Goal: Task Accomplishment & Management: Use online tool/utility

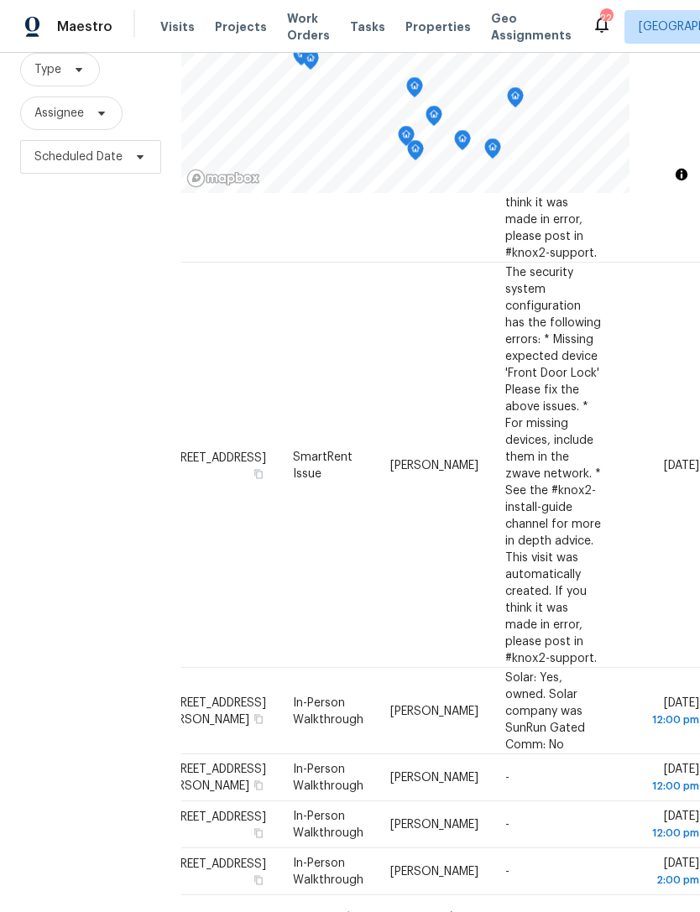
scroll to position [1397, 141]
click at [446, 910] on icon at bounding box center [453, 917] width 15 height 15
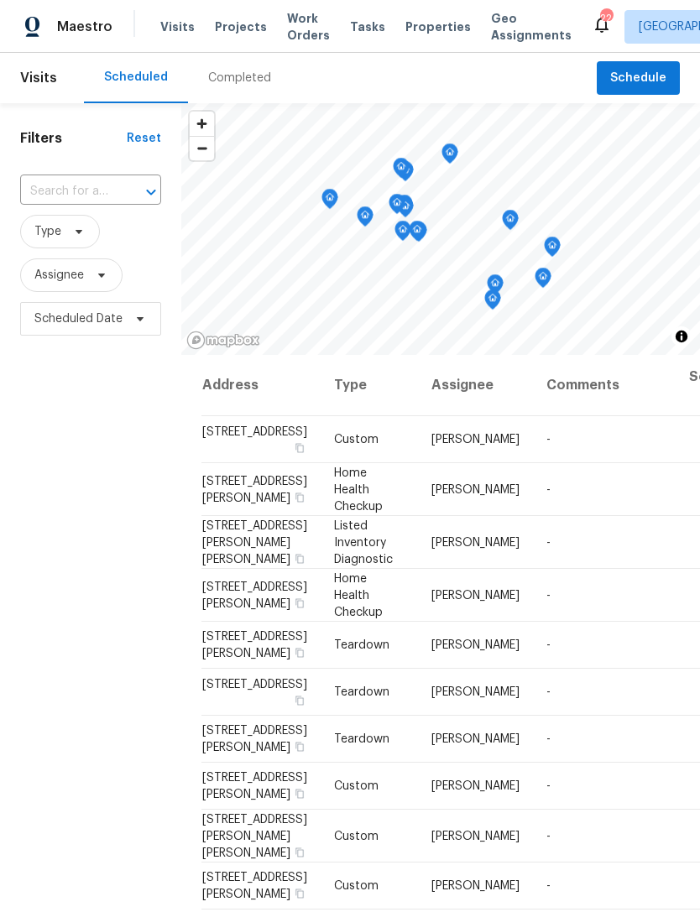
scroll to position [0, 0]
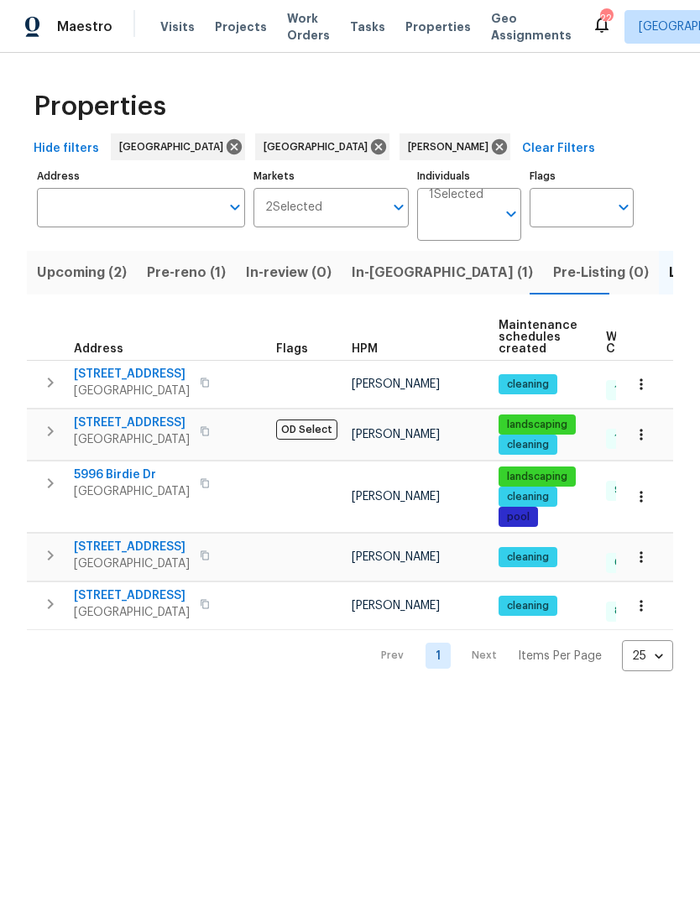
click at [80, 282] on span "Upcoming (2)" at bounding box center [82, 272] width 90 height 23
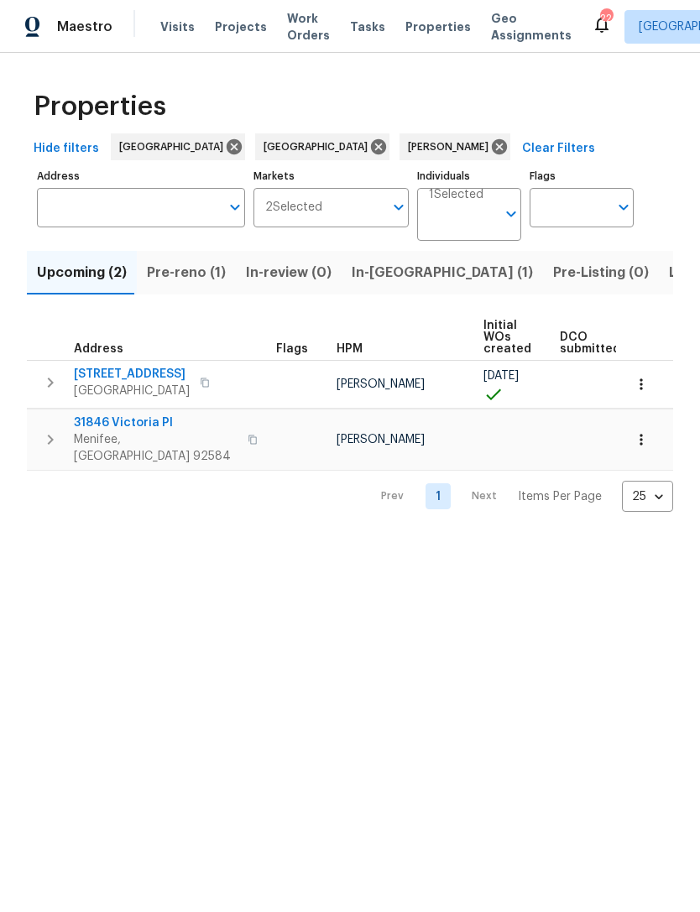
click at [195, 284] on span "Pre-reno (1)" at bounding box center [186, 272] width 79 height 23
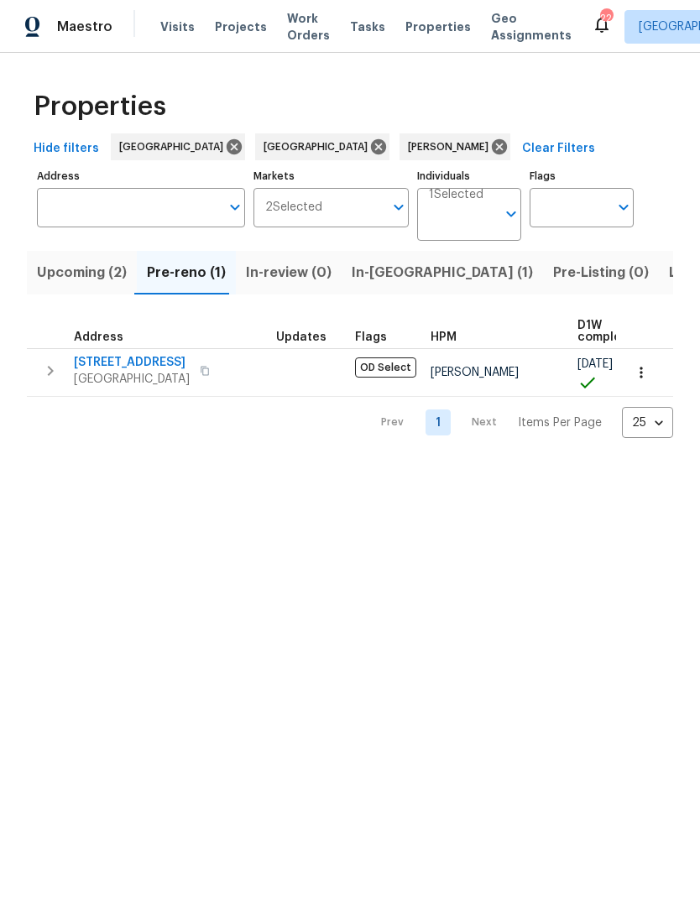
click at [378, 263] on span "In-reno (1)" at bounding box center [442, 272] width 181 height 23
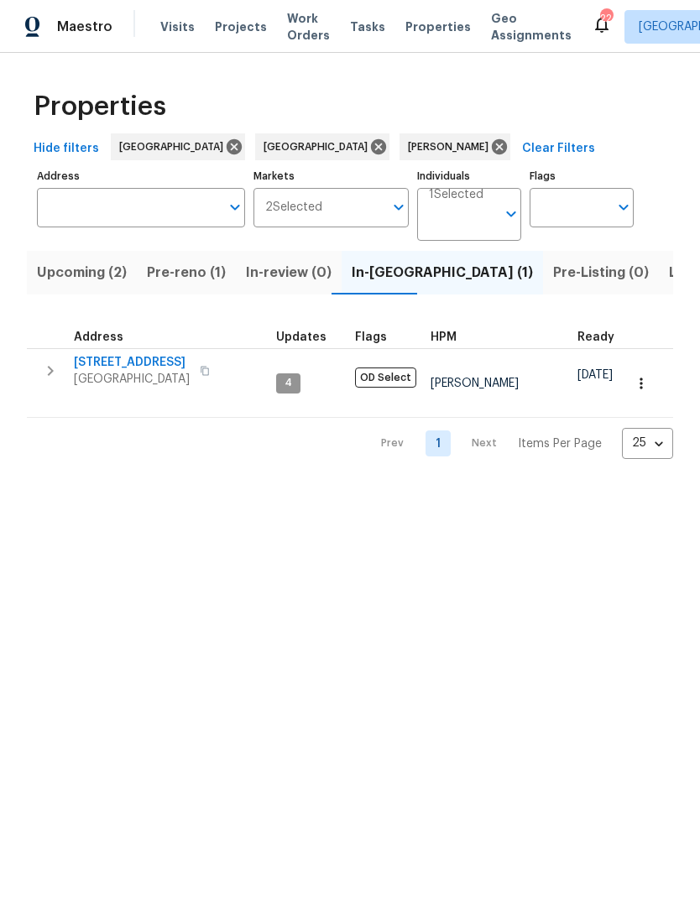
click at [133, 363] on span "16021 Augusta Dr" at bounding box center [132, 362] width 116 height 17
click at [181, 265] on span "Pre-reno (1)" at bounding box center [186, 272] width 79 height 23
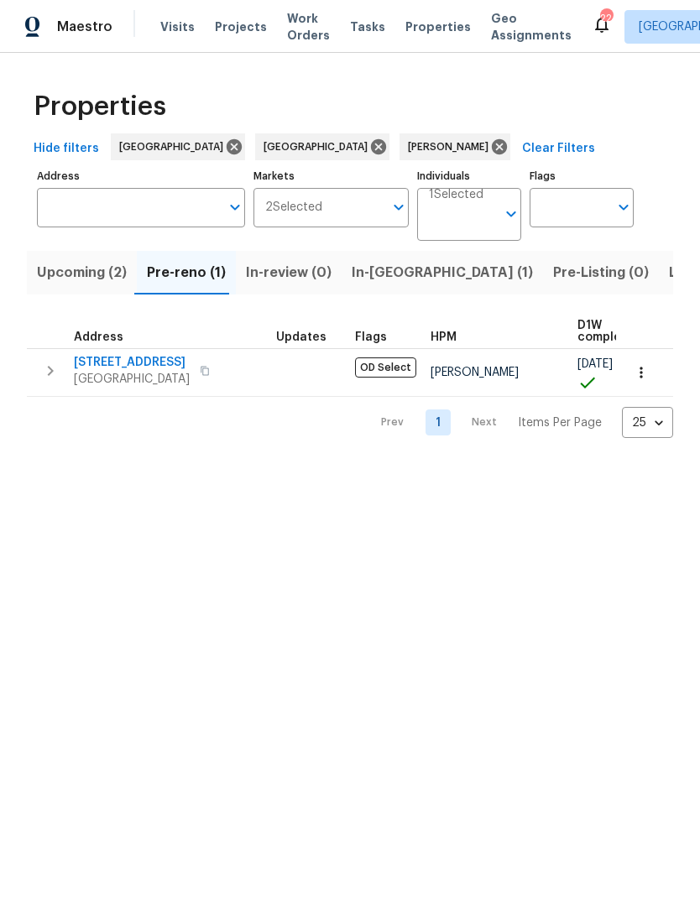
click at [124, 370] on span "1193 E G St" at bounding box center [132, 362] width 116 height 17
click at [98, 368] on span "1193 E G St" at bounding box center [132, 362] width 116 height 17
click at [124, 363] on span "1193 E G St" at bounding box center [132, 362] width 116 height 17
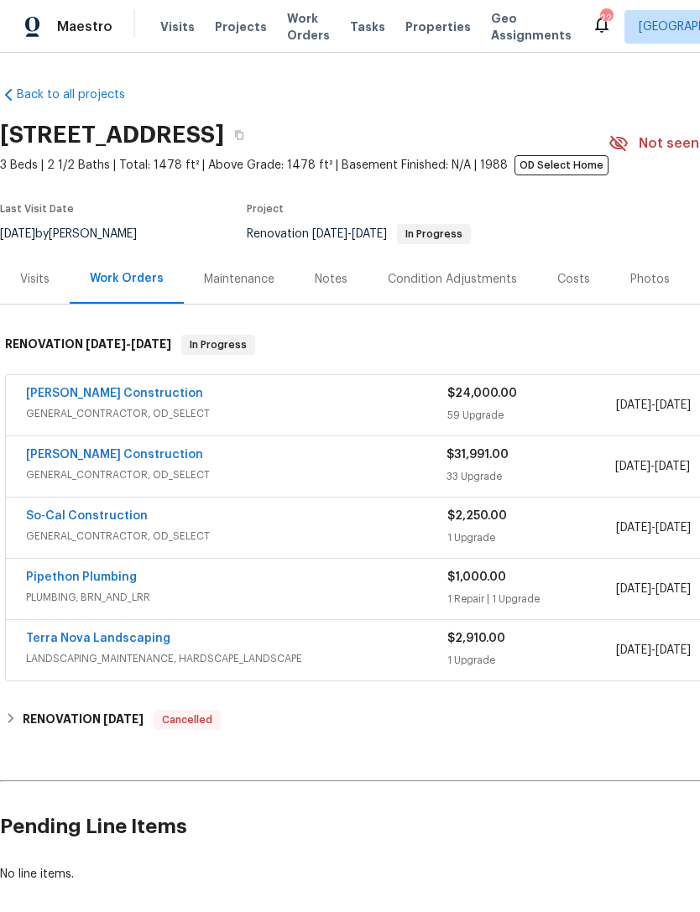
click at [114, 399] on link "Navarro Construction" at bounding box center [114, 394] width 177 height 12
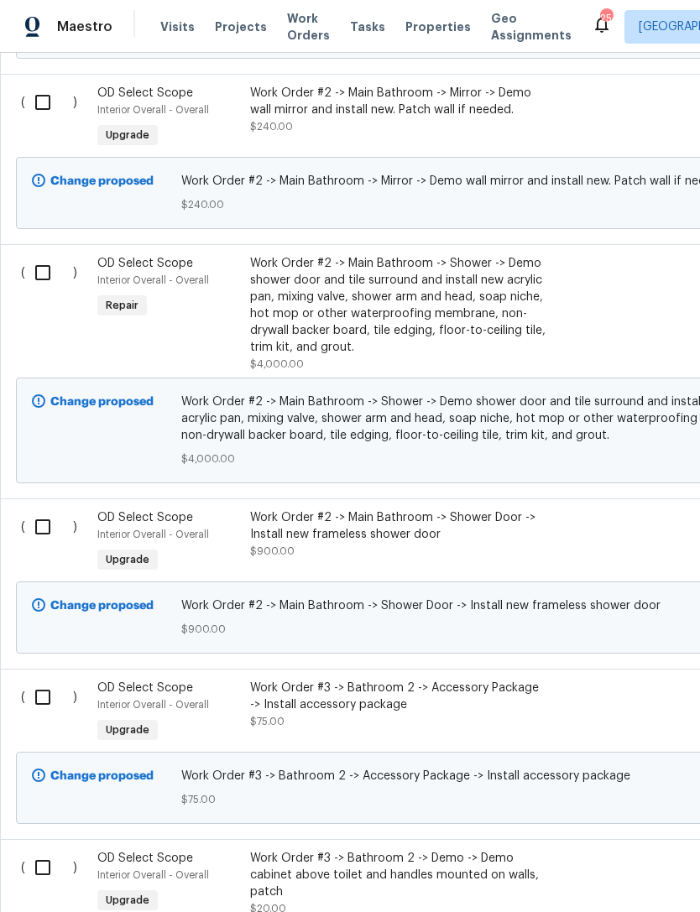
scroll to position [12650, 0]
click at [343, 330] on div "Work Order #2 -> Main Bathroom -> Shower -> Demo shower door and tile surround …" at bounding box center [397, 305] width 295 height 101
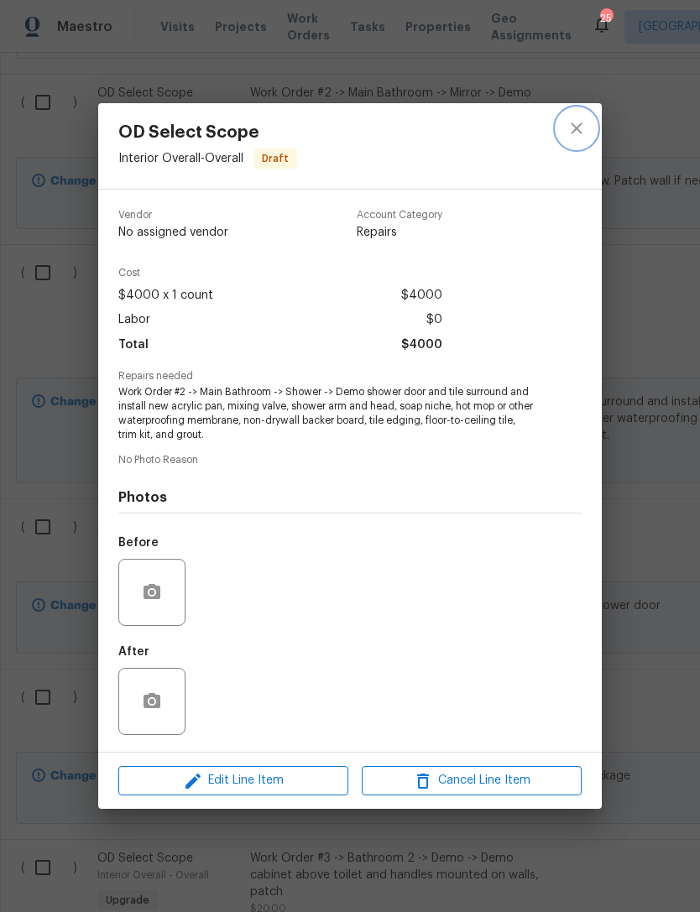
click at [574, 120] on icon "close" at bounding box center [576, 128] width 20 height 20
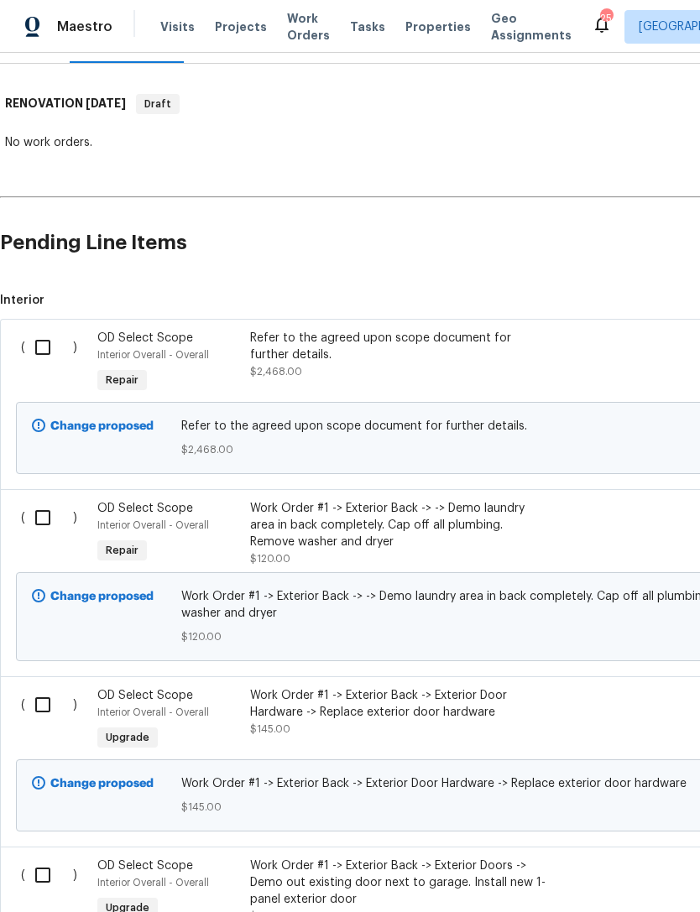
scroll to position [242, 0]
click at [39, 341] on input "checkbox" at bounding box center [49, 346] width 48 height 35
checkbox input "true"
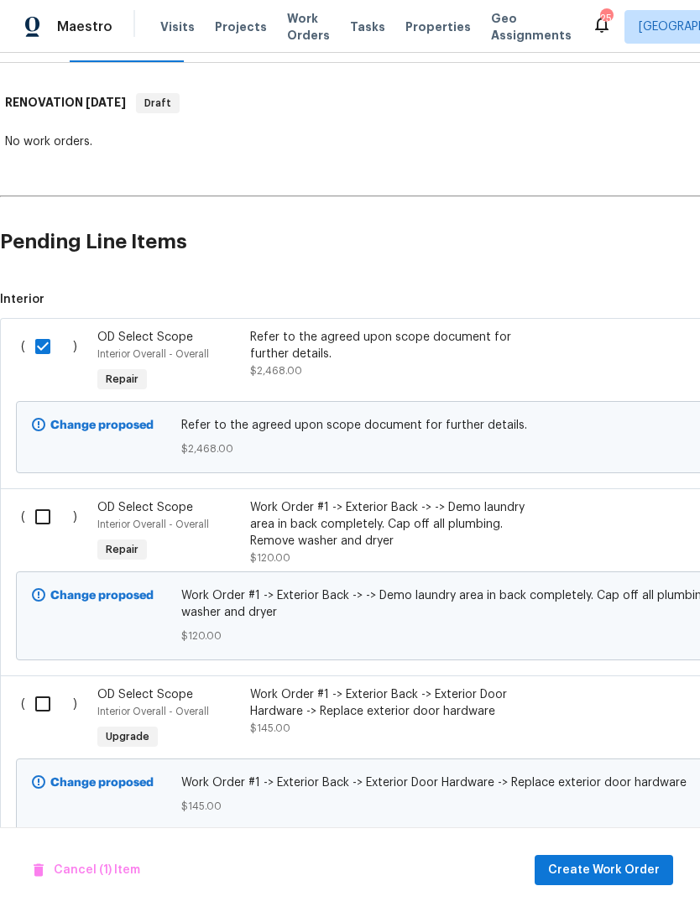
click at [38, 508] on input "checkbox" at bounding box center [49, 516] width 48 height 35
checkbox input "true"
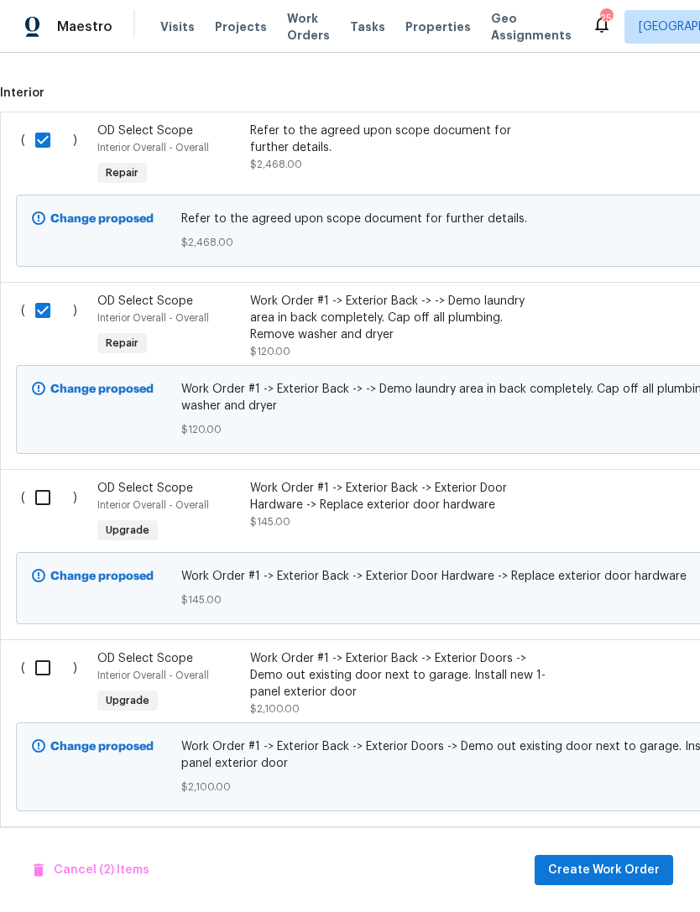
scroll to position [448, 0]
click at [42, 513] on input "checkbox" at bounding box center [49, 497] width 48 height 35
checkbox input "true"
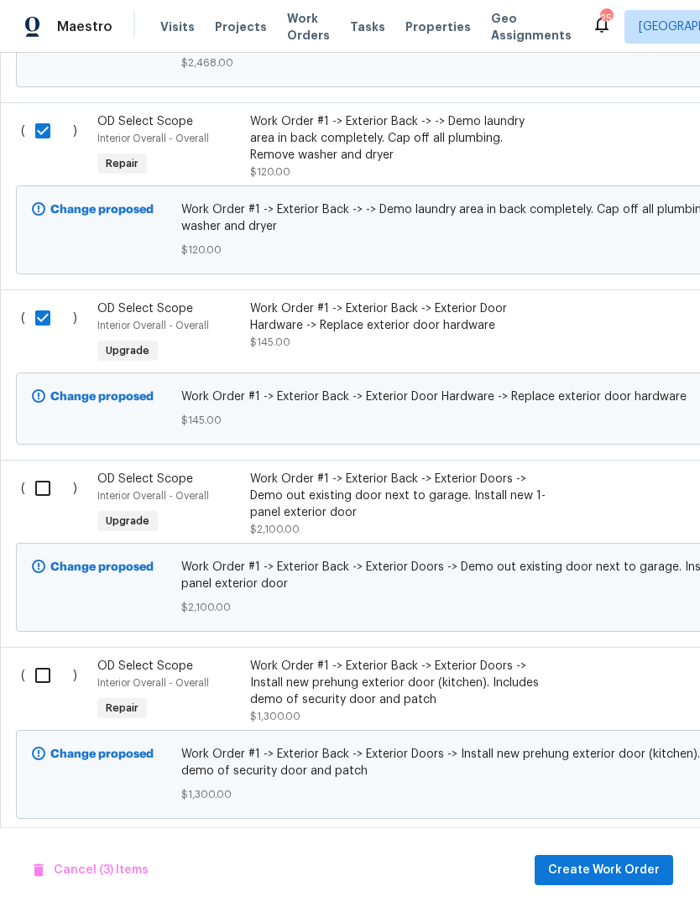
click at [44, 494] on input "checkbox" at bounding box center [49, 488] width 48 height 35
checkbox input "true"
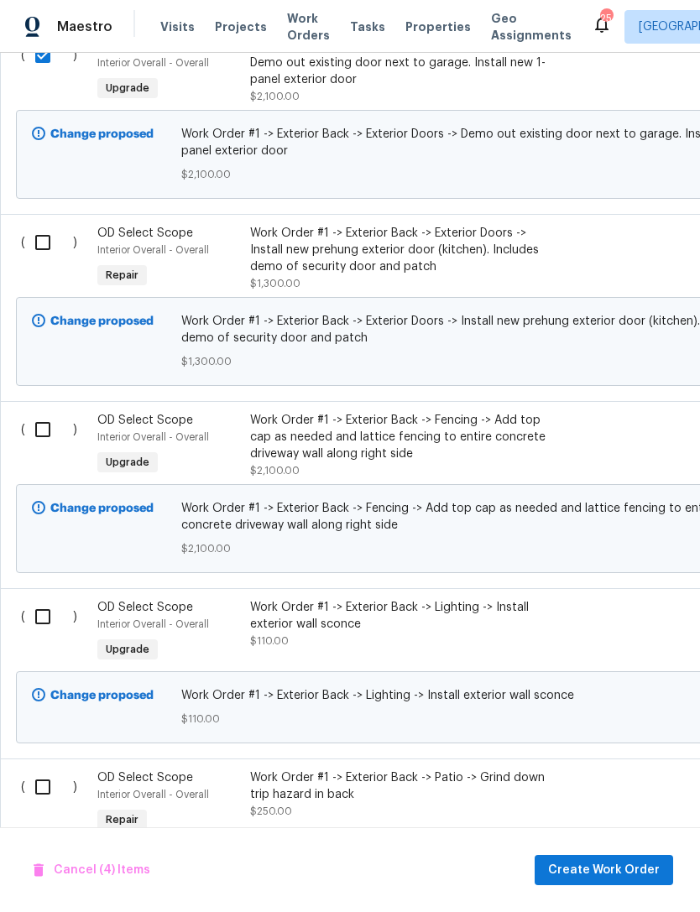
click at [39, 248] on input "checkbox" at bounding box center [49, 242] width 48 height 35
checkbox input "true"
click at [45, 432] on input "checkbox" at bounding box center [49, 429] width 48 height 35
checkbox input "true"
click at [47, 617] on input "checkbox" at bounding box center [49, 616] width 48 height 35
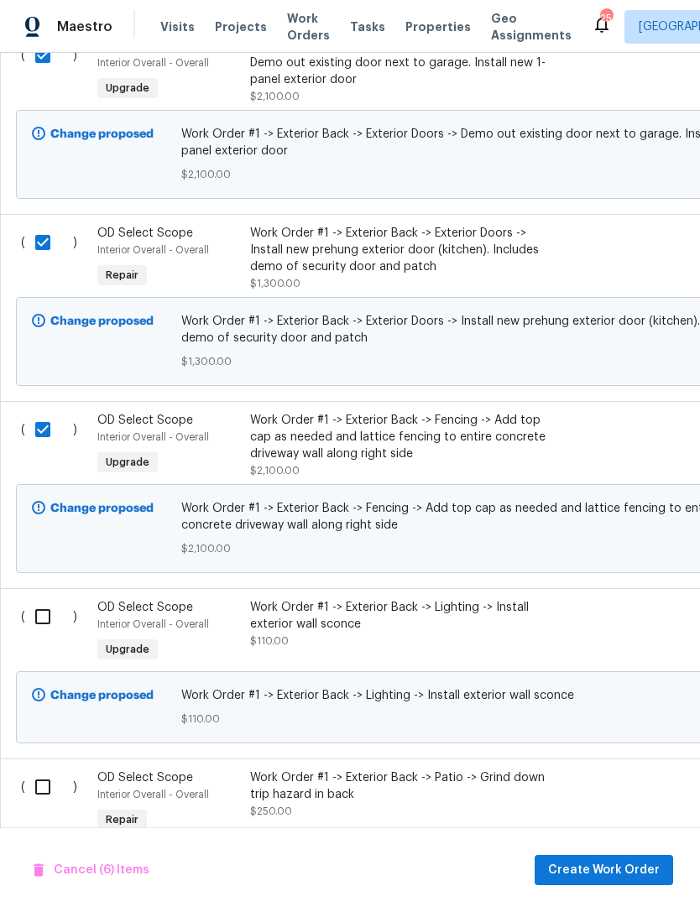
checkbox input "true"
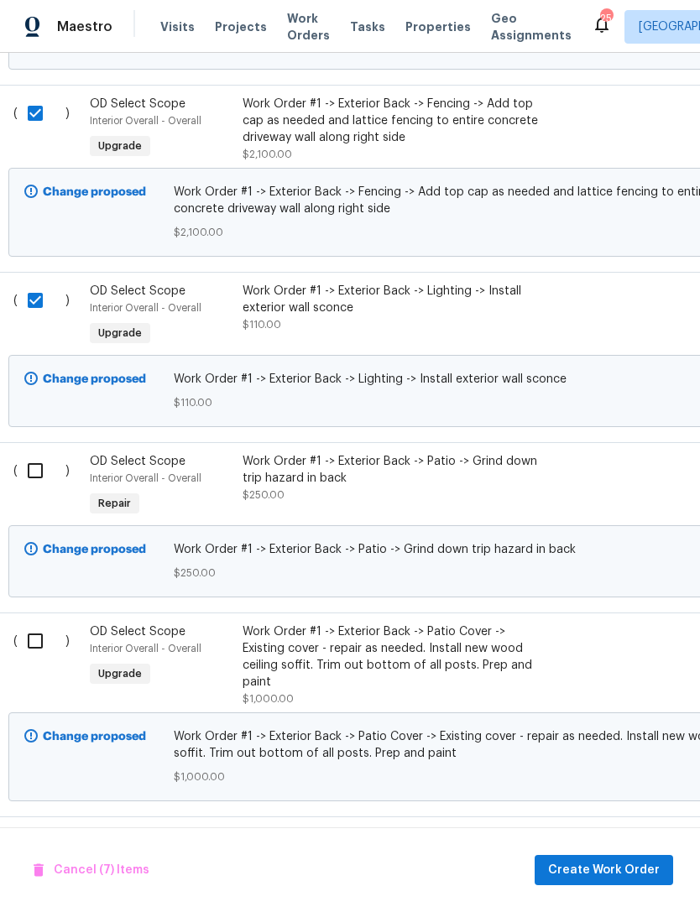
click at [47, 486] on input "checkbox" at bounding box center [42, 470] width 48 height 35
checkbox input "true"
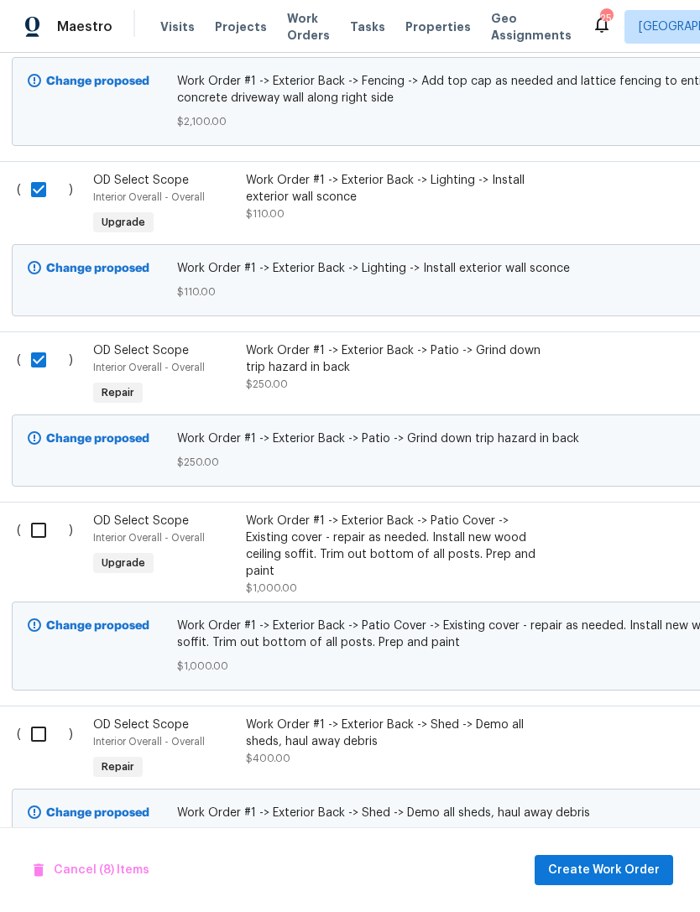
click at [39, 537] on input "checkbox" at bounding box center [45, 530] width 48 height 35
checkbox input "true"
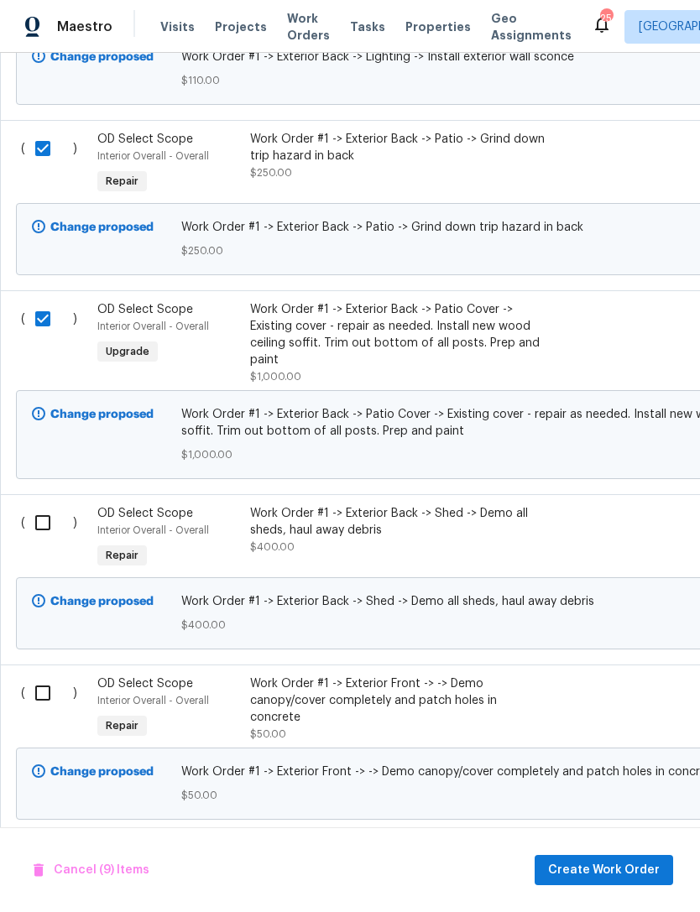
click at [44, 526] on input "checkbox" at bounding box center [49, 522] width 48 height 35
checkbox input "true"
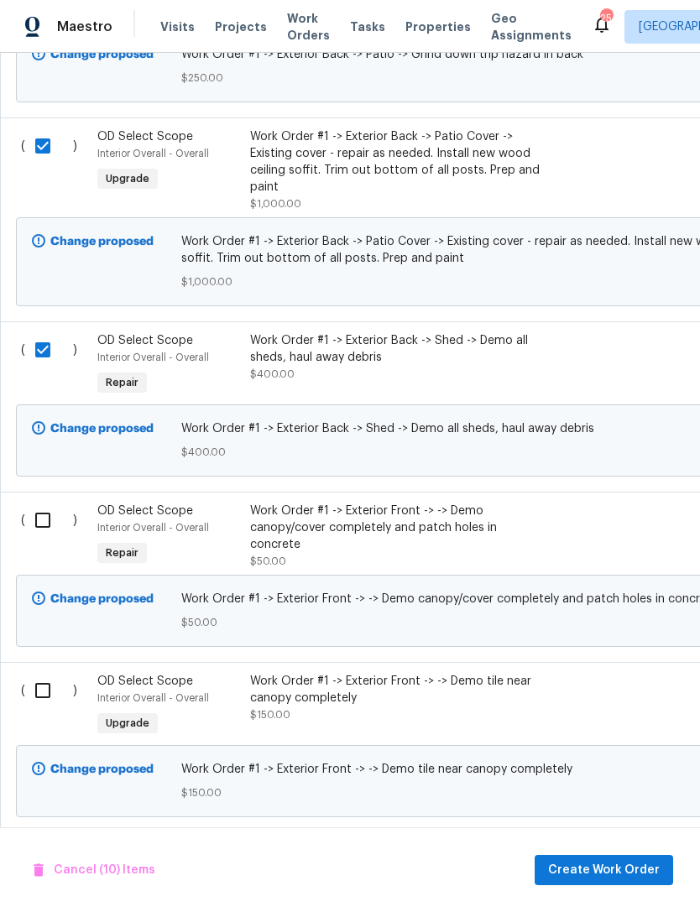
click at [39, 524] on input "checkbox" at bounding box center [49, 520] width 48 height 35
checkbox input "true"
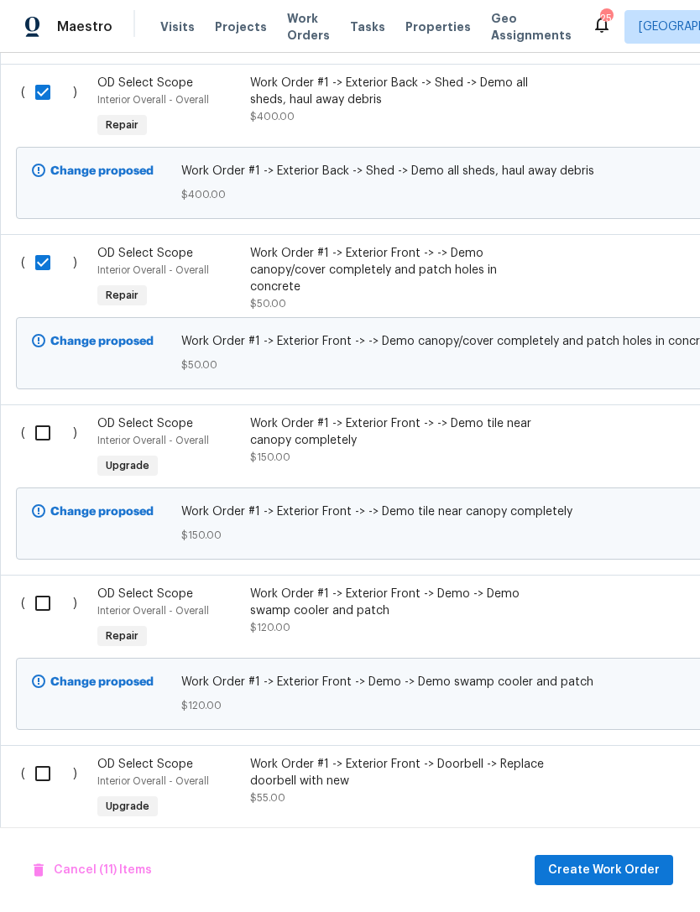
click at [34, 446] on input "checkbox" at bounding box center [49, 432] width 48 height 35
checkbox input "true"
click at [42, 619] on input "checkbox" at bounding box center [49, 603] width 48 height 35
checkbox input "true"
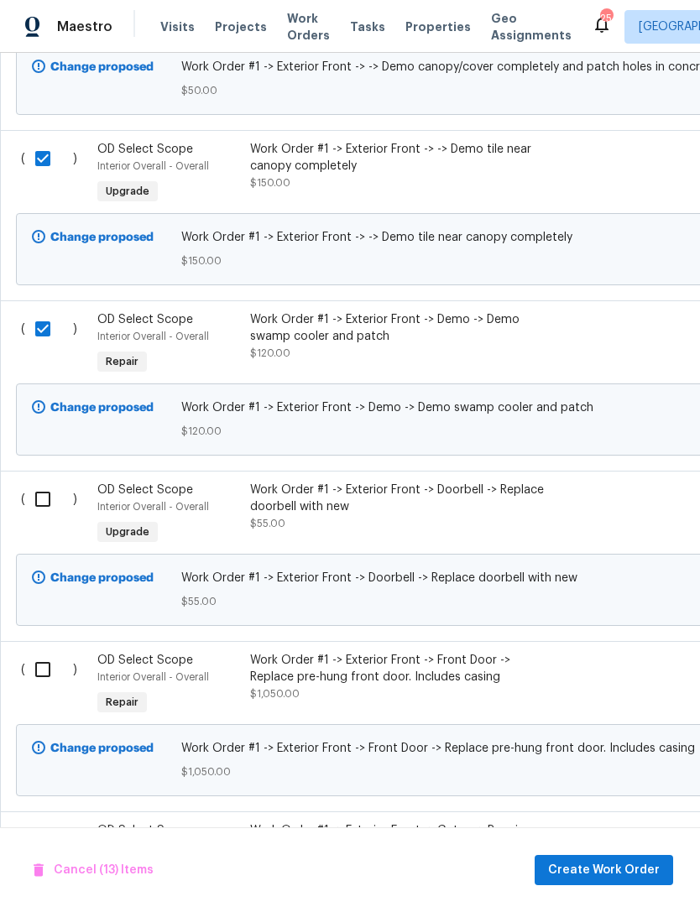
click at [40, 504] on input "checkbox" at bounding box center [49, 499] width 48 height 35
checkbox input "true"
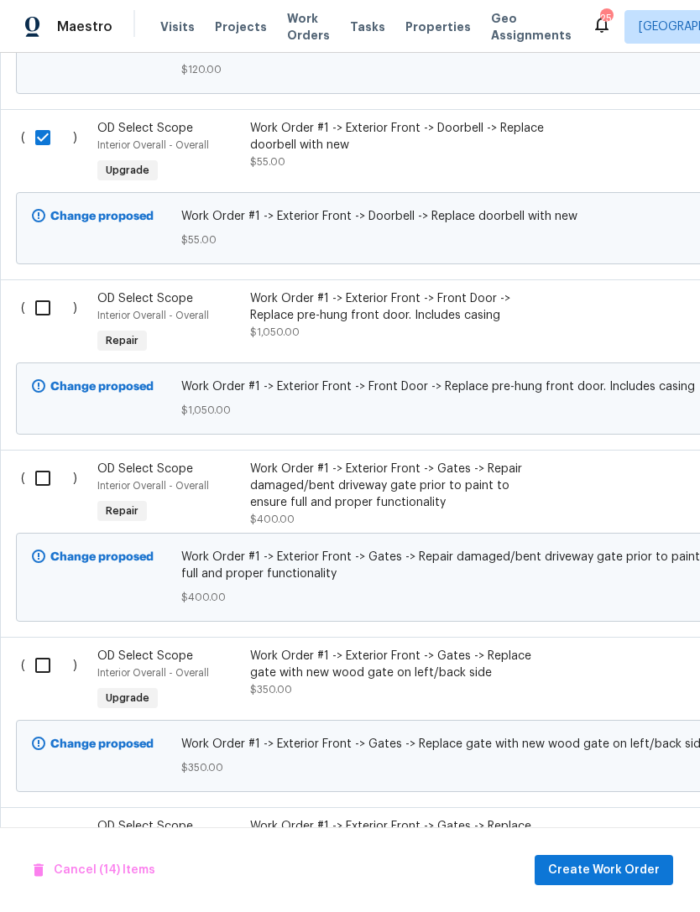
click at [29, 322] on input "checkbox" at bounding box center [49, 307] width 48 height 35
checkbox input "true"
click at [55, 496] on input "checkbox" at bounding box center [49, 478] width 48 height 35
checkbox input "true"
click at [50, 683] on input "checkbox" at bounding box center [49, 665] width 48 height 35
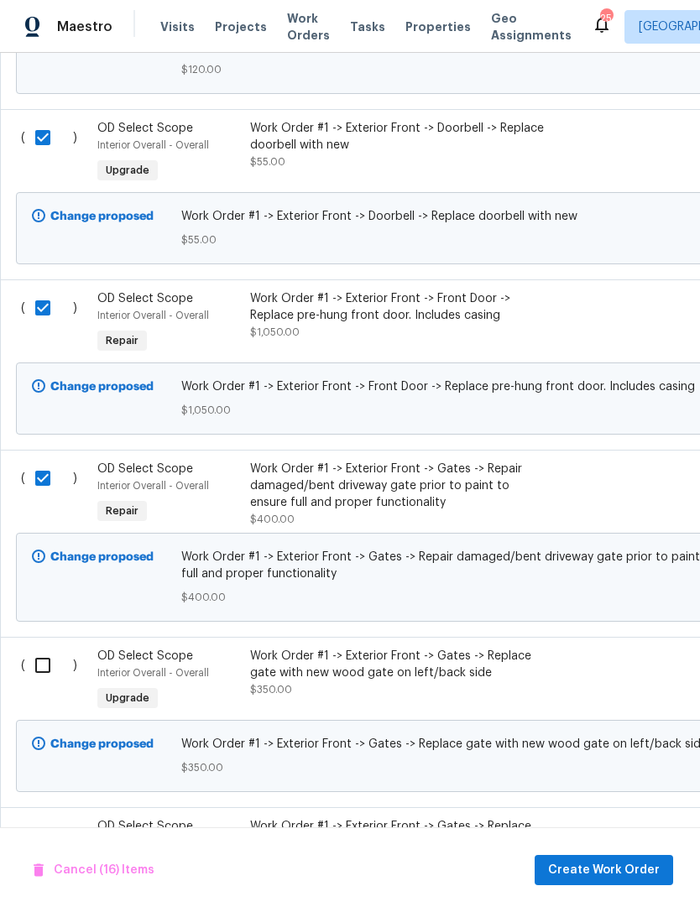
checkbox input "true"
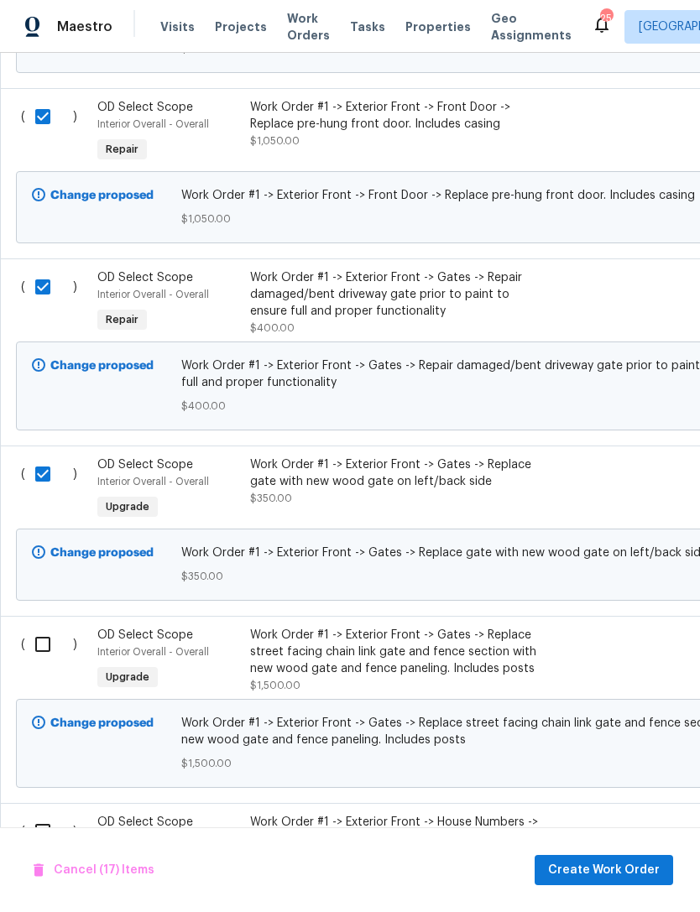
click at [44, 662] on input "checkbox" at bounding box center [49, 644] width 48 height 35
checkbox input "true"
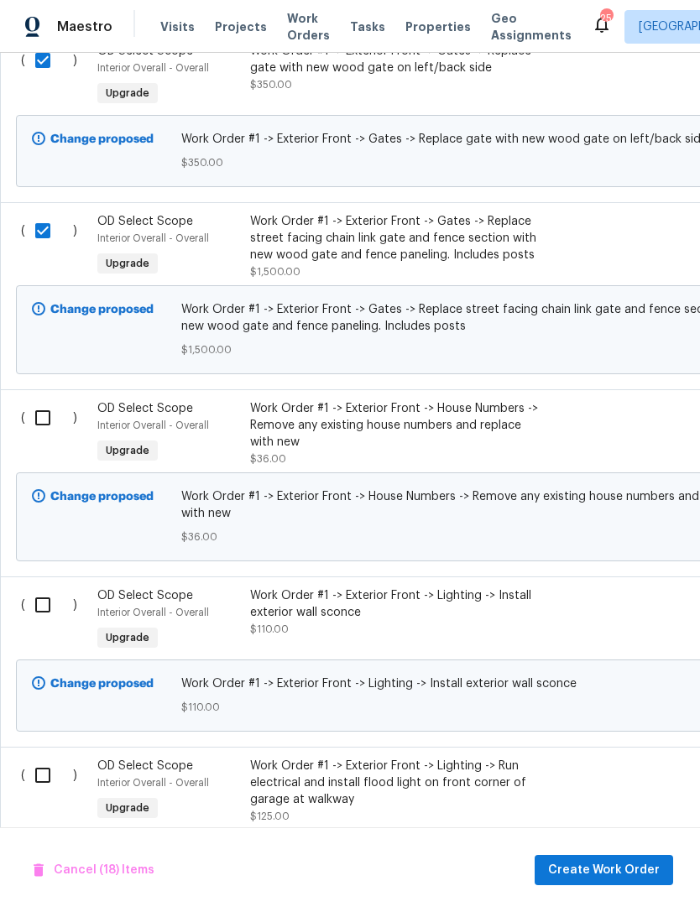
click at [50, 432] on input "checkbox" at bounding box center [49, 417] width 48 height 35
checkbox input "true"
click at [45, 623] on input "checkbox" at bounding box center [49, 604] width 48 height 35
checkbox input "true"
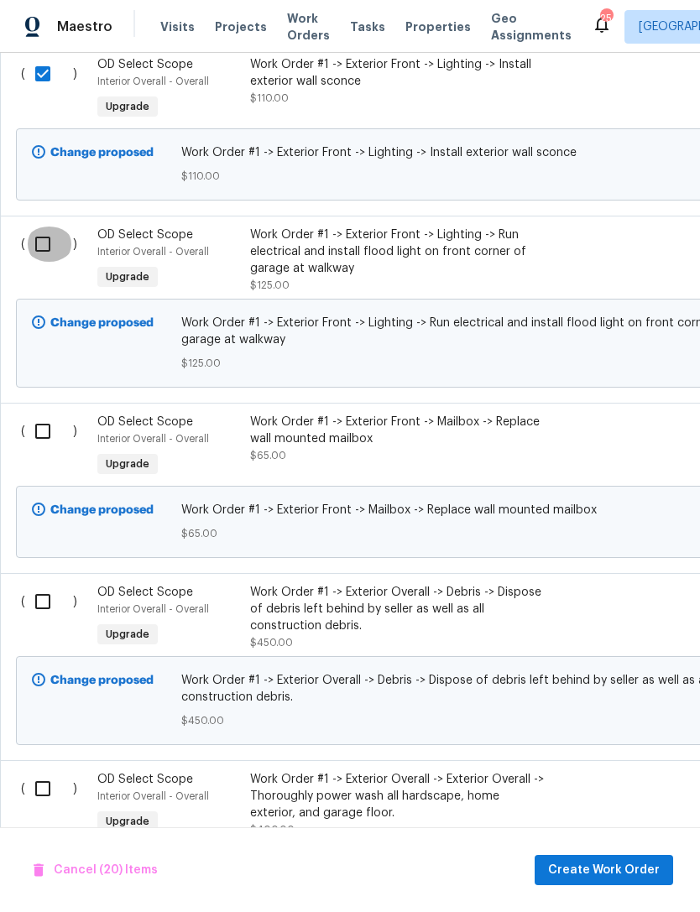
click at [44, 262] on input "checkbox" at bounding box center [49, 244] width 48 height 35
checkbox input "true"
click at [50, 449] on input "checkbox" at bounding box center [49, 431] width 48 height 35
checkbox input "true"
click at [44, 619] on input "checkbox" at bounding box center [49, 601] width 48 height 35
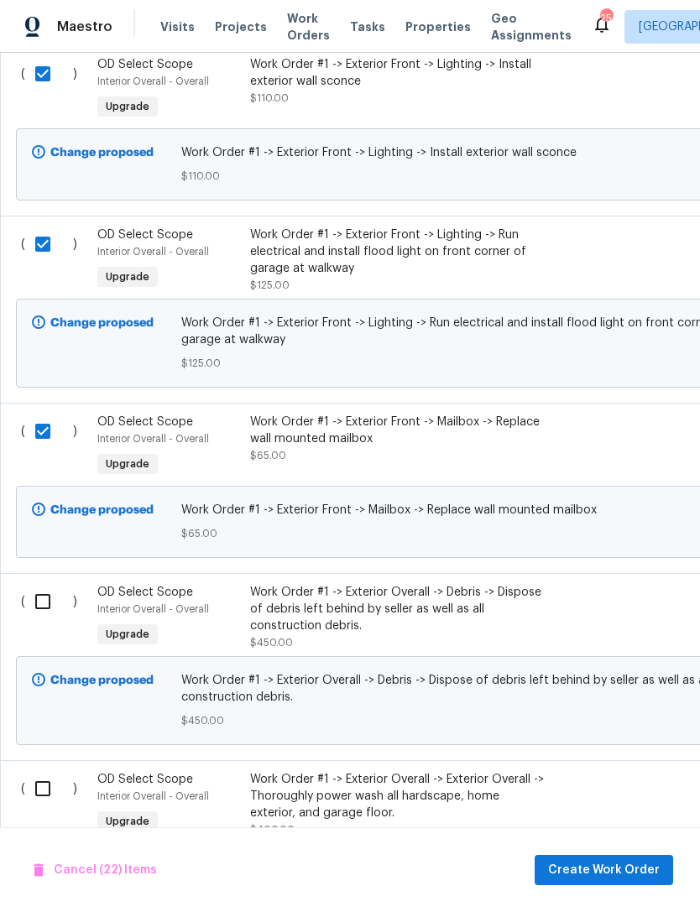
checkbox input "true"
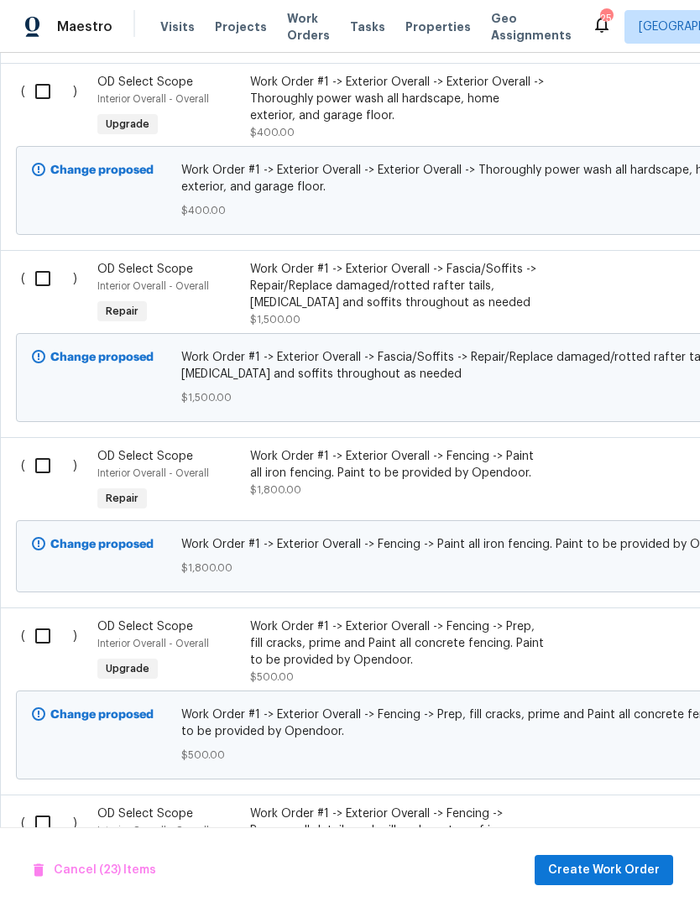
click at [48, 109] on input "checkbox" at bounding box center [49, 91] width 48 height 35
checkbox input "true"
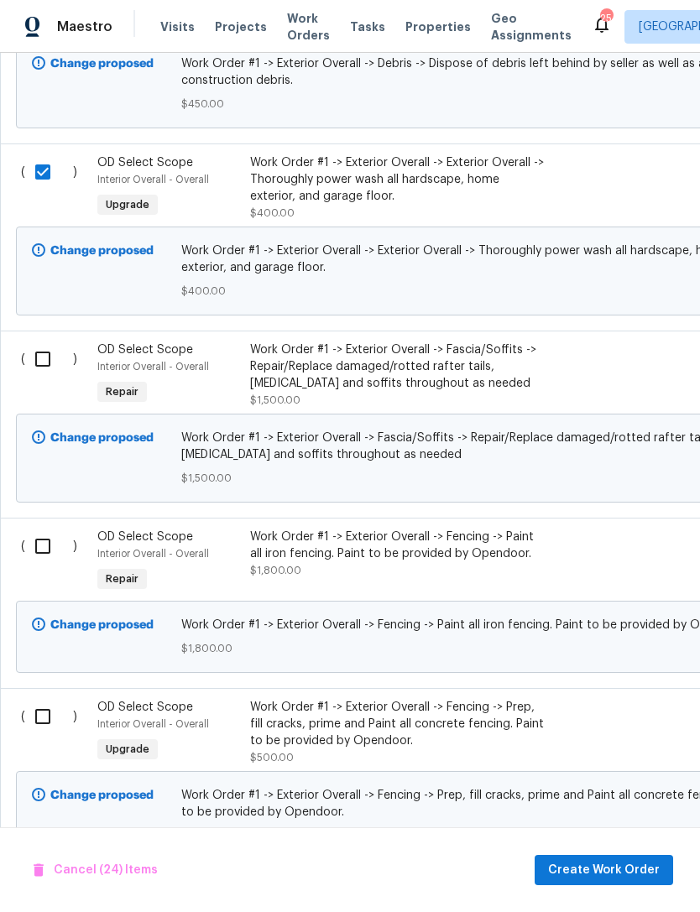
click at [45, 373] on input "checkbox" at bounding box center [49, 359] width 48 height 35
checkbox input "true"
click at [49, 563] on input "checkbox" at bounding box center [49, 546] width 48 height 35
checkbox input "true"
click at [56, 734] on input "checkbox" at bounding box center [49, 716] width 48 height 35
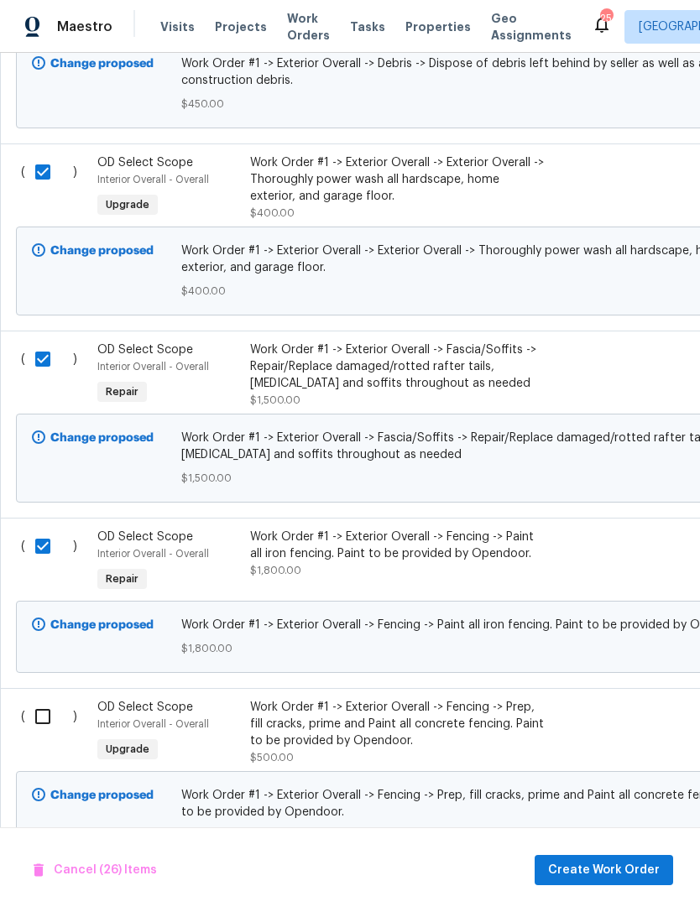
checkbox input "true"
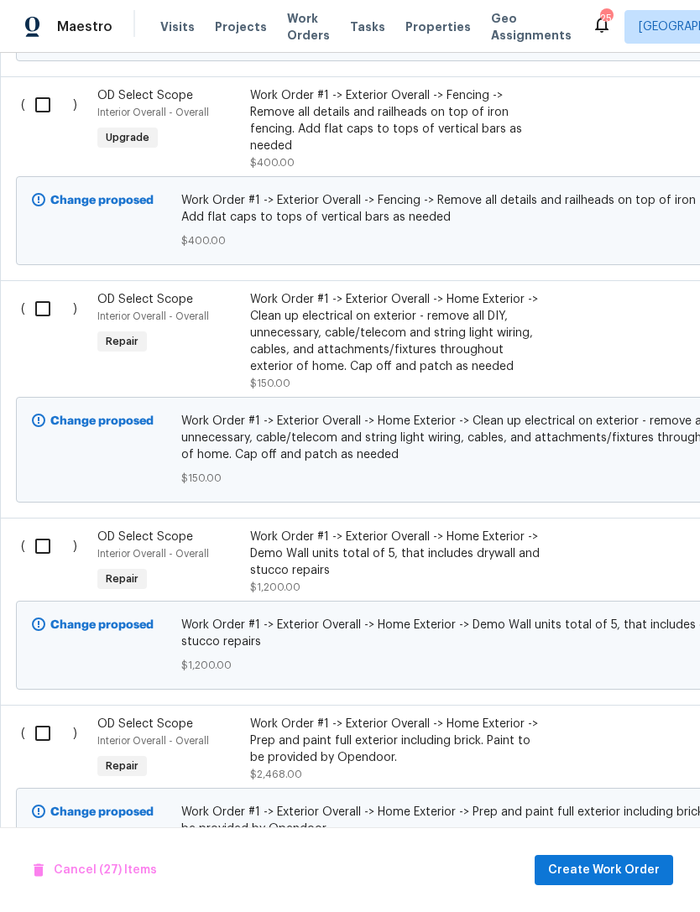
click at [48, 123] on input "checkbox" at bounding box center [49, 104] width 48 height 35
checkbox input "true"
click at [48, 326] on input "checkbox" at bounding box center [49, 308] width 48 height 35
checkbox input "true"
click at [38, 564] on input "checkbox" at bounding box center [49, 546] width 48 height 35
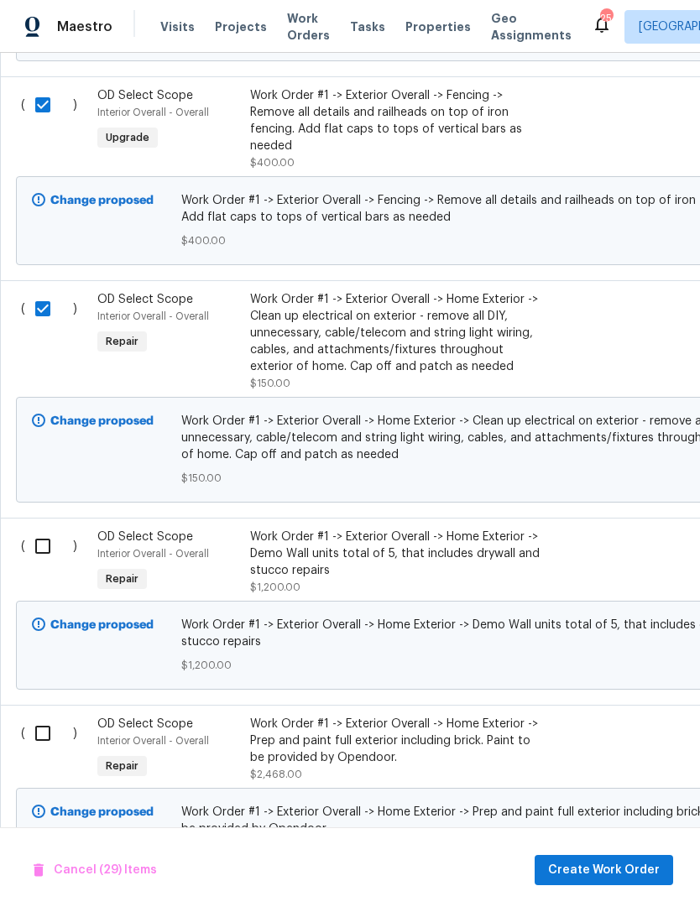
checkbox input "true"
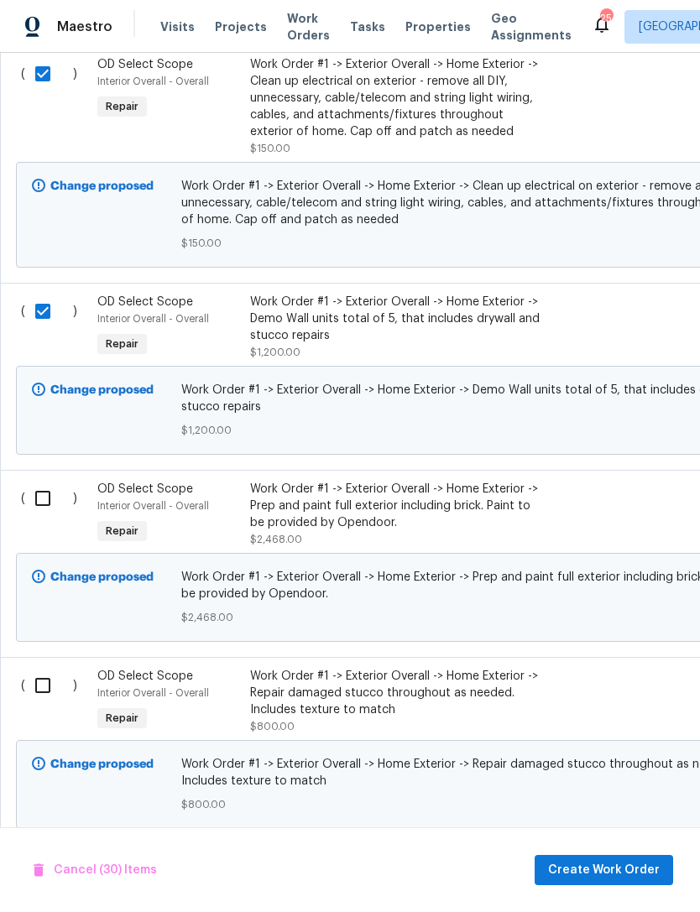
click at [35, 516] on input "checkbox" at bounding box center [49, 498] width 48 height 35
checkbox input "true"
click at [48, 700] on input "checkbox" at bounding box center [49, 685] width 48 height 35
checkbox input "true"
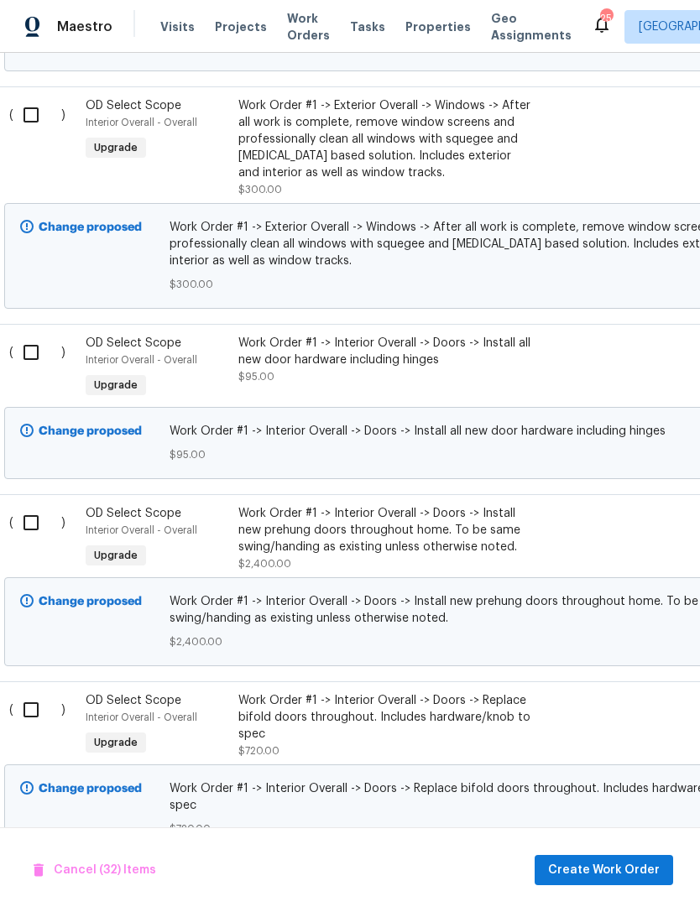
click at [38, 133] on input "checkbox" at bounding box center [37, 114] width 48 height 35
checkbox input "true"
click at [29, 370] on input "checkbox" at bounding box center [37, 352] width 48 height 35
checkbox input "true"
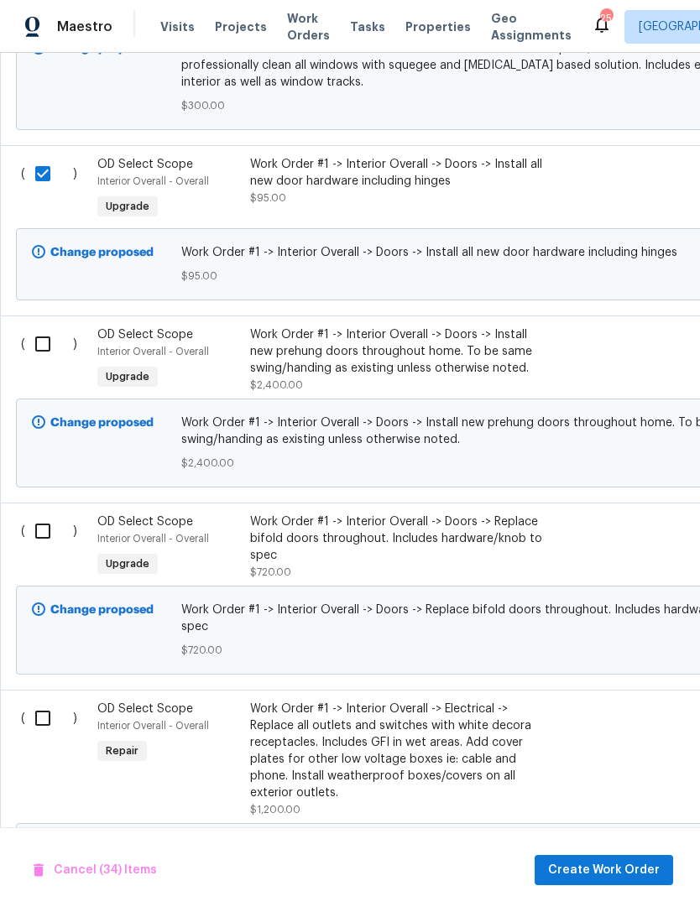
click at [43, 362] on input "checkbox" at bounding box center [49, 343] width 48 height 35
checkbox input "true"
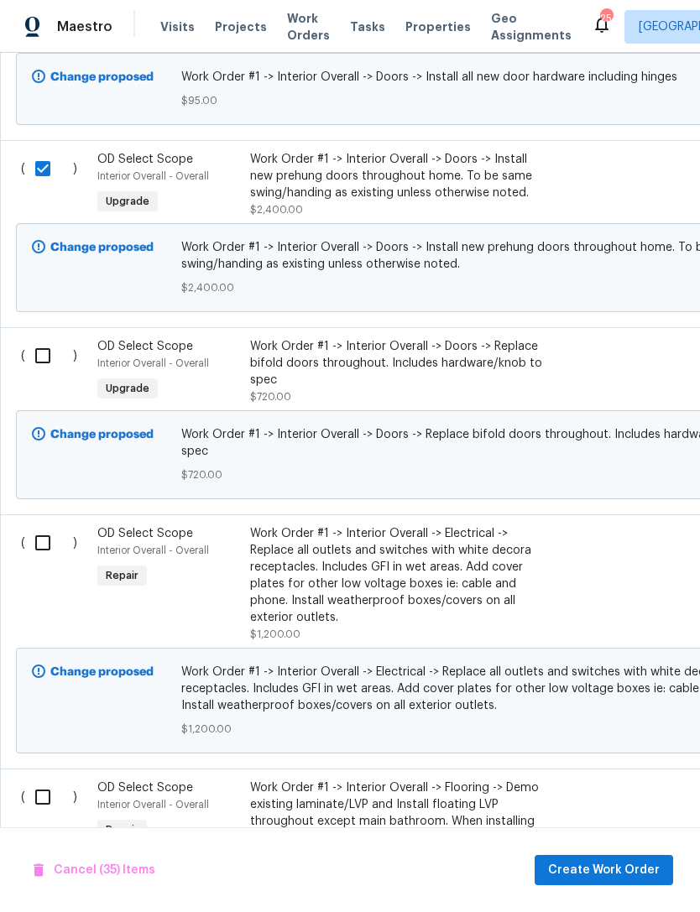
click at [50, 373] on input "checkbox" at bounding box center [49, 355] width 48 height 35
checkbox input "true"
click at [47, 561] on input "checkbox" at bounding box center [49, 542] width 48 height 35
checkbox input "true"
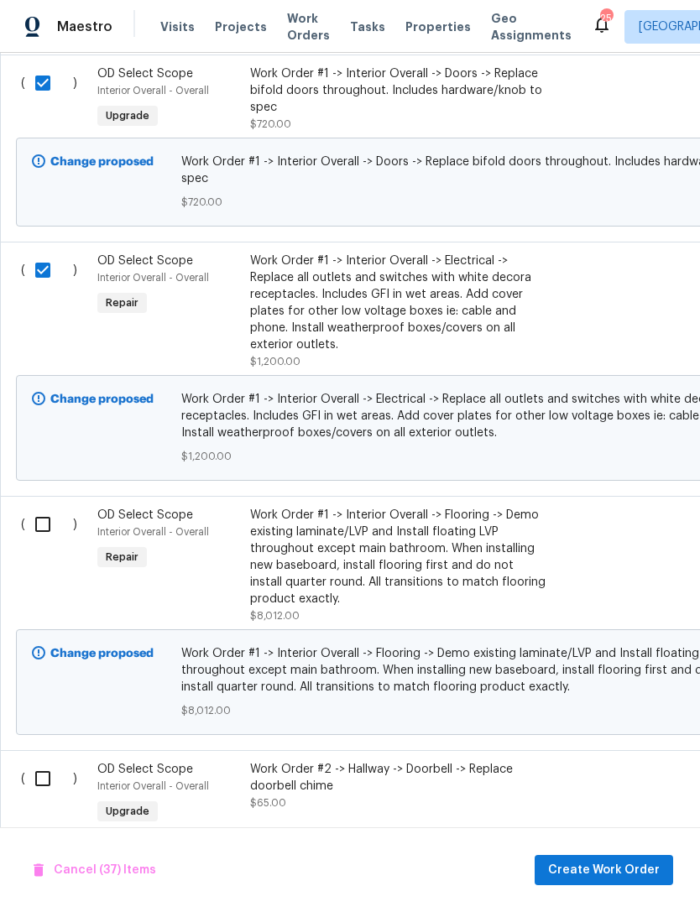
click at [35, 542] on input "checkbox" at bounding box center [49, 524] width 48 height 35
checkbox input "true"
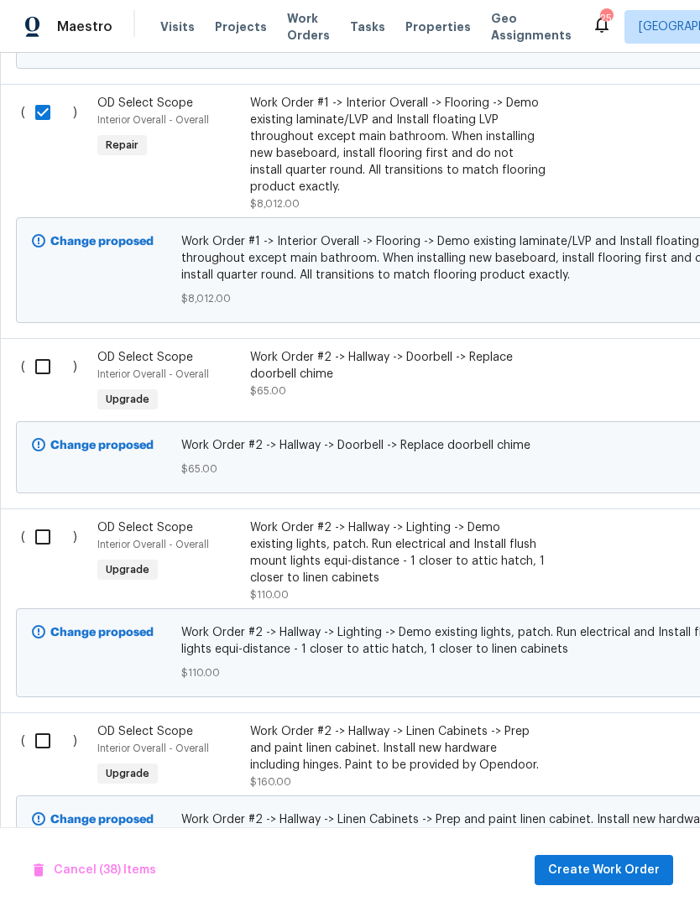
click at [47, 384] on input "checkbox" at bounding box center [49, 366] width 48 height 35
checkbox input "true"
click at [48, 555] on input "checkbox" at bounding box center [49, 536] width 48 height 35
checkbox input "true"
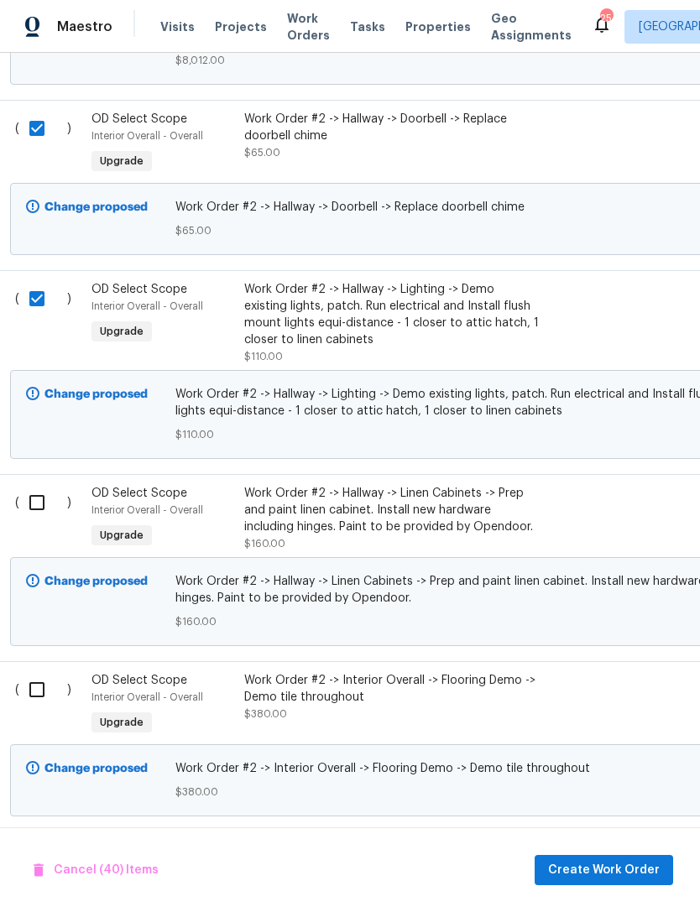
click at [35, 520] on input "checkbox" at bounding box center [43, 502] width 48 height 35
checkbox input "true"
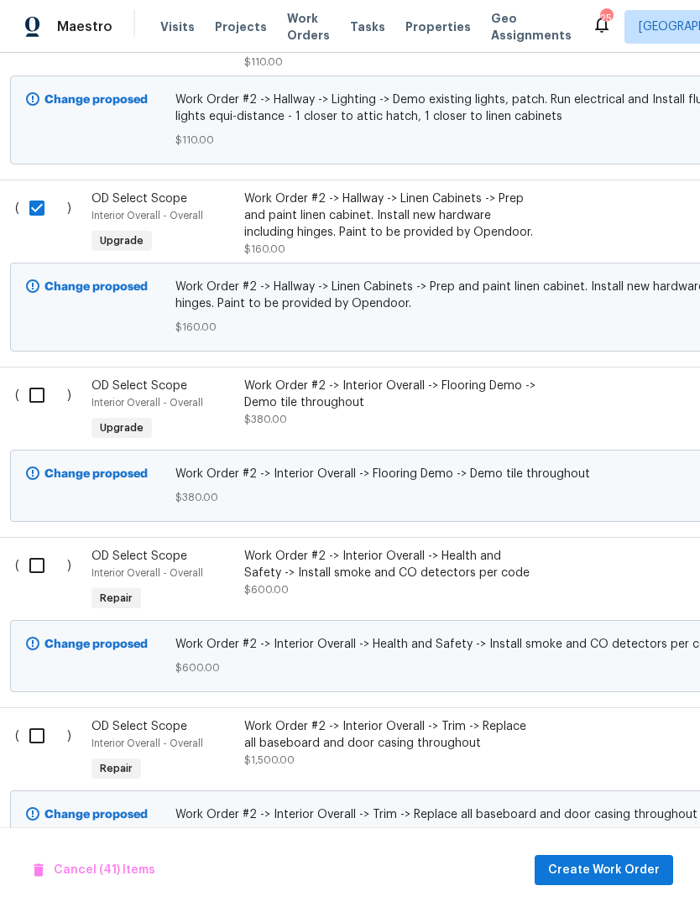
click at [39, 413] on input "checkbox" at bounding box center [43, 395] width 48 height 35
checkbox input "true"
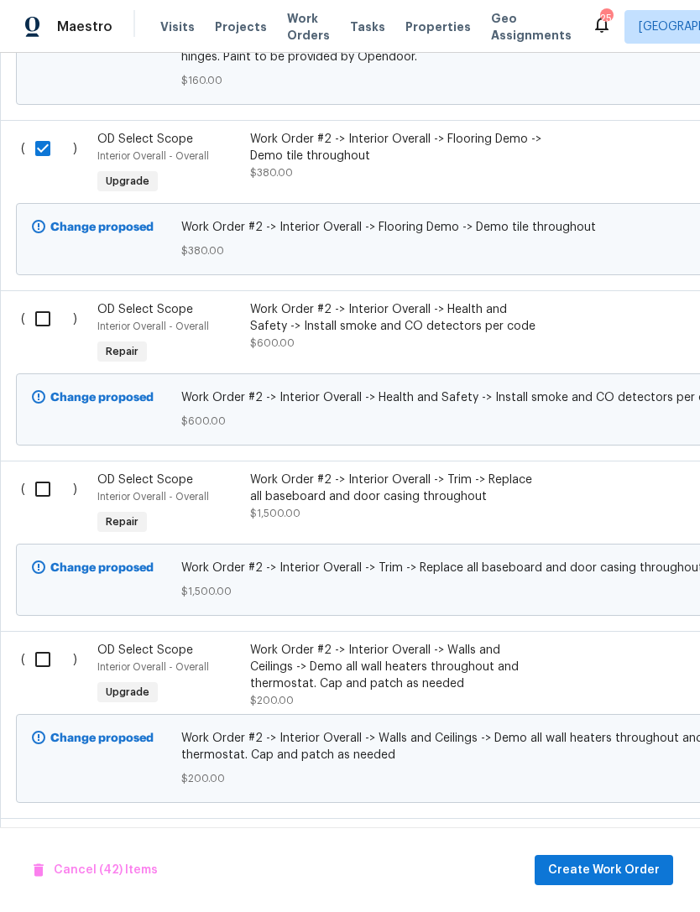
click at [48, 337] on input "checkbox" at bounding box center [49, 318] width 48 height 35
checkbox input "true"
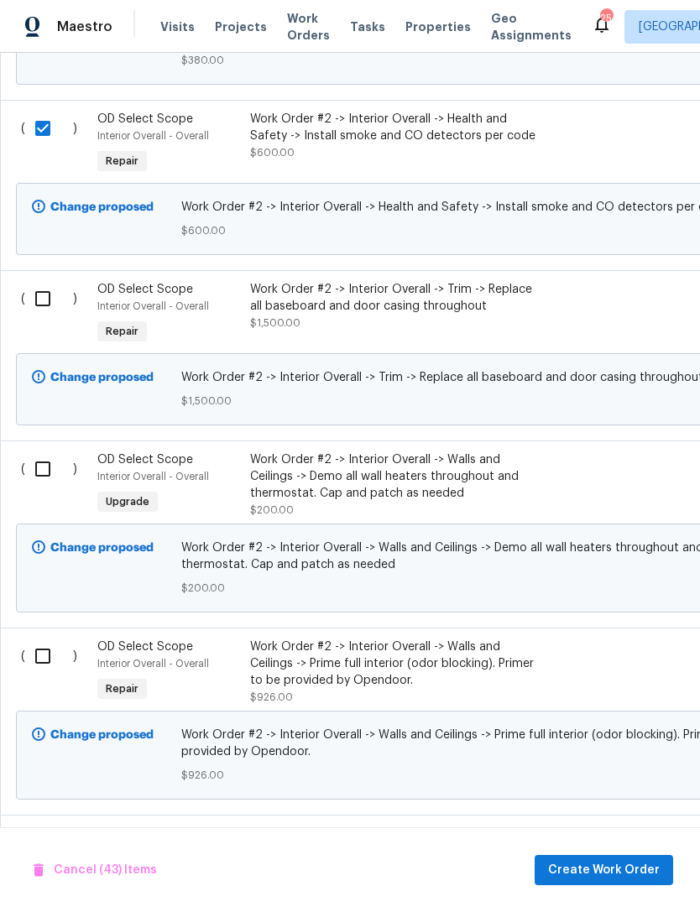
click at [37, 316] on input "checkbox" at bounding box center [49, 298] width 48 height 35
checkbox input "true"
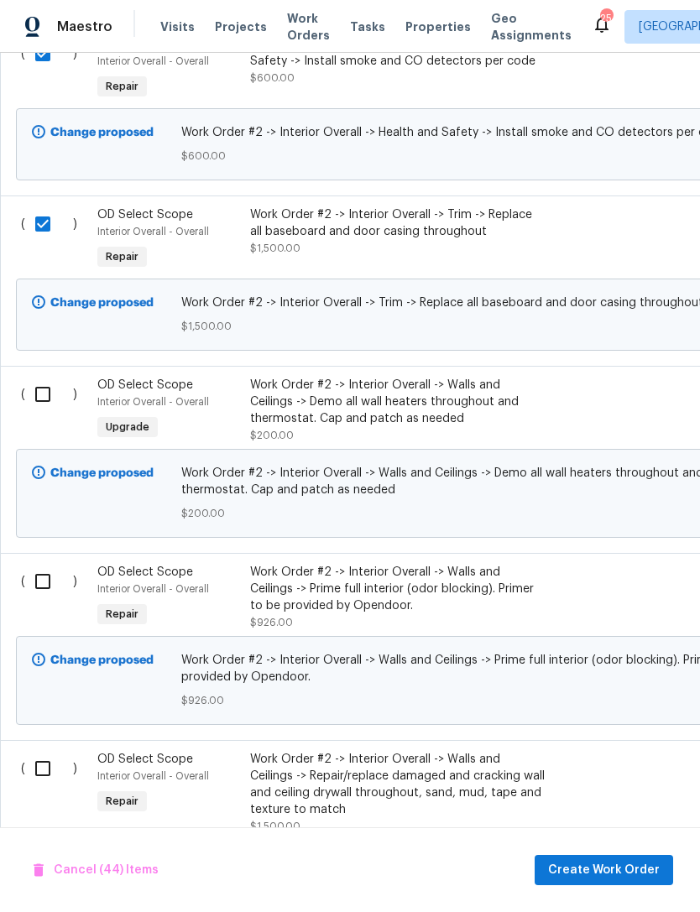
click at [39, 412] on input "checkbox" at bounding box center [49, 394] width 48 height 35
checkbox input "true"
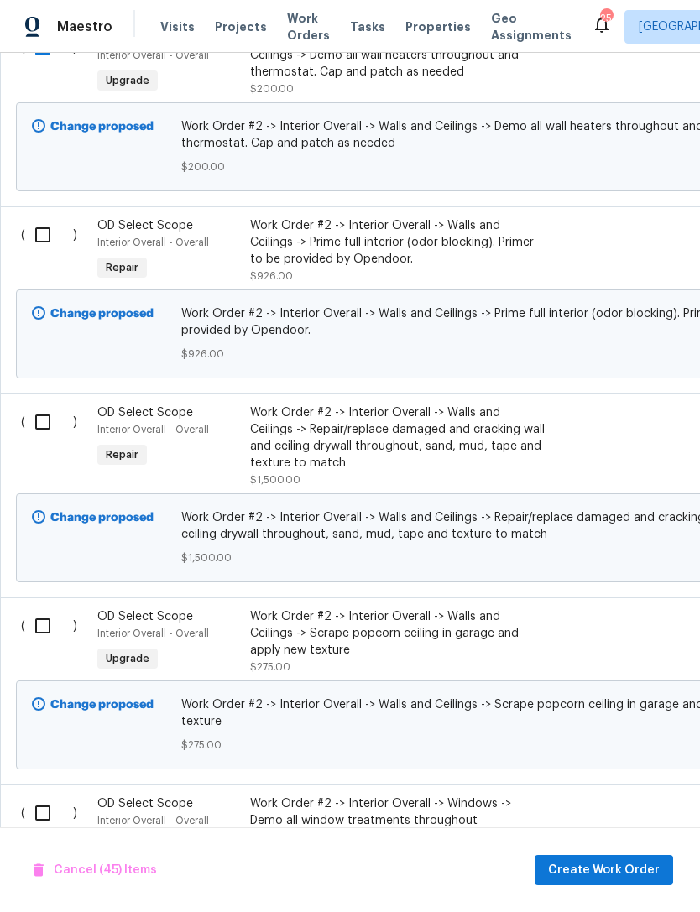
click at [43, 253] on input "checkbox" at bounding box center [49, 234] width 48 height 35
checkbox input "true"
click at [34, 440] on input "checkbox" at bounding box center [49, 421] width 48 height 35
checkbox input "true"
click at [44, 644] on input "checkbox" at bounding box center [49, 625] width 48 height 35
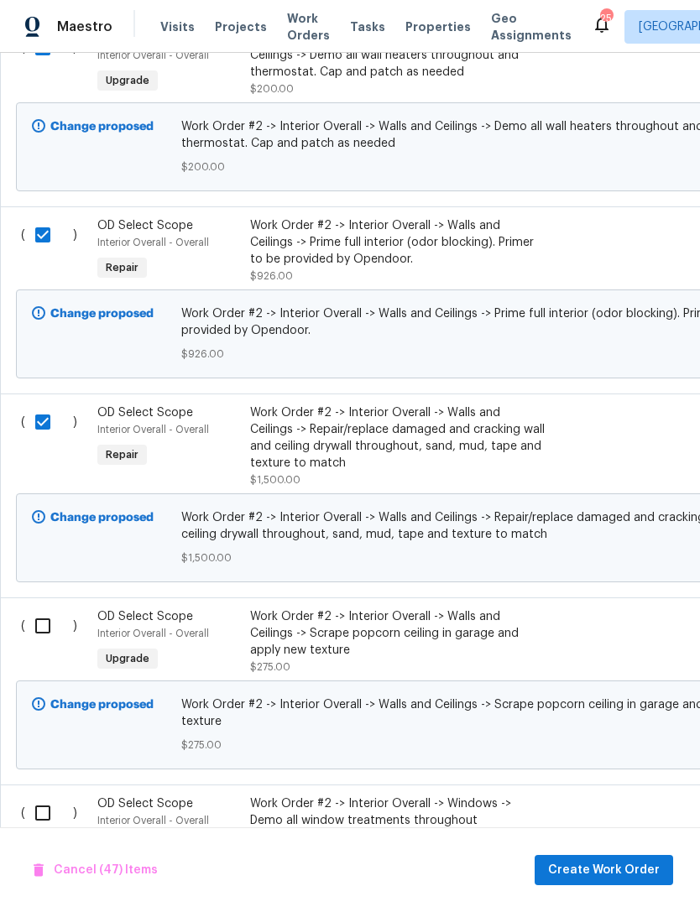
checkbox input "true"
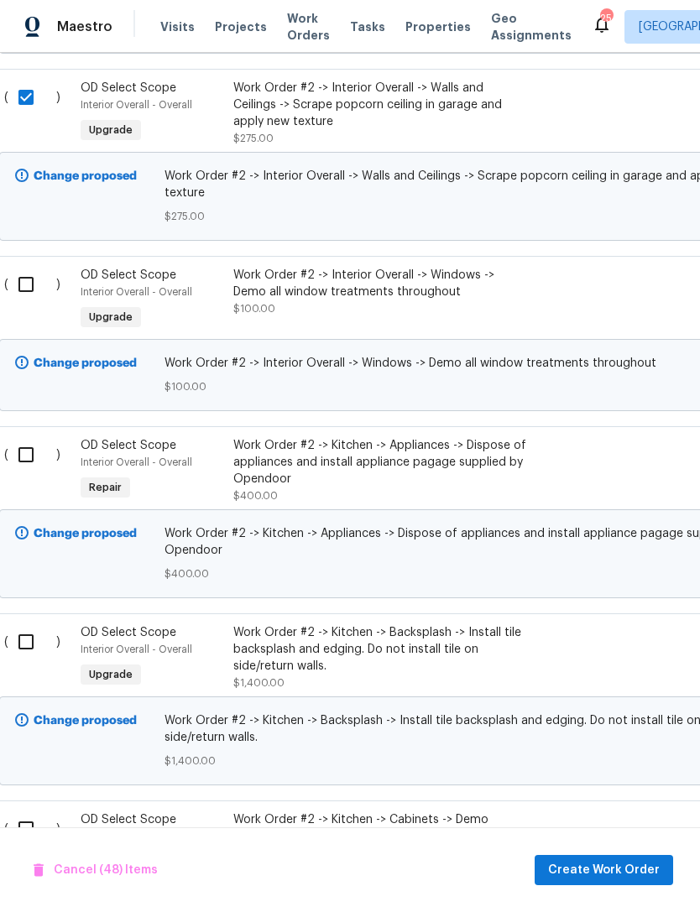
click at [25, 302] on input "checkbox" at bounding box center [32, 284] width 48 height 35
checkbox input "true"
click at [25, 472] on input "checkbox" at bounding box center [32, 454] width 48 height 35
checkbox input "true"
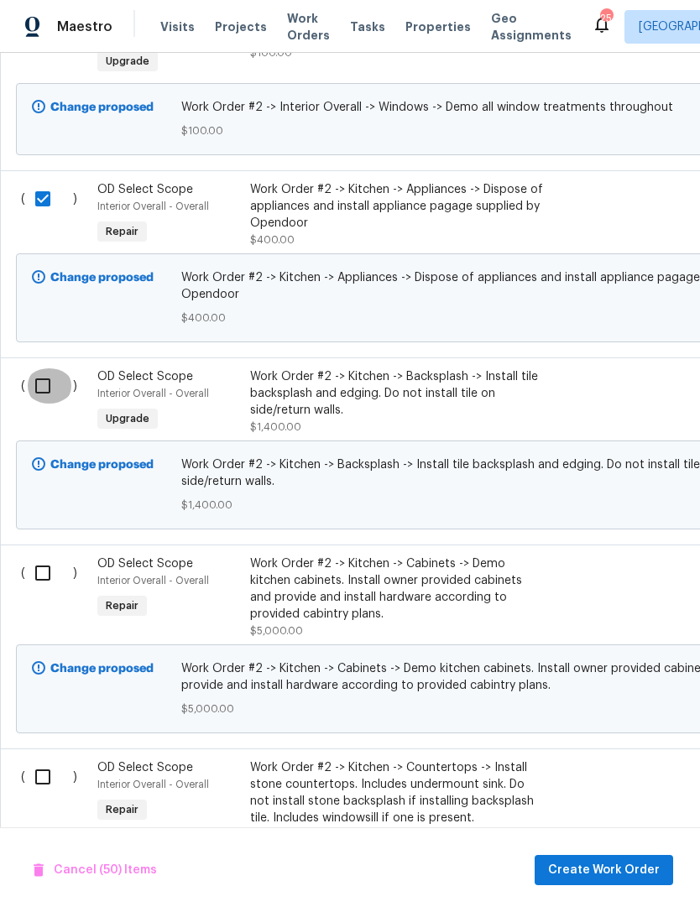
click at [41, 404] on input "checkbox" at bounding box center [49, 385] width 48 height 35
checkbox input "true"
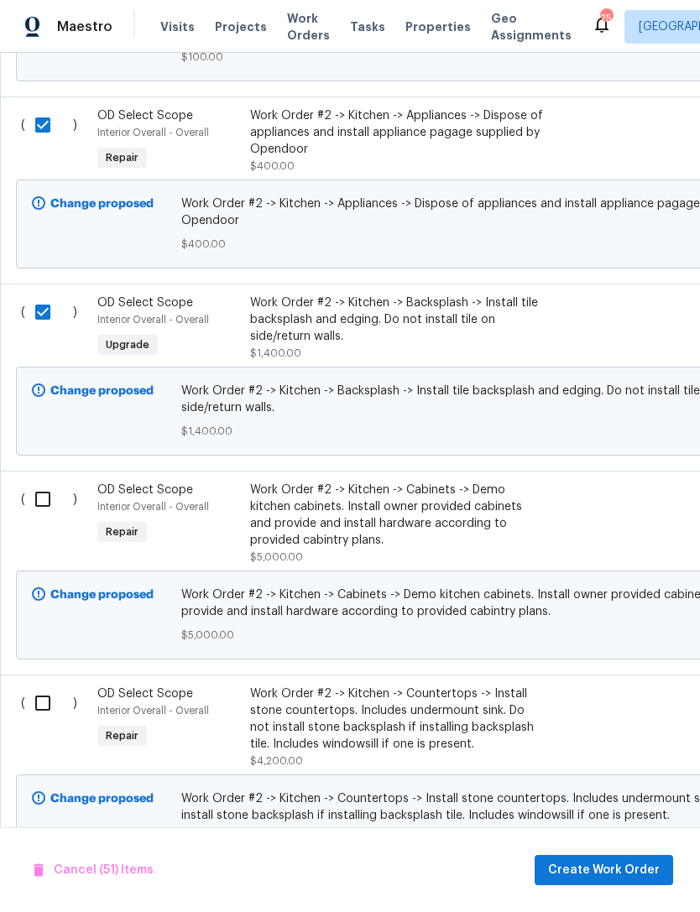
click at [39, 517] on input "checkbox" at bounding box center [49, 499] width 48 height 35
checkbox input "true"
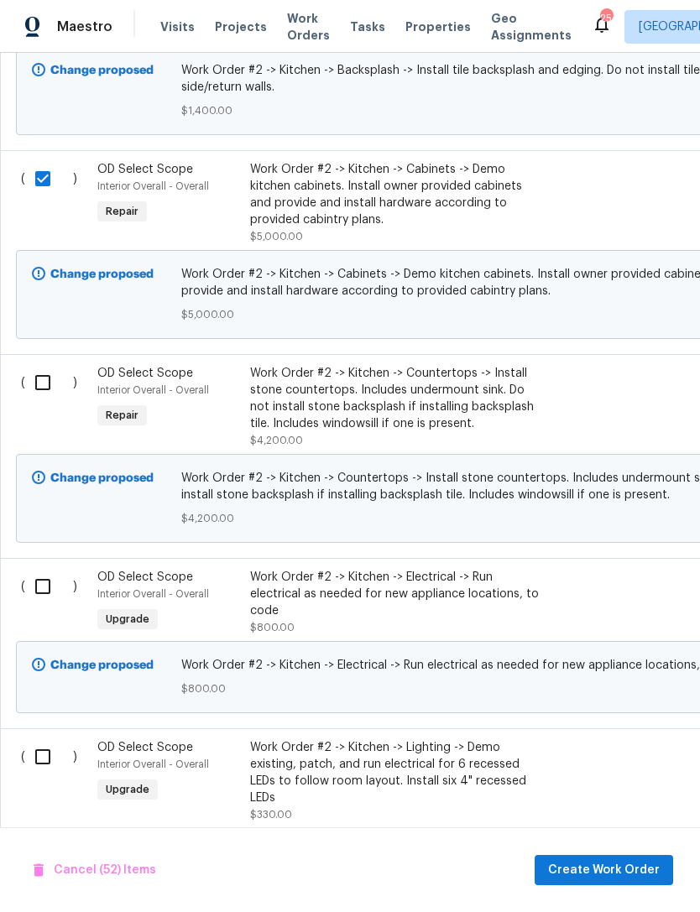
click at [41, 400] on input "checkbox" at bounding box center [49, 382] width 48 height 35
checkbox input "true"
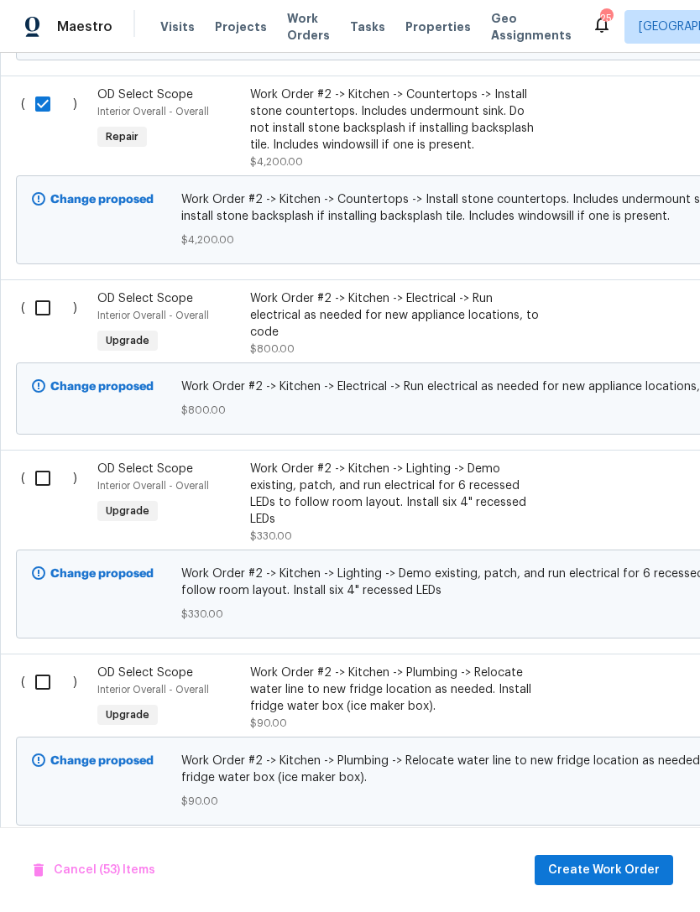
click at [46, 326] on input "checkbox" at bounding box center [49, 307] width 48 height 35
checkbox input "true"
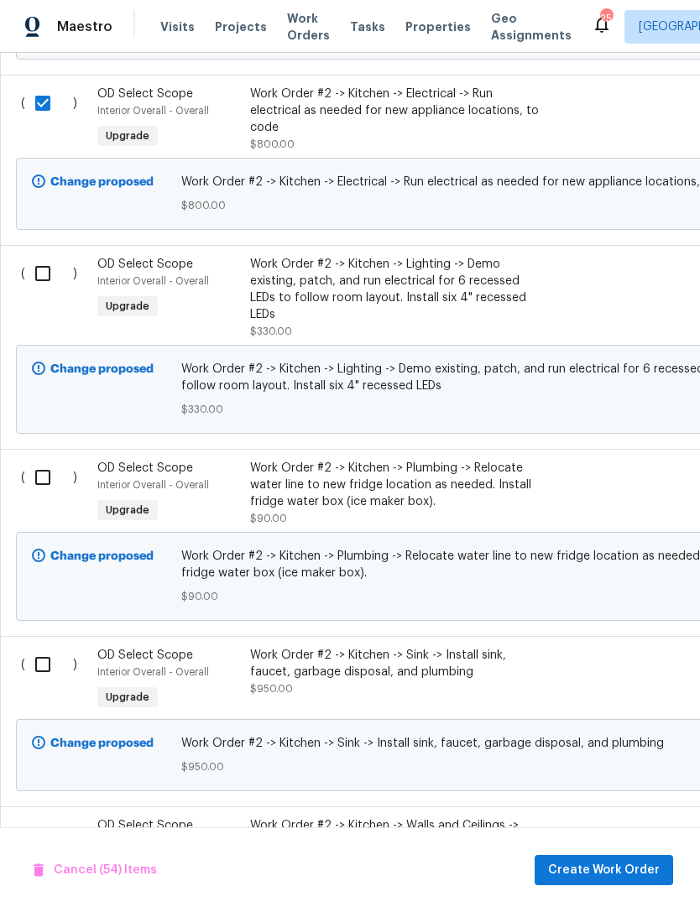
click at [49, 291] on input "checkbox" at bounding box center [49, 273] width 48 height 35
checkbox input "true"
click at [32, 495] on input "checkbox" at bounding box center [49, 477] width 48 height 35
checkbox input "true"
click at [34, 682] on input "checkbox" at bounding box center [49, 664] width 48 height 35
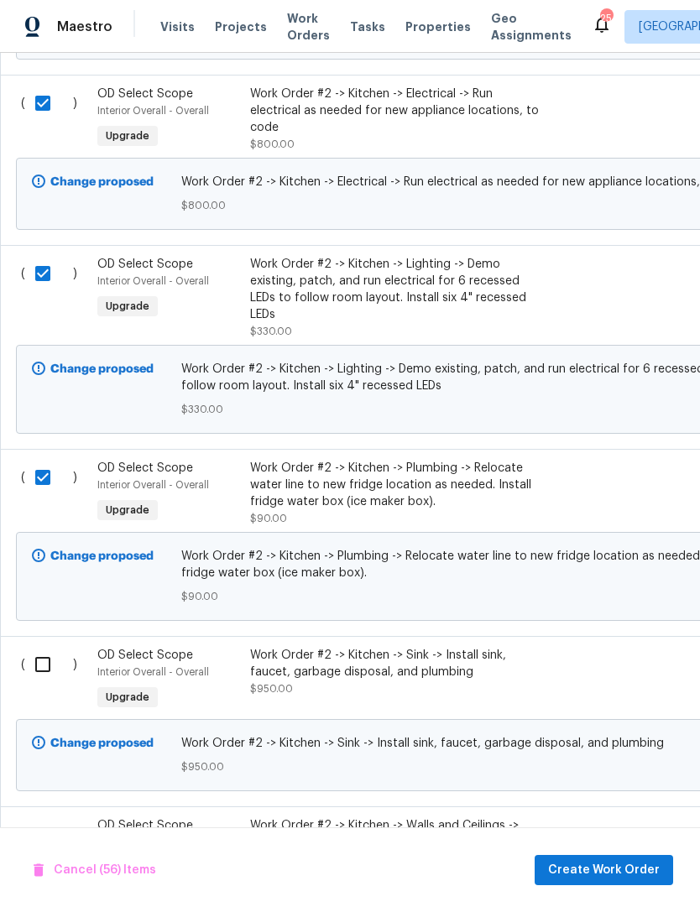
checkbox input "true"
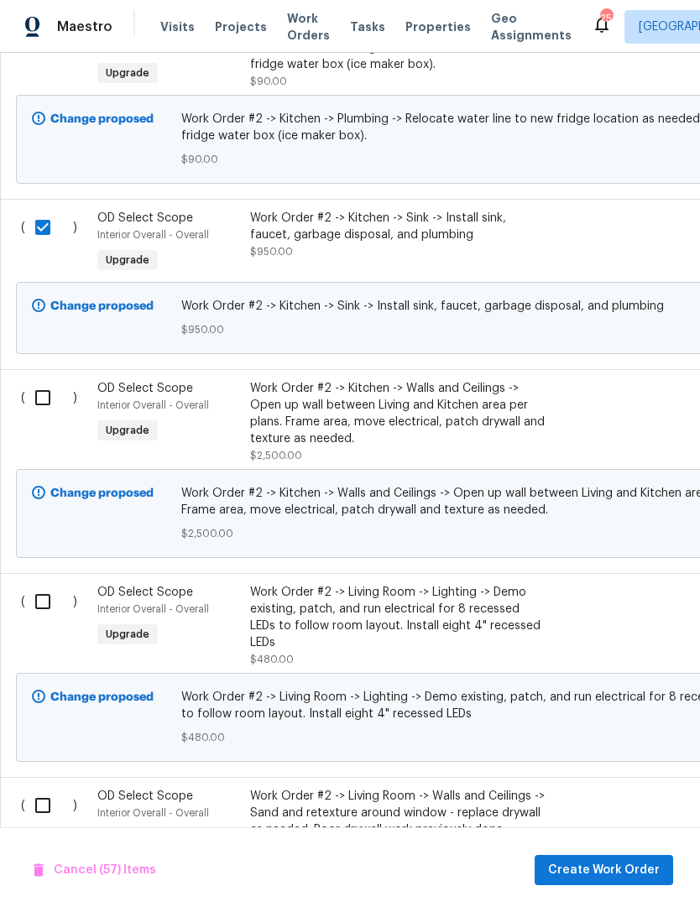
click at [42, 415] on input "checkbox" at bounding box center [49, 397] width 48 height 35
checkbox input "true"
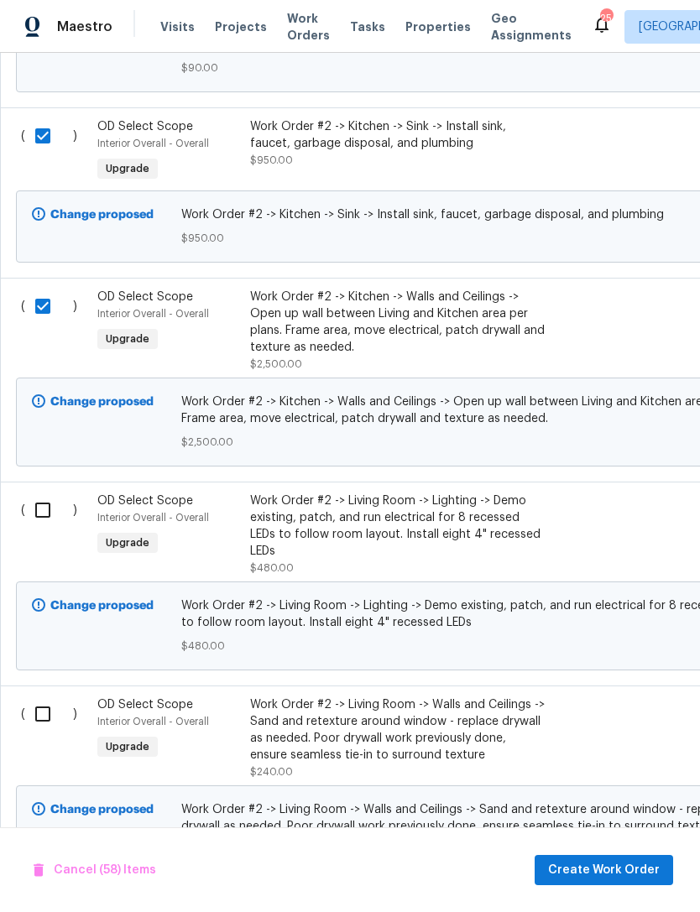
click at [41, 528] on input "checkbox" at bounding box center [49, 510] width 48 height 35
checkbox input "true"
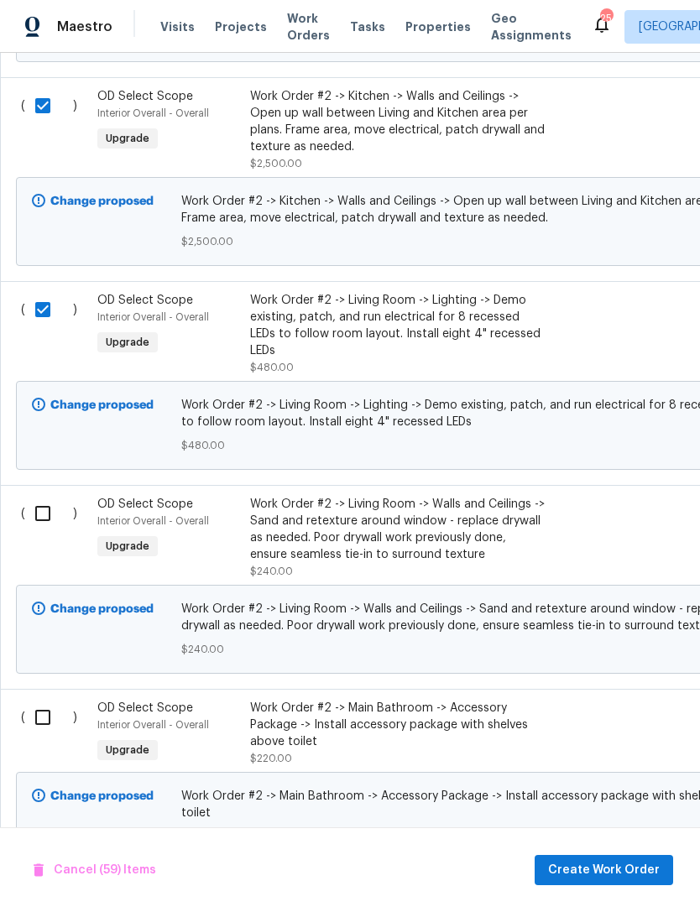
click at [35, 531] on input "checkbox" at bounding box center [49, 513] width 48 height 35
checkbox input "true"
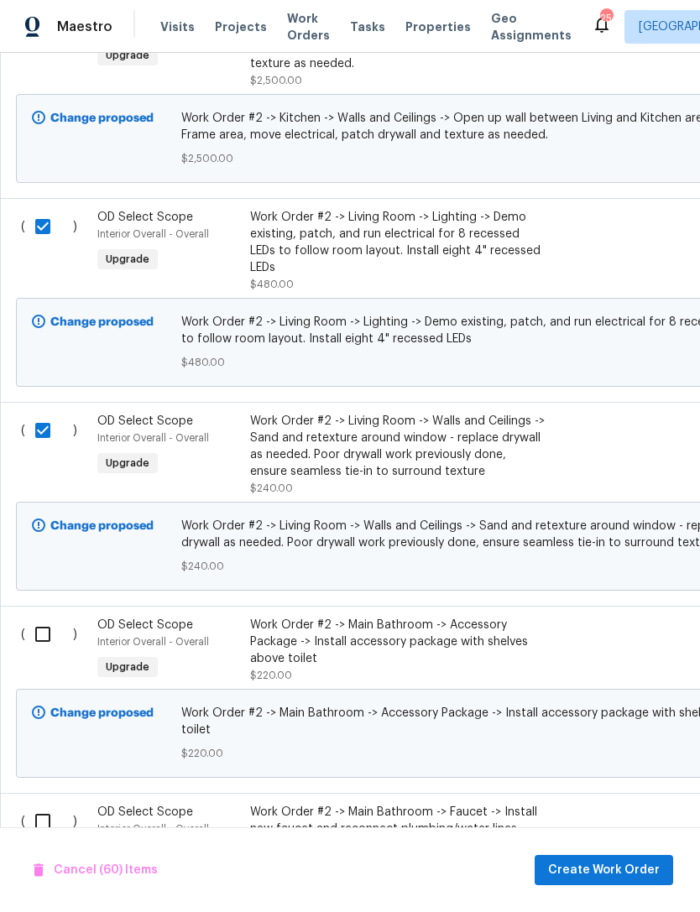
click at [39, 650] on input "checkbox" at bounding box center [49, 634] width 48 height 35
checkbox input "true"
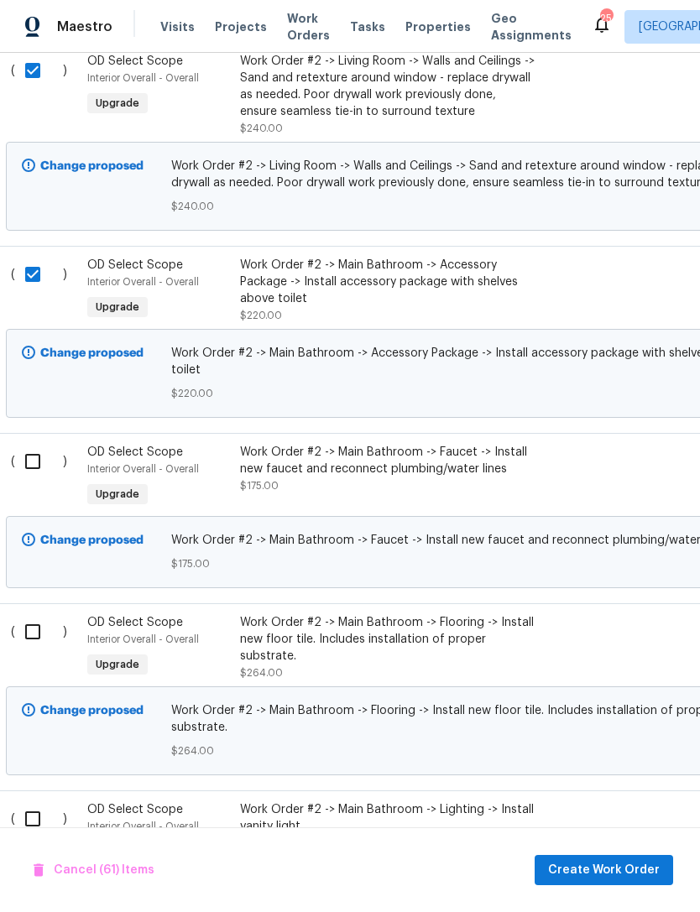
click at [41, 479] on input "checkbox" at bounding box center [39, 461] width 48 height 35
checkbox input "true"
click at [37, 640] on input "checkbox" at bounding box center [39, 631] width 48 height 35
checkbox input "true"
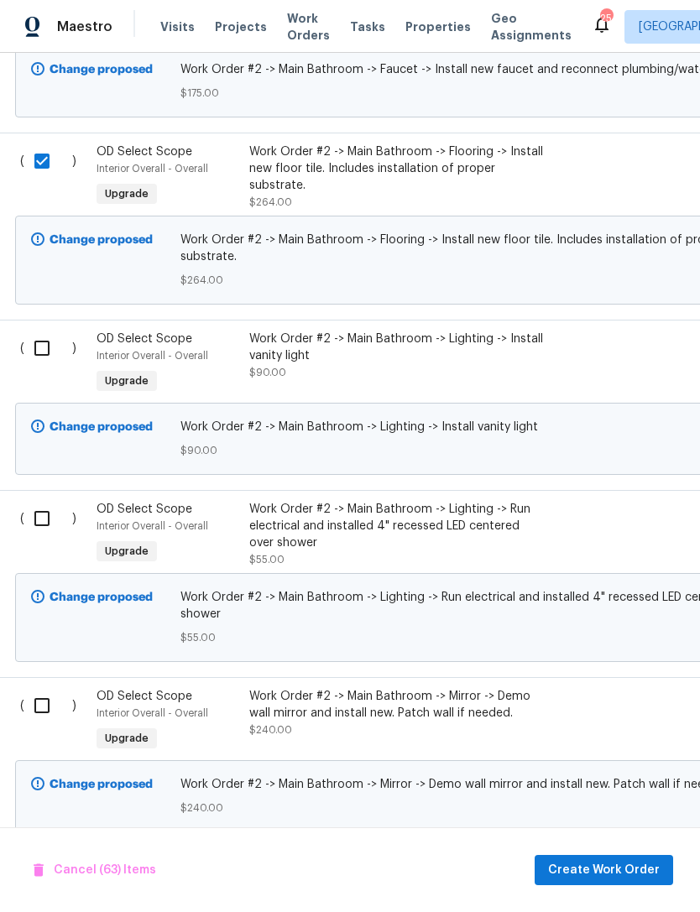
click at [40, 366] on input "checkbox" at bounding box center [48, 348] width 48 height 35
checkbox input "true"
click at [35, 535] on input "checkbox" at bounding box center [48, 518] width 48 height 35
checkbox input "true"
click at [34, 714] on input "checkbox" at bounding box center [48, 705] width 48 height 35
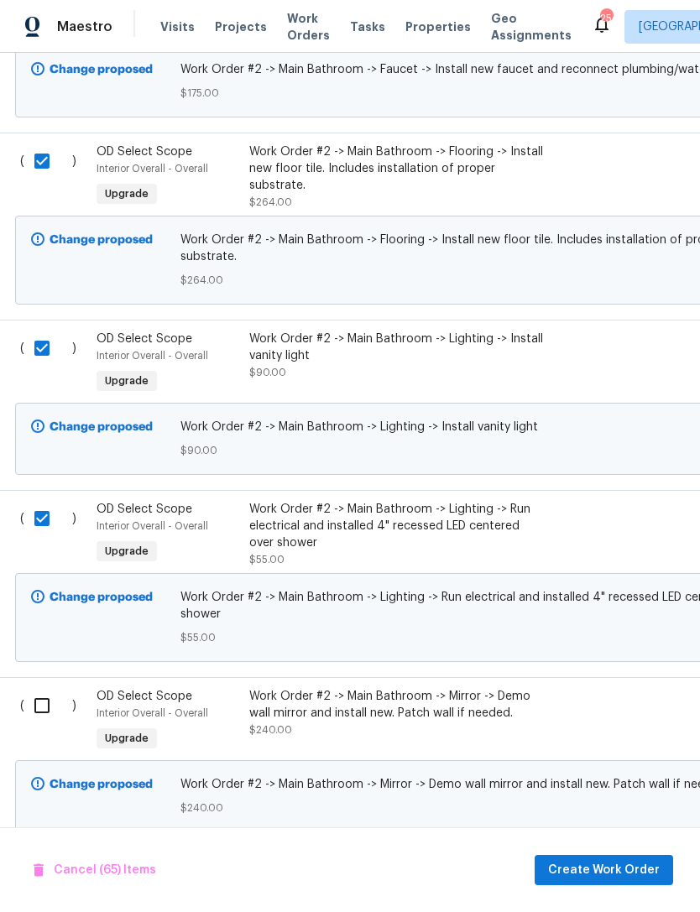
checkbox input "true"
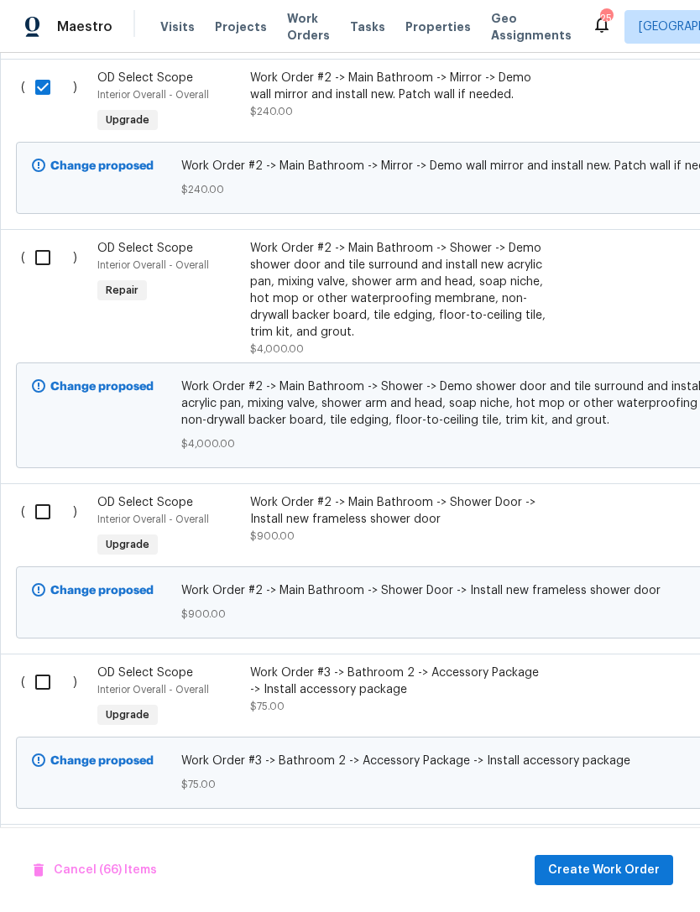
click at [48, 275] on input "checkbox" at bounding box center [49, 257] width 48 height 35
checkbox input "true"
click at [43, 530] on input "checkbox" at bounding box center [49, 511] width 48 height 35
checkbox input "true"
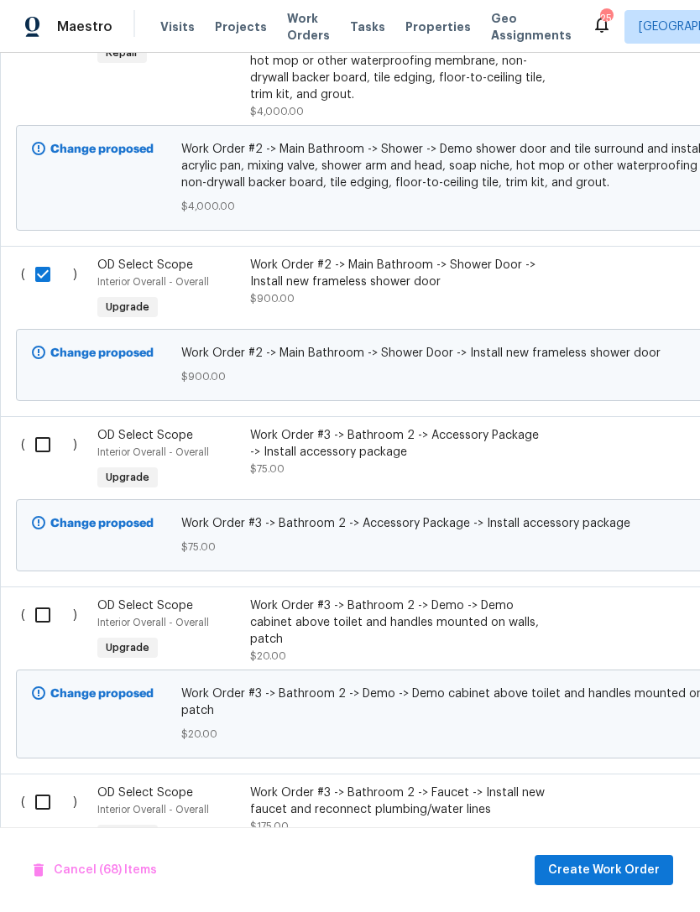
click at [44, 462] on input "checkbox" at bounding box center [49, 444] width 48 height 35
checkbox input "true"
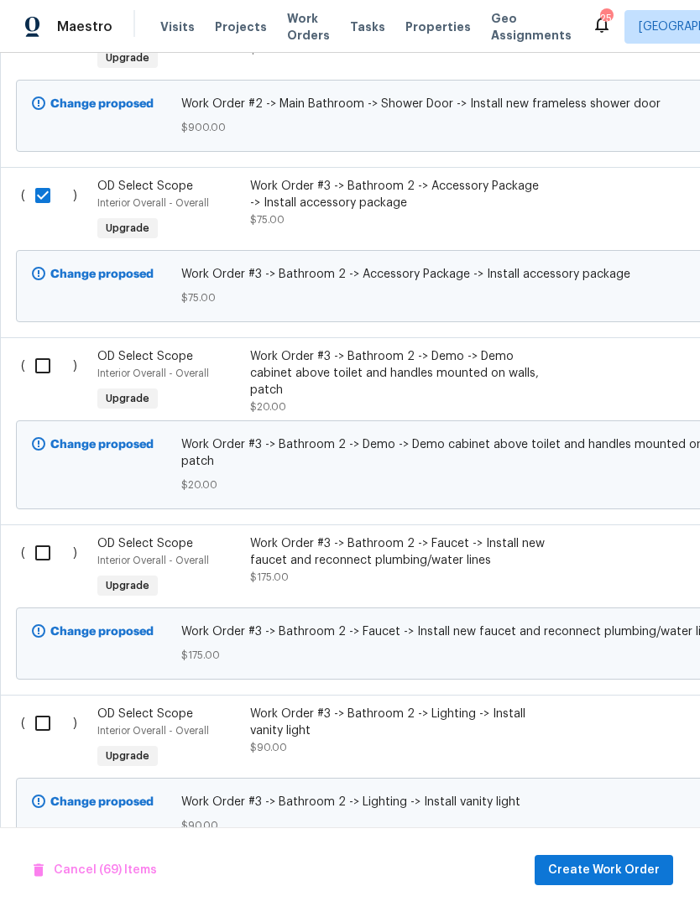
click at [50, 384] on input "checkbox" at bounding box center [49, 365] width 48 height 35
checkbox input "true"
click at [44, 570] on input "checkbox" at bounding box center [49, 552] width 48 height 35
checkbox input "true"
click at [46, 730] on input "checkbox" at bounding box center [49, 723] width 48 height 35
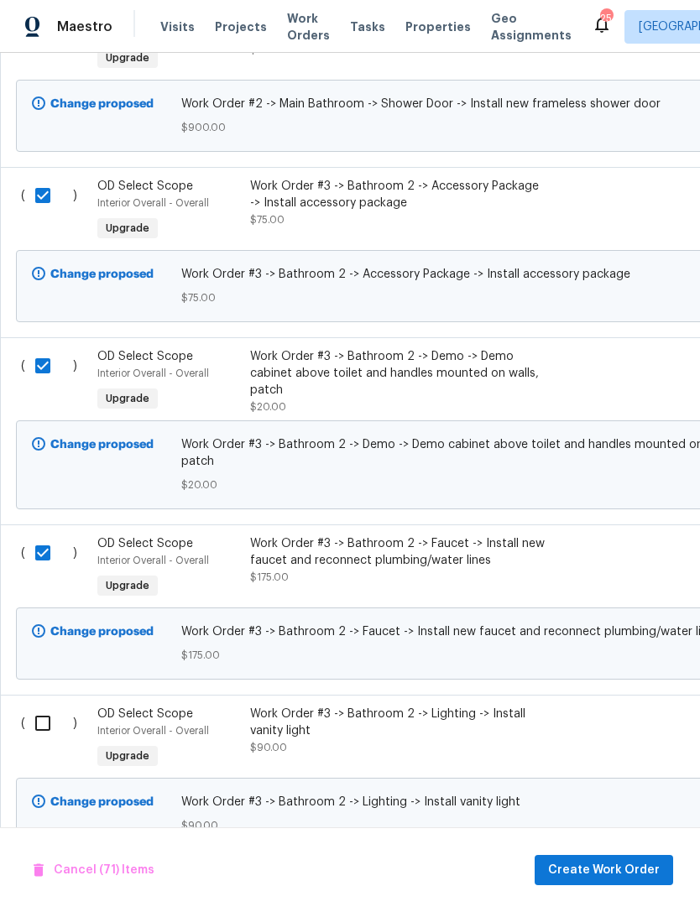
checkbox input "true"
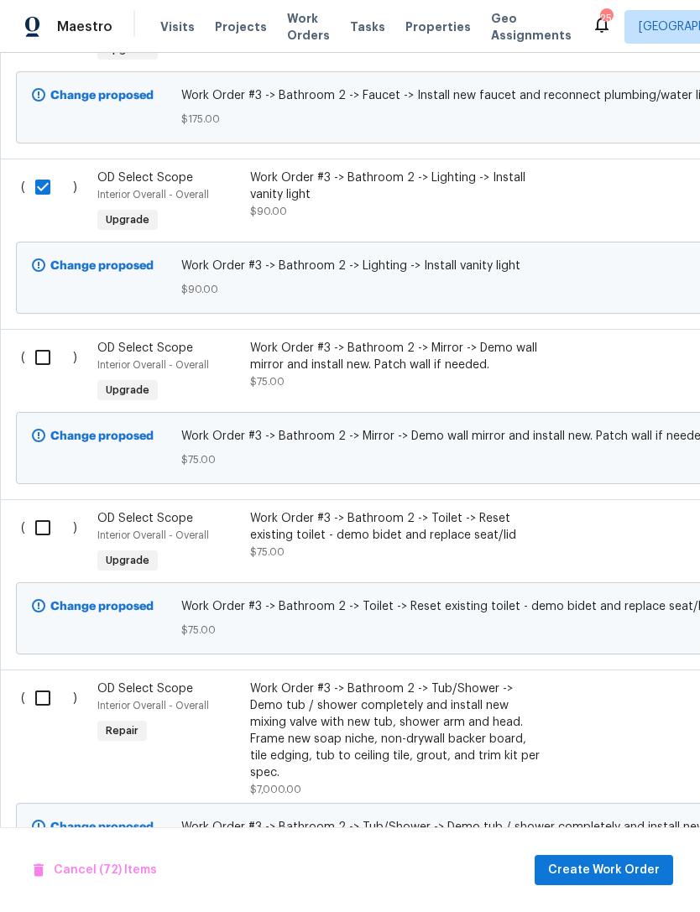
click at [48, 367] on input "checkbox" at bounding box center [49, 357] width 48 height 35
checkbox input "true"
click at [43, 532] on input "checkbox" at bounding box center [49, 527] width 48 height 35
checkbox input "true"
click at [39, 708] on input "checkbox" at bounding box center [49, 698] width 48 height 35
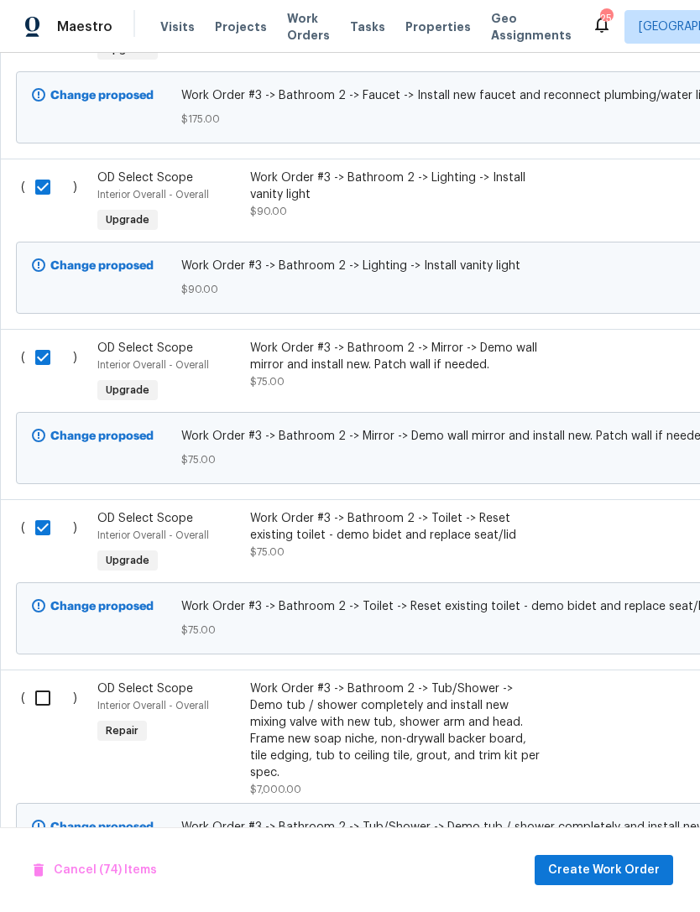
checkbox input "true"
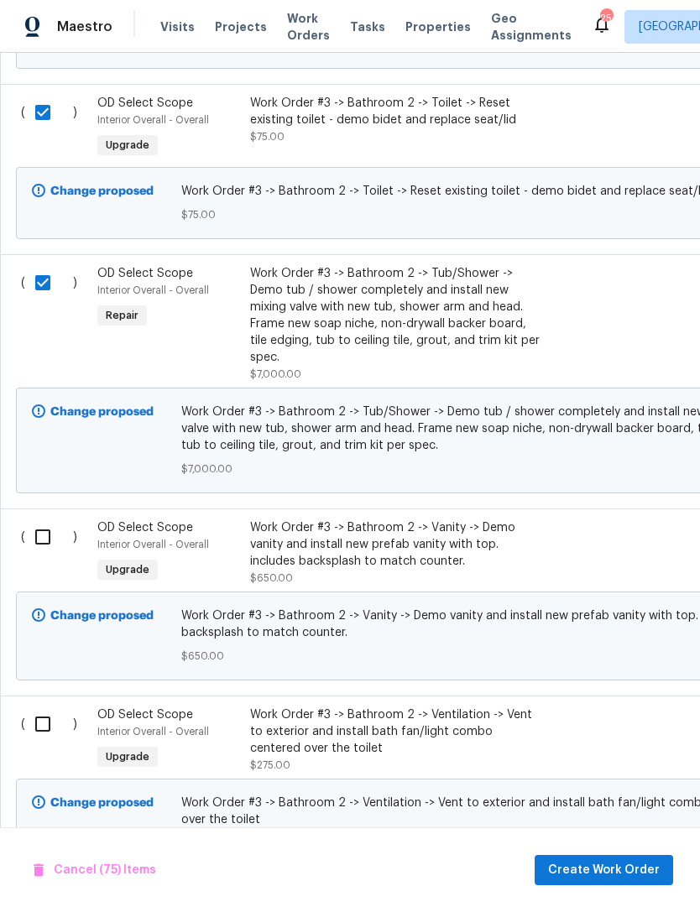
click at [34, 536] on input "checkbox" at bounding box center [49, 536] width 48 height 35
checkbox input "true"
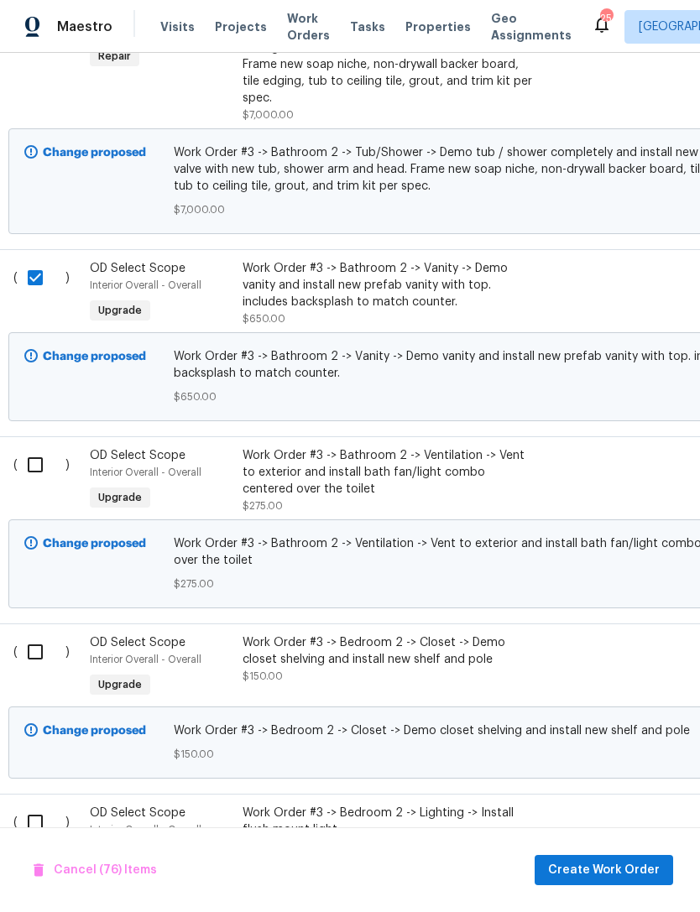
click at [34, 473] on input "checkbox" at bounding box center [42, 464] width 48 height 35
checkbox input "true"
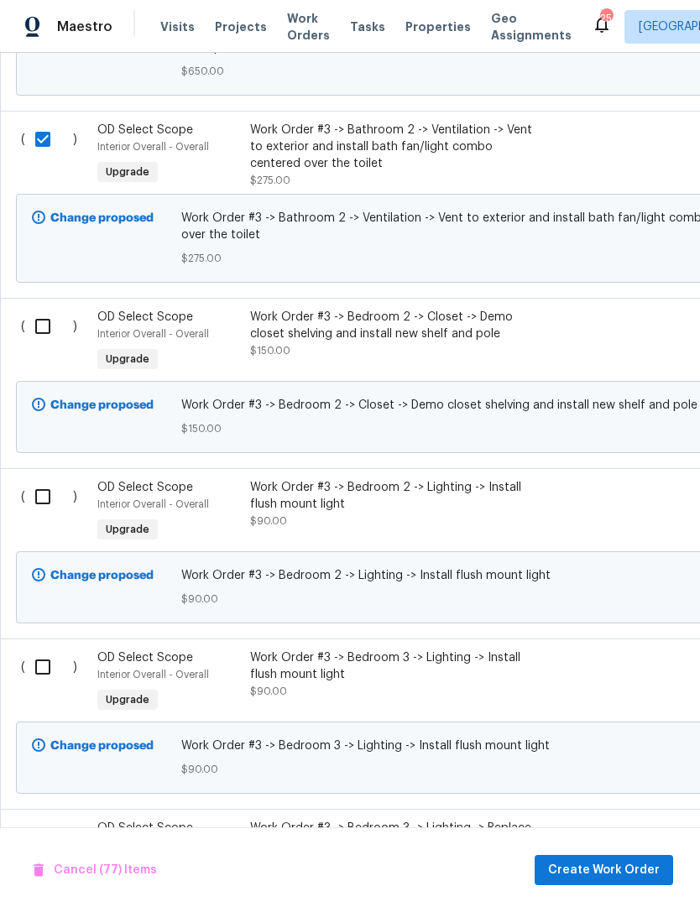
scroll to position [14690, 0]
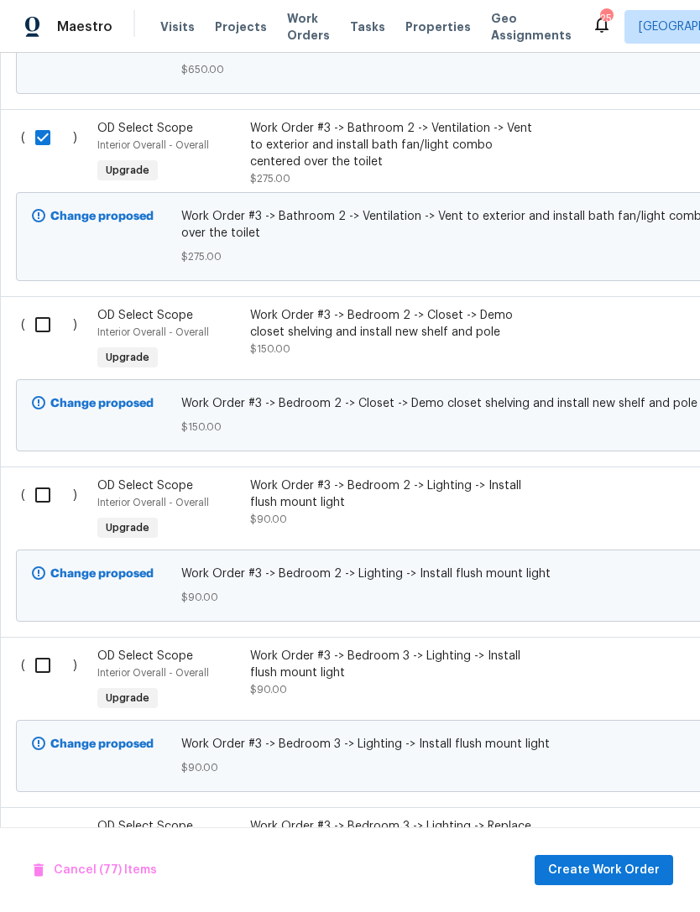
click at [35, 329] on input "checkbox" at bounding box center [49, 324] width 48 height 35
checkbox input "true"
click at [39, 495] on input "checkbox" at bounding box center [49, 494] width 48 height 35
checkbox input "true"
click at [40, 676] on input "checkbox" at bounding box center [49, 665] width 48 height 35
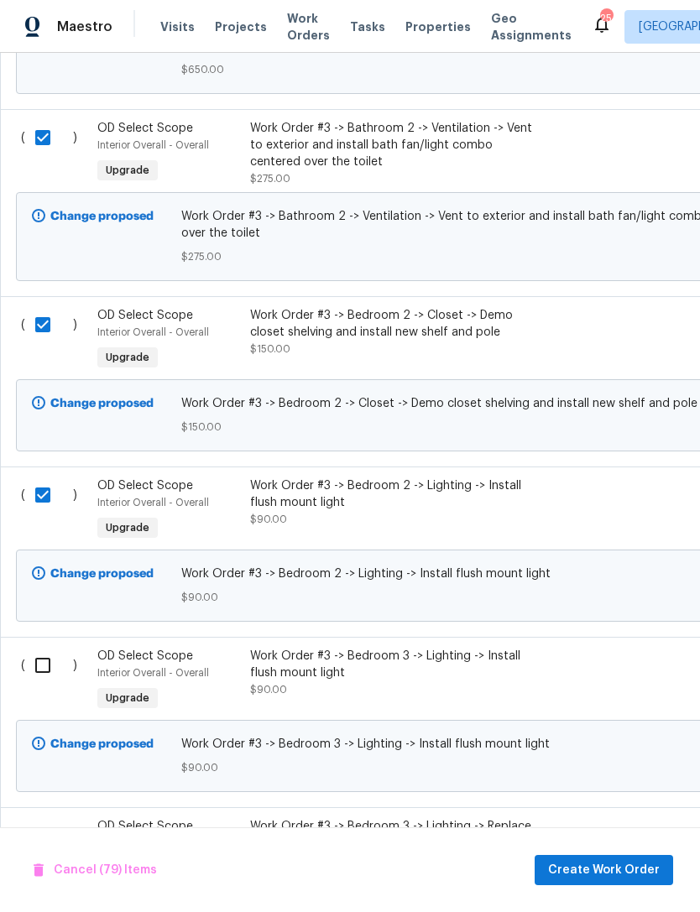
checkbox input "true"
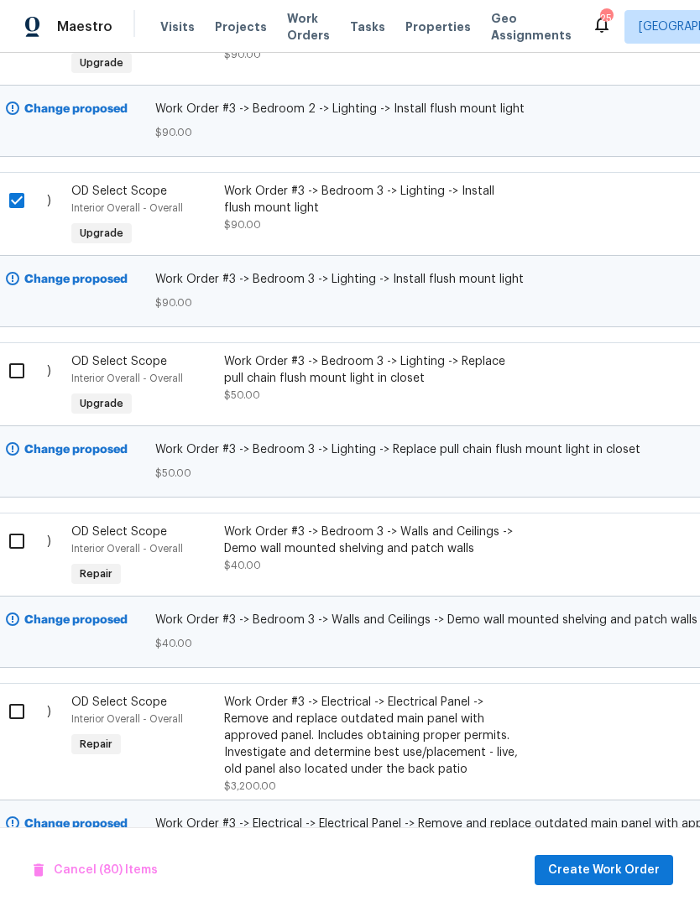
scroll to position [15224, 14]
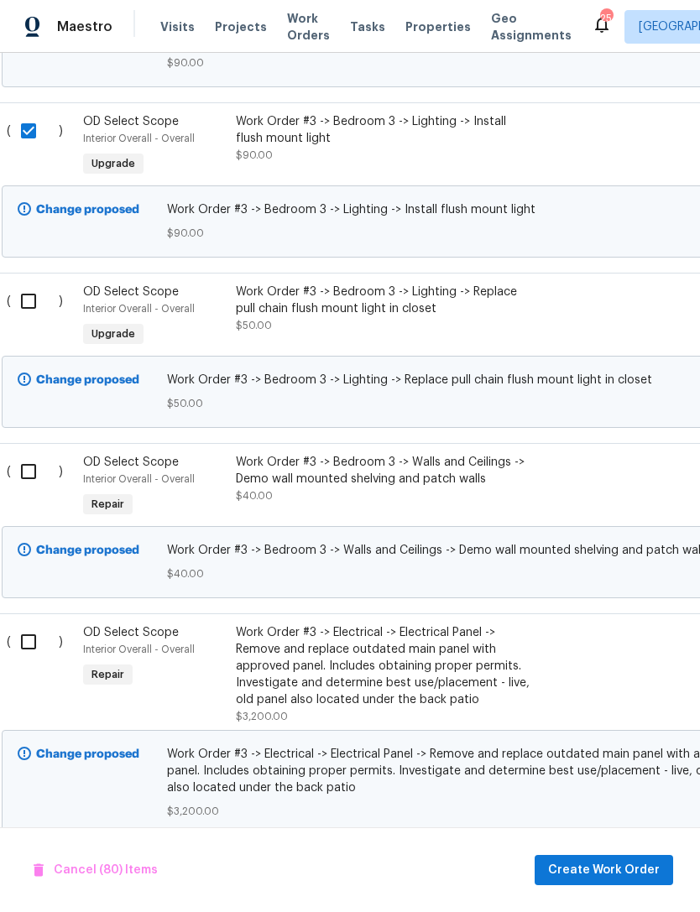
click at [29, 308] on input "checkbox" at bounding box center [35, 301] width 48 height 35
checkbox input "true"
click at [29, 468] on input "checkbox" at bounding box center [35, 471] width 48 height 35
checkbox input "true"
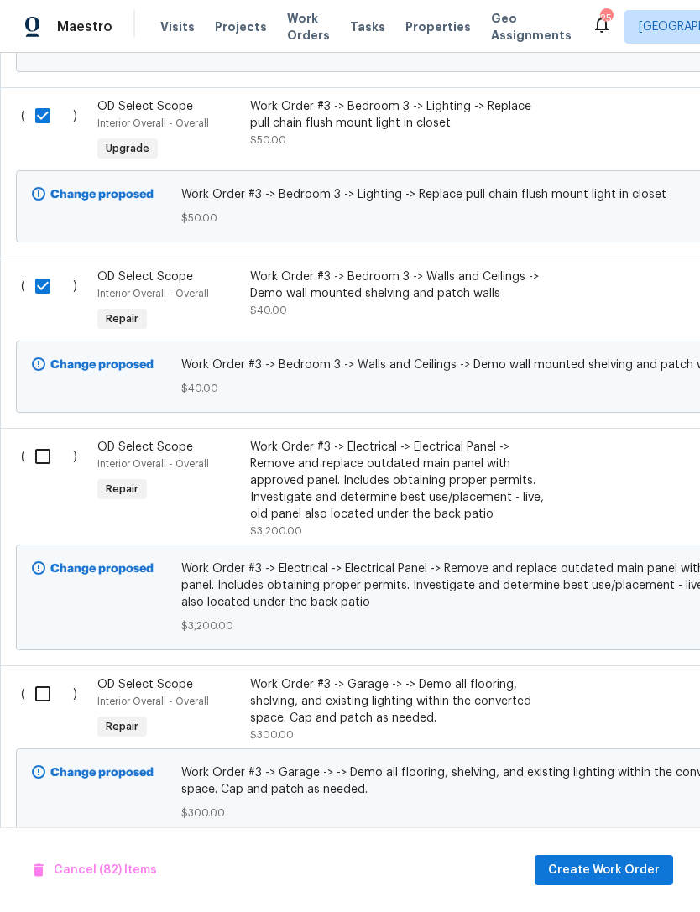
click at [39, 461] on input "checkbox" at bounding box center [49, 456] width 48 height 35
checkbox input "true"
click at [42, 704] on input "checkbox" at bounding box center [49, 693] width 48 height 35
checkbox input "true"
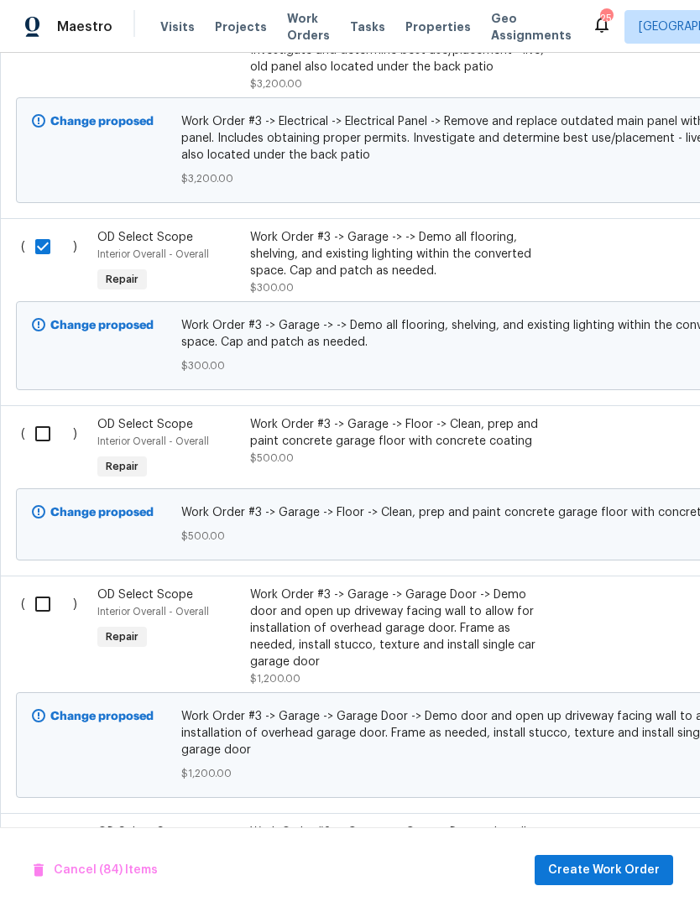
click at [37, 439] on input "checkbox" at bounding box center [49, 433] width 48 height 35
checkbox input "true"
click at [44, 611] on input "checkbox" at bounding box center [49, 604] width 48 height 35
checkbox input "true"
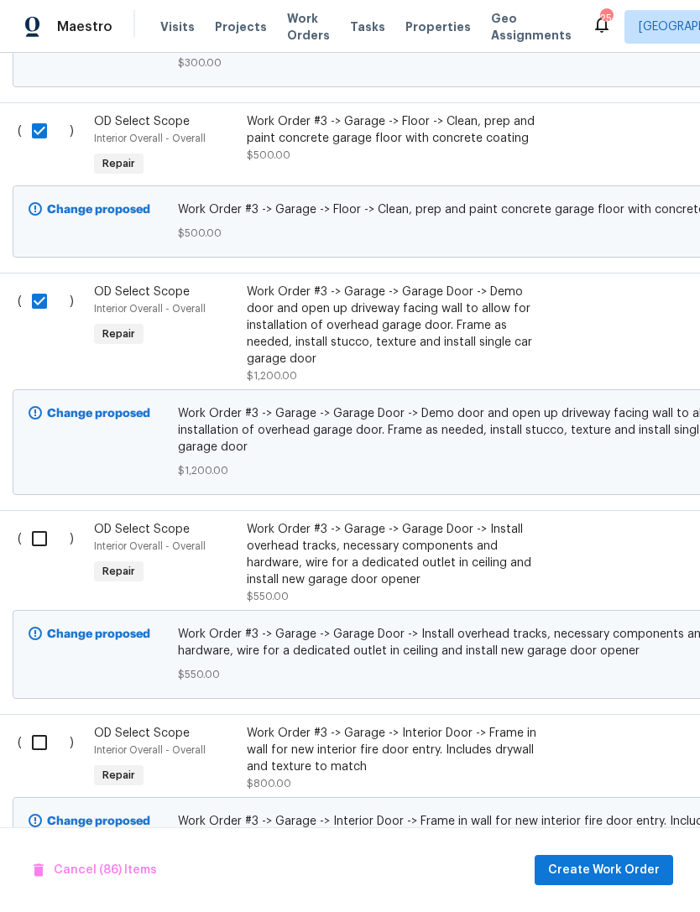
click at [31, 553] on input "checkbox" at bounding box center [46, 538] width 48 height 35
checkbox input "true"
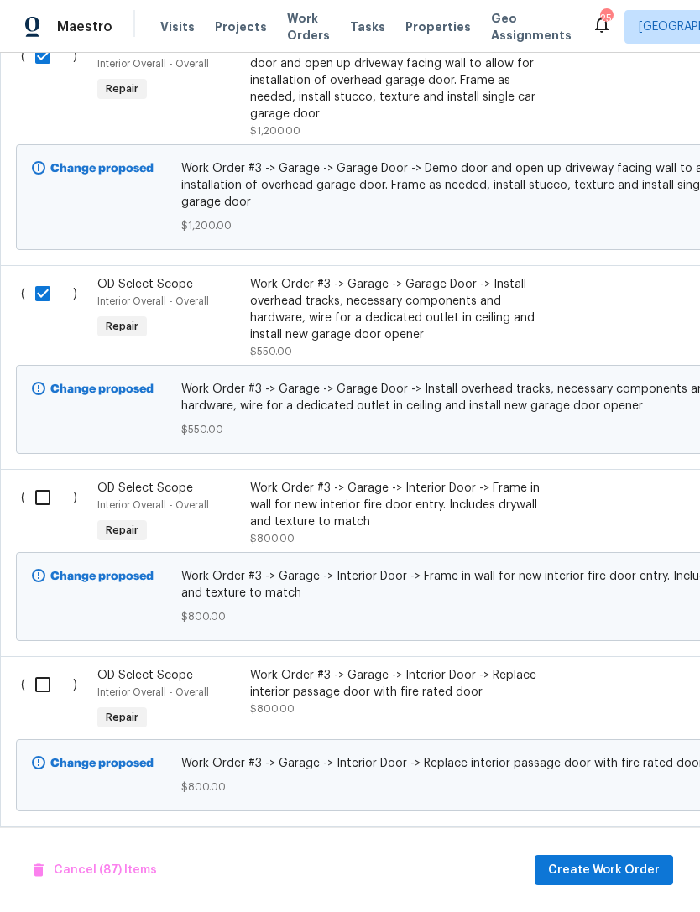
click at [39, 509] on input "checkbox" at bounding box center [49, 497] width 48 height 35
checkbox input "true"
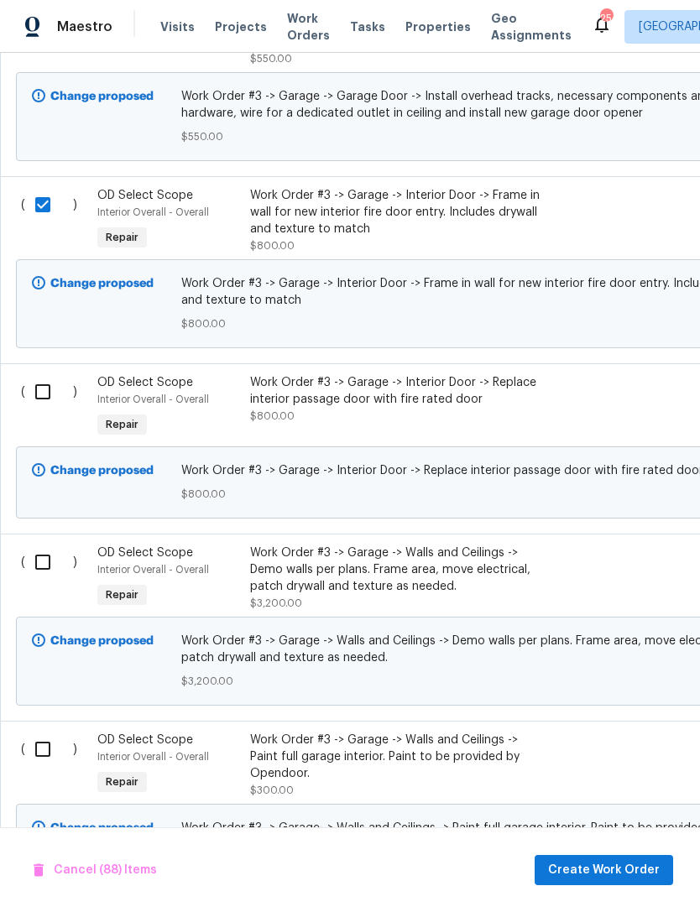
click at [34, 405] on input "checkbox" at bounding box center [49, 391] width 48 height 35
checkbox input "true"
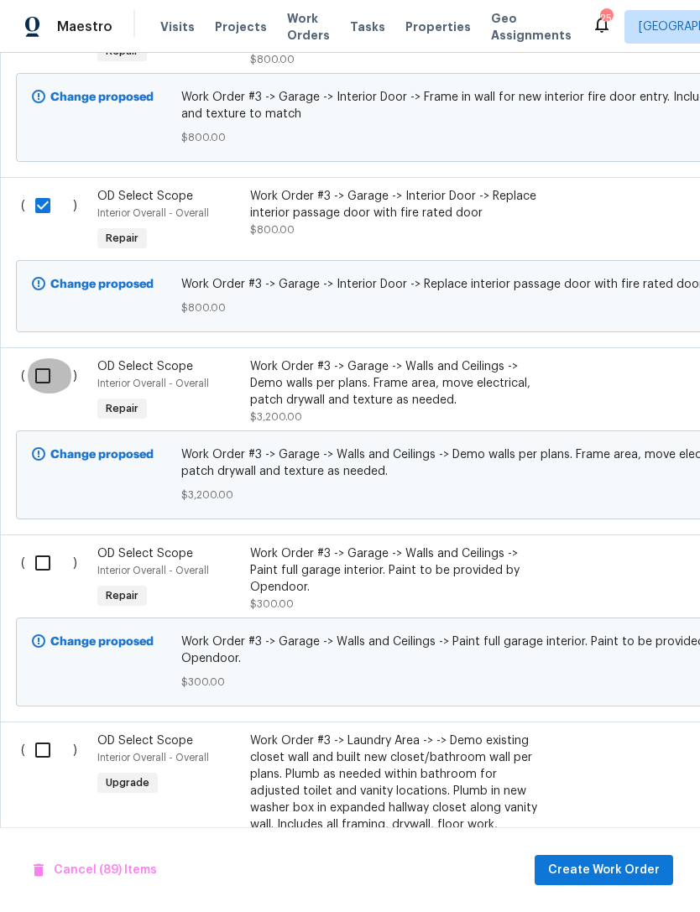
click at [32, 381] on input "checkbox" at bounding box center [49, 375] width 48 height 35
checkbox input "true"
click at [46, 577] on input "checkbox" at bounding box center [49, 562] width 48 height 35
checkbox input "true"
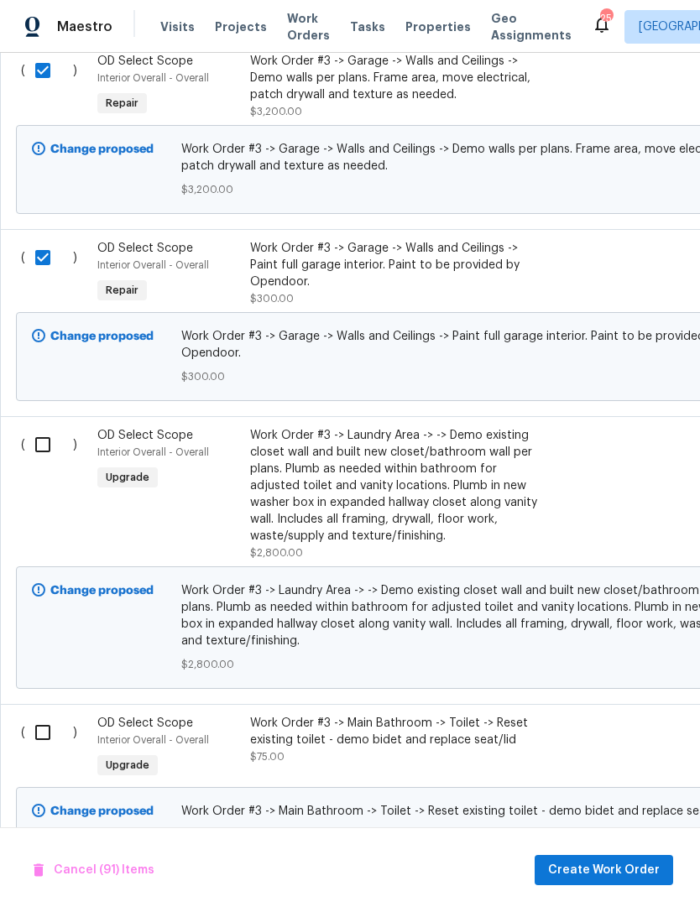
click at [32, 442] on input "checkbox" at bounding box center [49, 444] width 48 height 35
checkbox input "true"
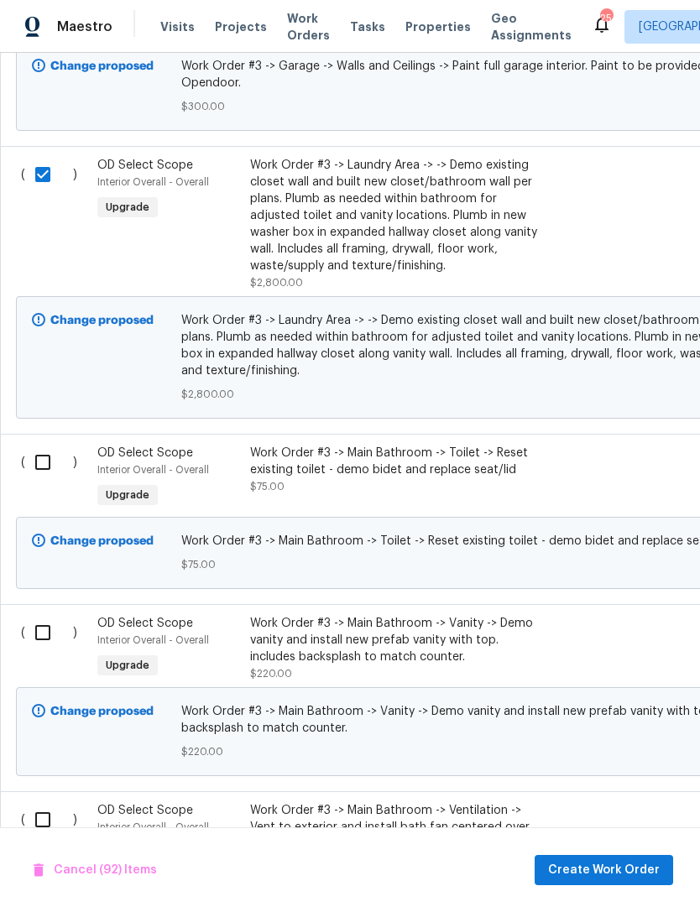
click at [41, 474] on input "checkbox" at bounding box center [49, 462] width 48 height 35
checkbox input "true"
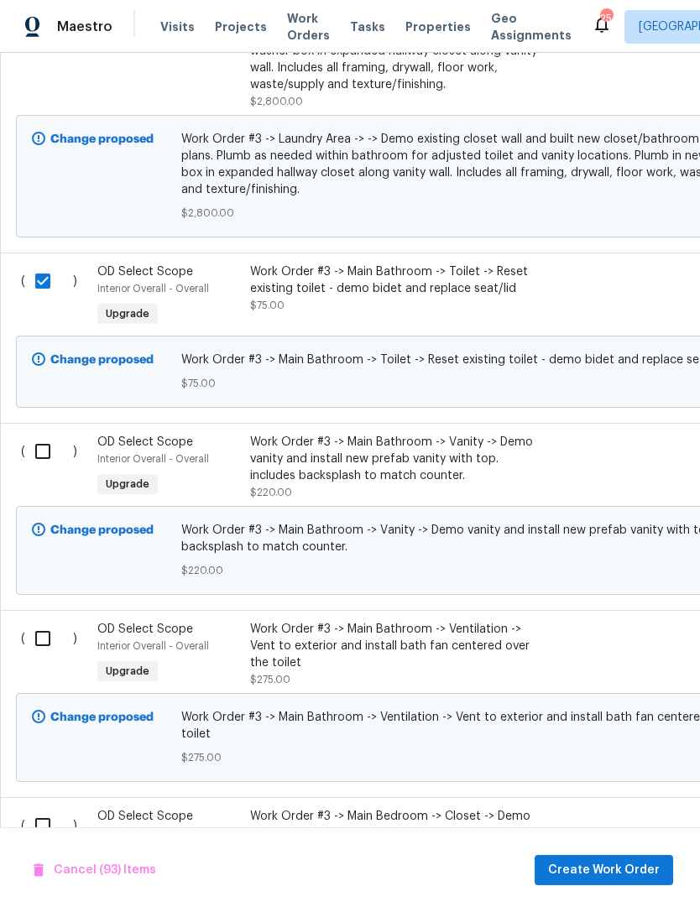
click at [29, 451] on input "checkbox" at bounding box center [49, 451] width 48 height 35
checkbox input "true"
click at [39, 656] on input "checkbox" at bounding box center [49, 638] width 48 height 35
checkbox input "true"
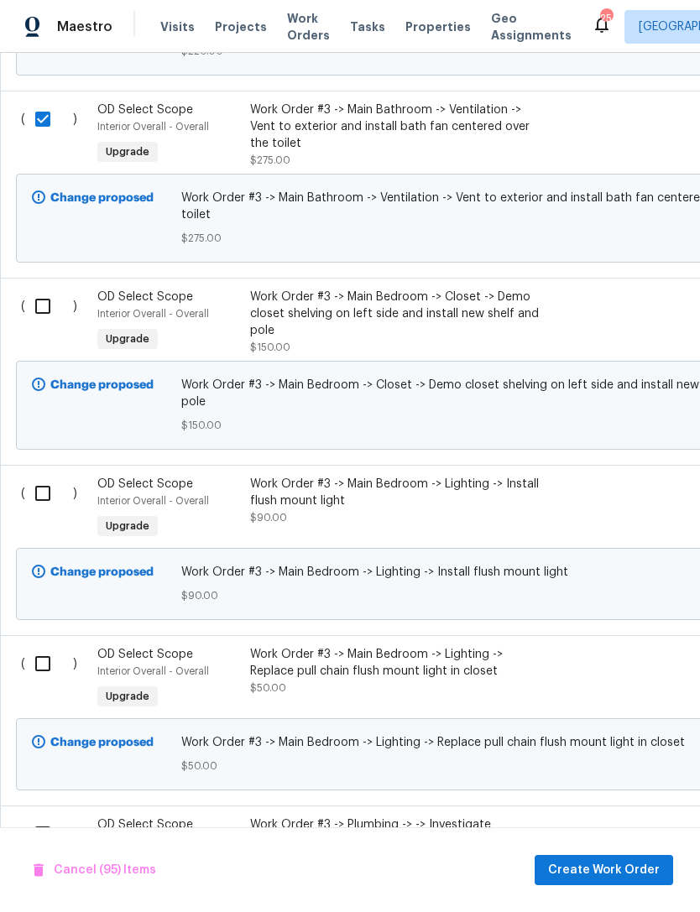
click at [40, 324] on input "checkbox" at bounding box center [49, 306] width 48 height 35
checkbox input "true"
click at [44, 511] on input "checkbox" at bounding box center [49, 493] width 48 height 35
checkbox input "true"
click at [43, 681] on input "checkbox" at bounding box center [49, 663] width 48 height 35
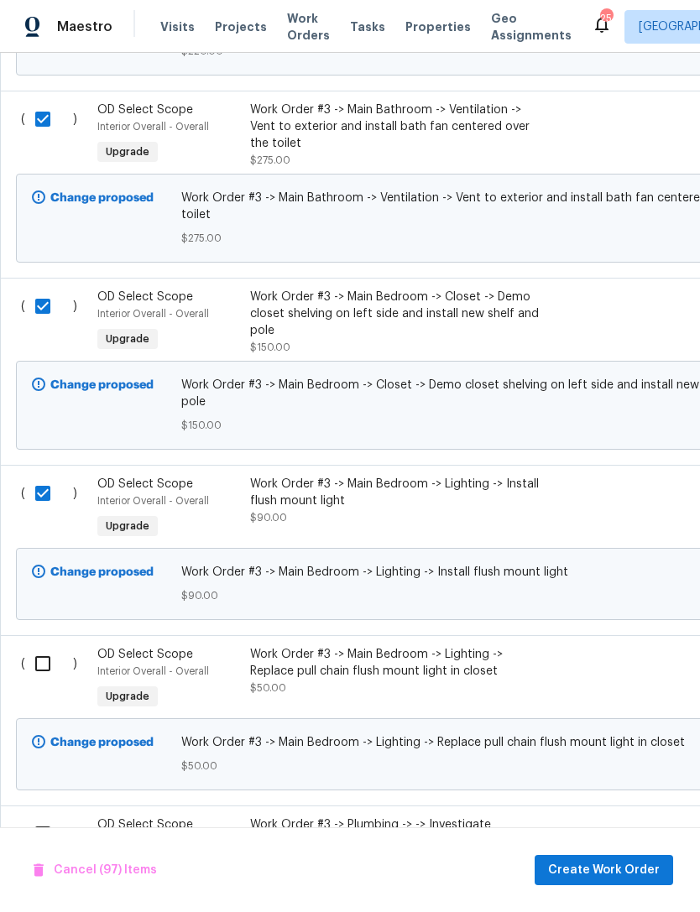
checkbox input "true"
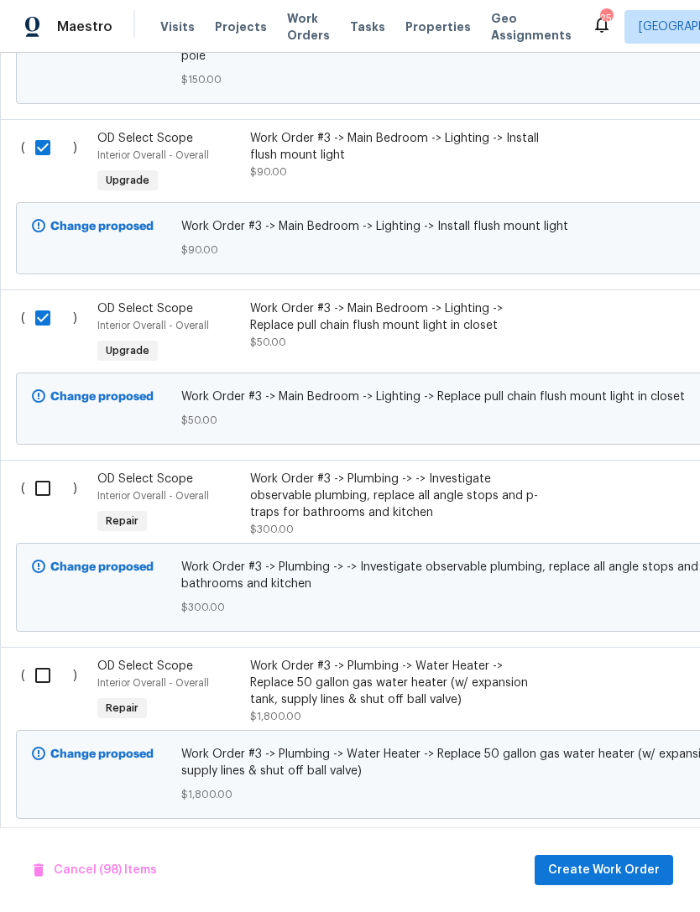
click at [49, 503] on input "checkbox" at bounding box center [49, 488] width 48 height 35
checkbox input "true"
click at [35, 693] on input "checkbox" at bounding box center [49, 675] width 48 height 35
checkbox input "true"
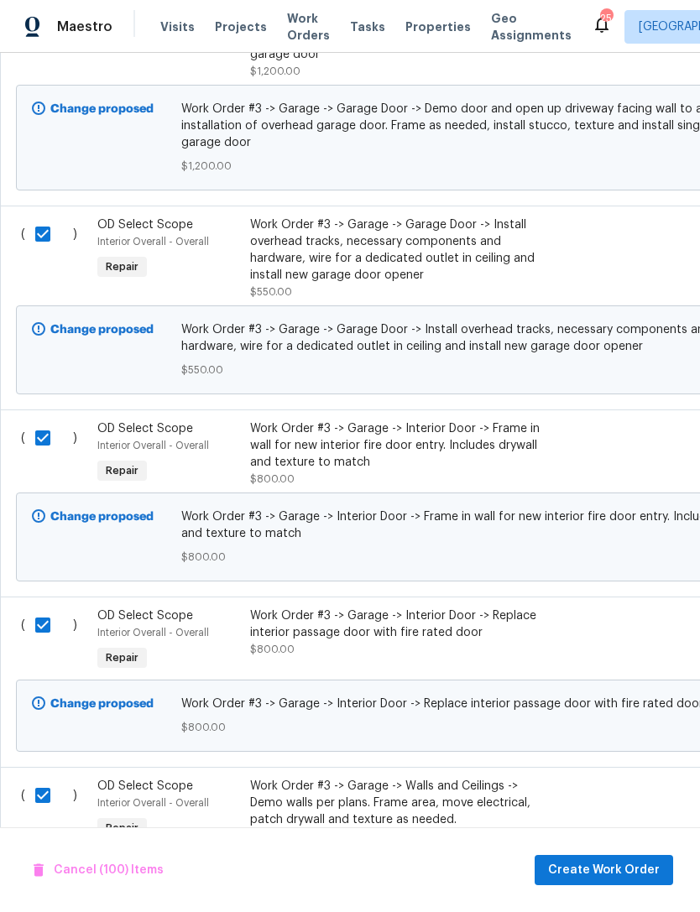
scroll to position [16394, -1]
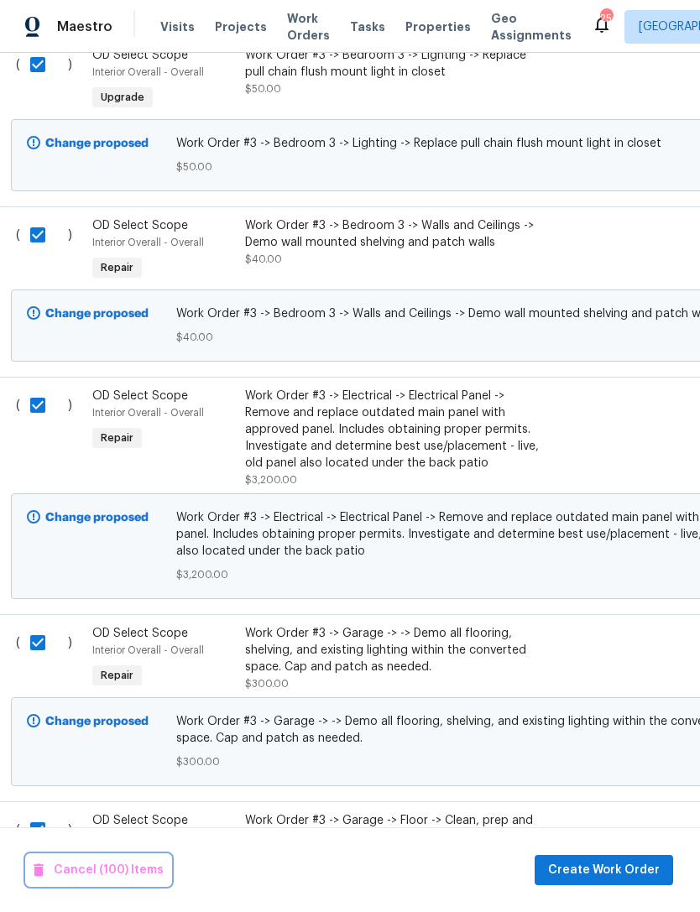
click at [120, 869] on span "Cancel (100) Items" at bounding box center [99, 870] width 130 height 21
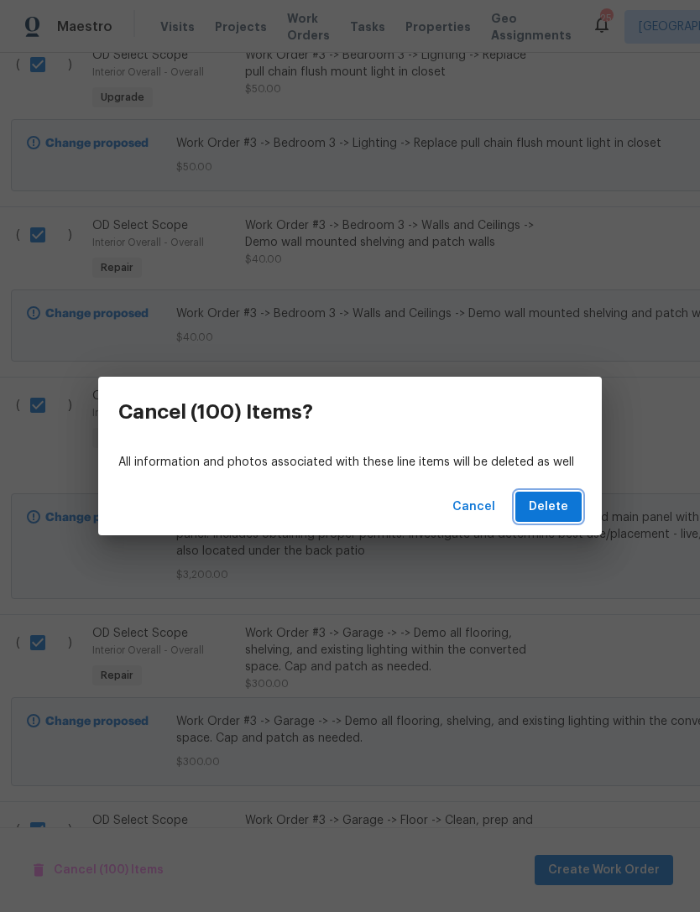
click at [555, 510] on span "Delete" at bounding box center [548, 507] width 39 height 21
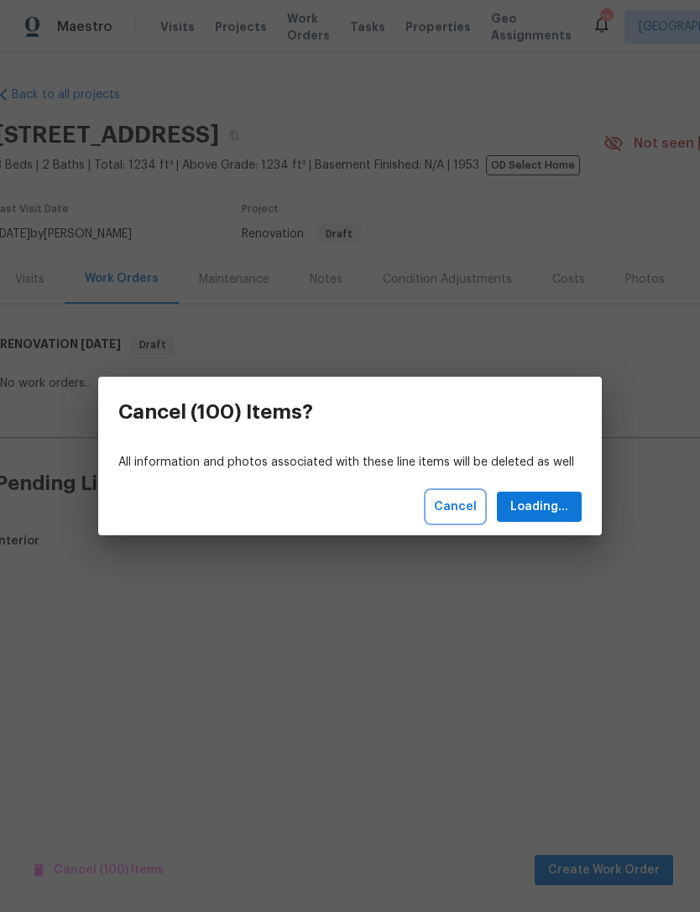
click at [453, 511] on span "Cancel" at bounding box center [455, 507] width 43 height 21
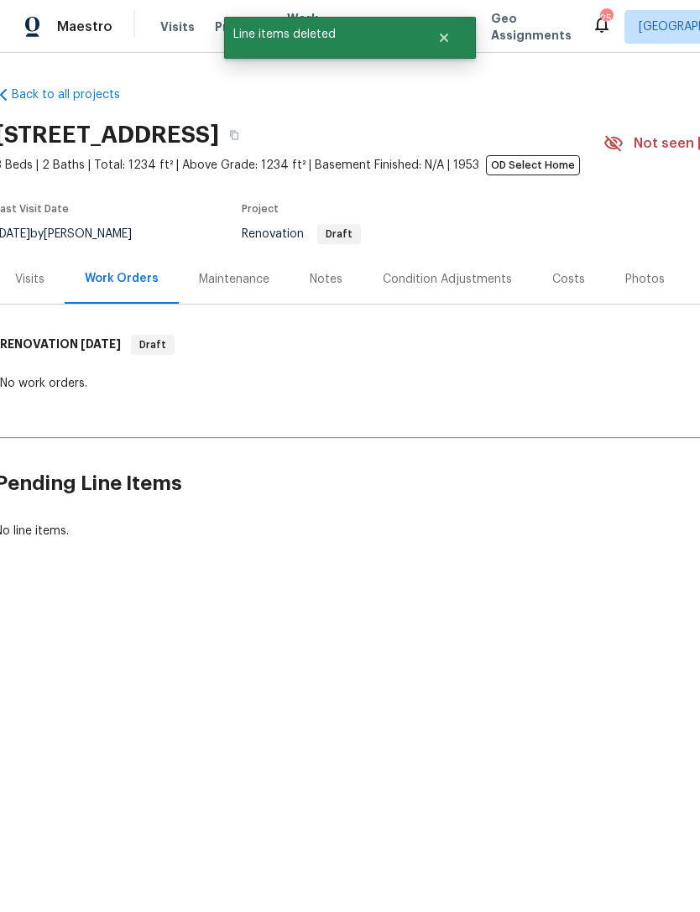
click at [131, 281] on div "Work Orders" at bounding box center [122, 278] width 74 height 17
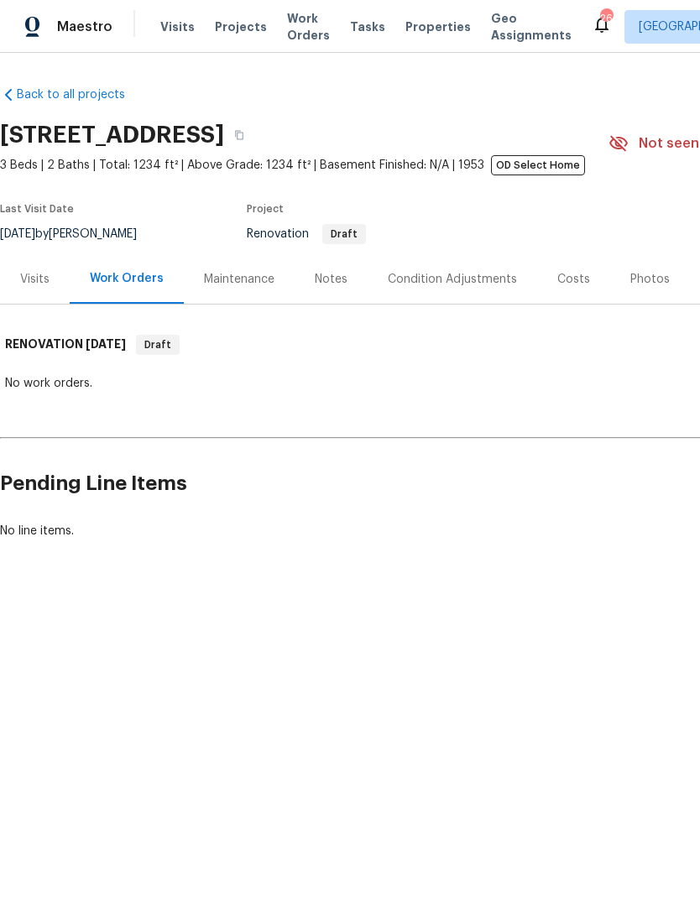
click at [134, 276] on div "Work Orders" at bounding box center [127, 278] width 74 height 17
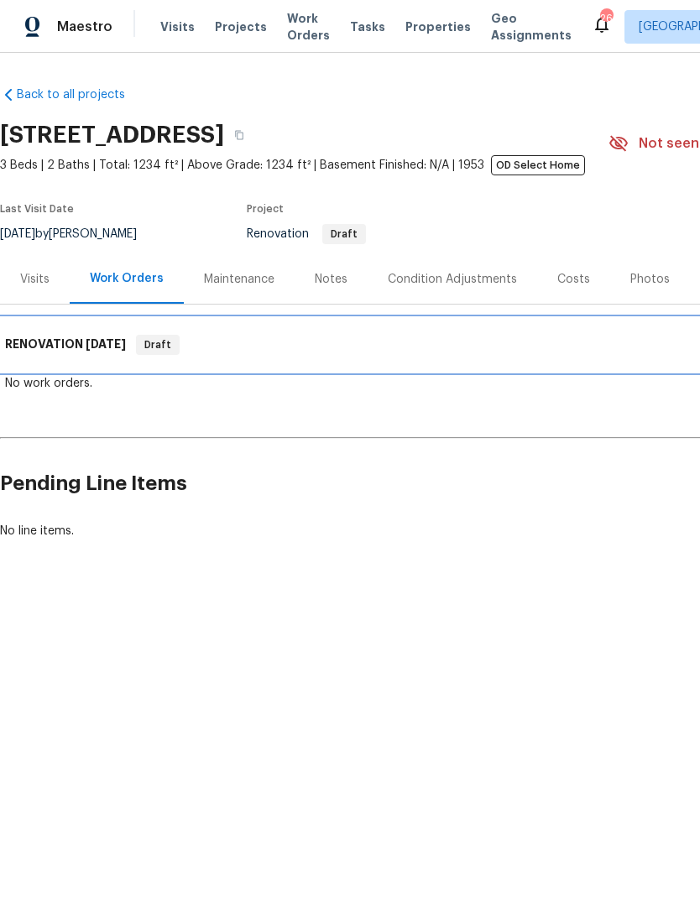
click at [74, 338] on h6 "RENOVATION [DATE]" at bounding box center [65, 345] width 121 height 20
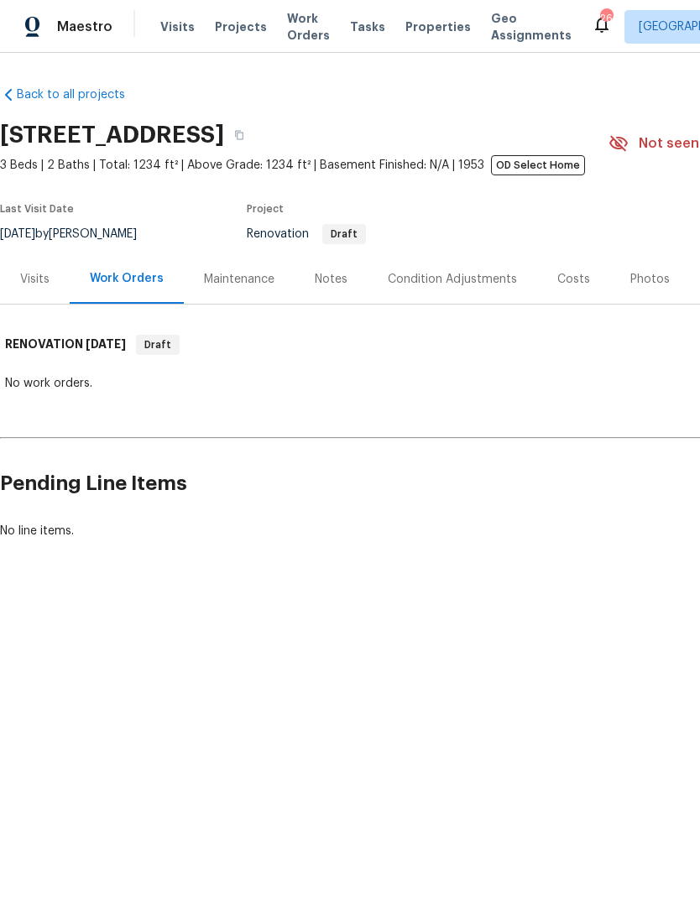
click at [62, 384] on div "No work orders." at bounding box center [474, 383] width 938 height 17
click at [26, 288] on div "Visits" at bounding box center [34, 279] width 29 height 17
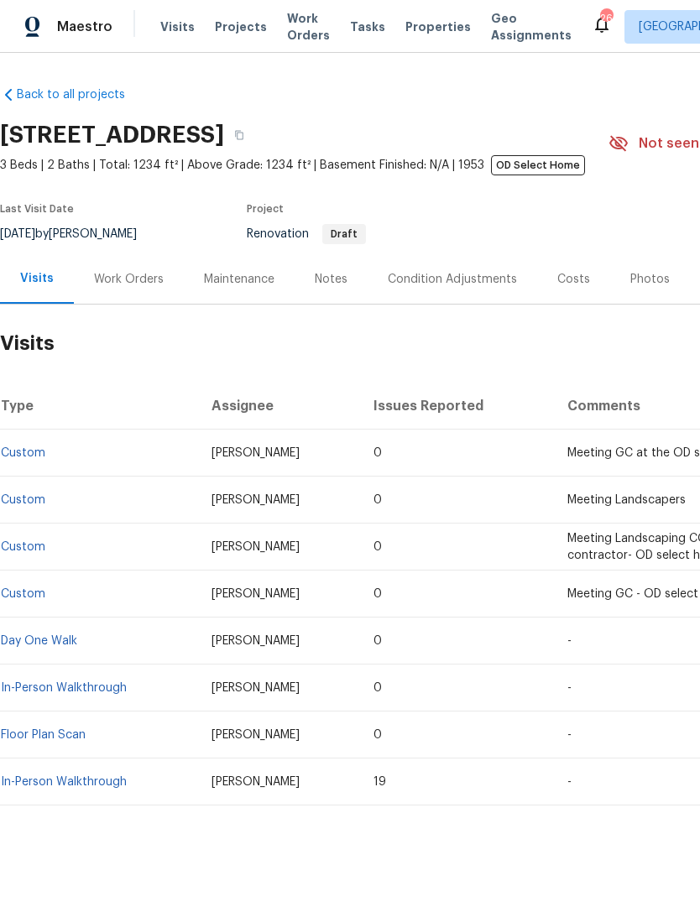
click at [139, 286] on div "Work Orders" at bounding box center [129, 279] width 70 height 17
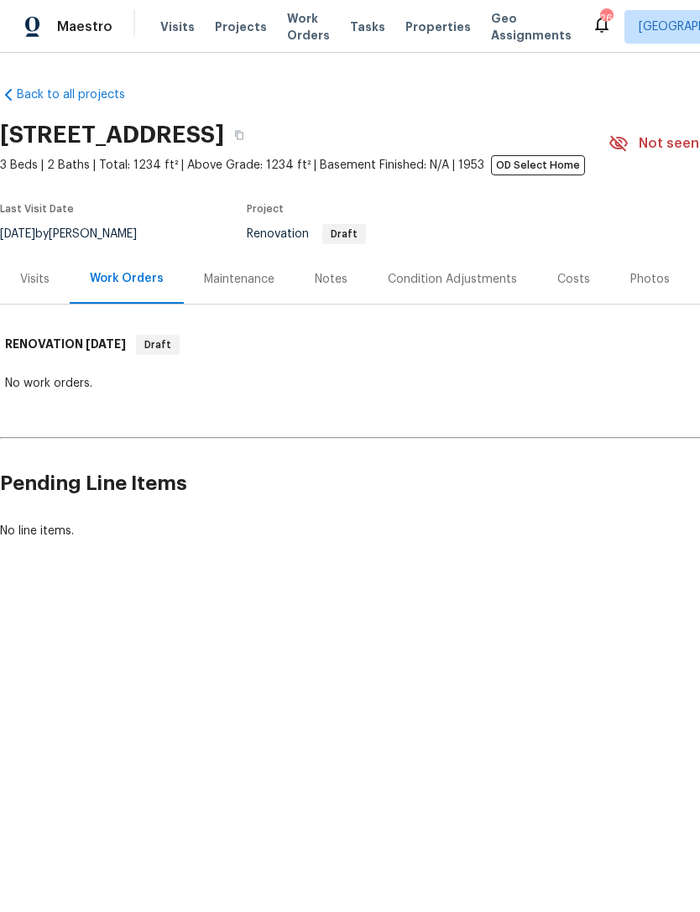
click at [258, 284] on div "Maintenance" at bounding box center [239, 279] width 70 height 17
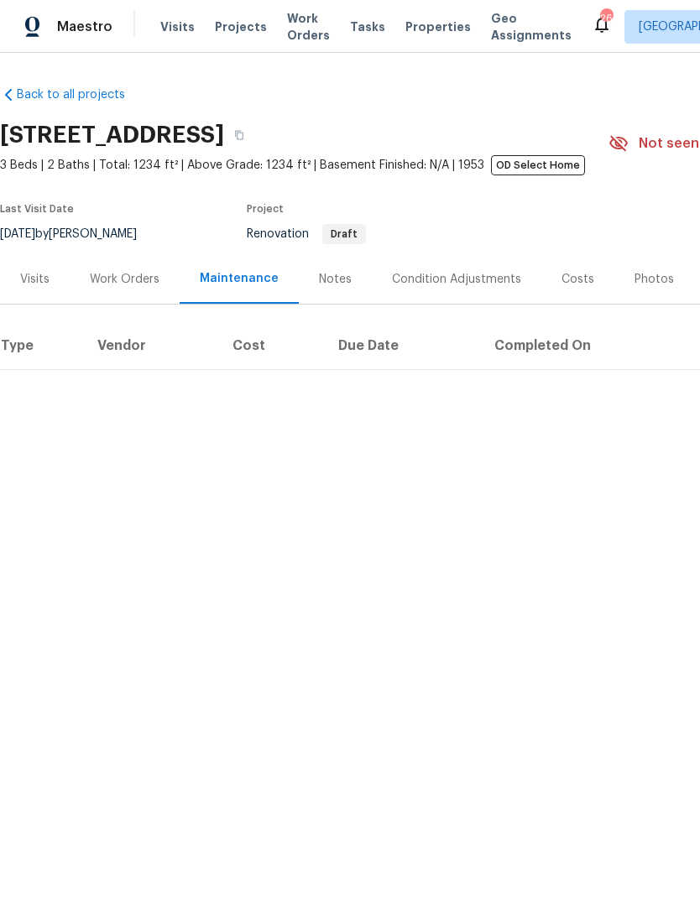
click at [134, 282] on div "Work Orders" at bounding box center [125, 279] width 70 height 17
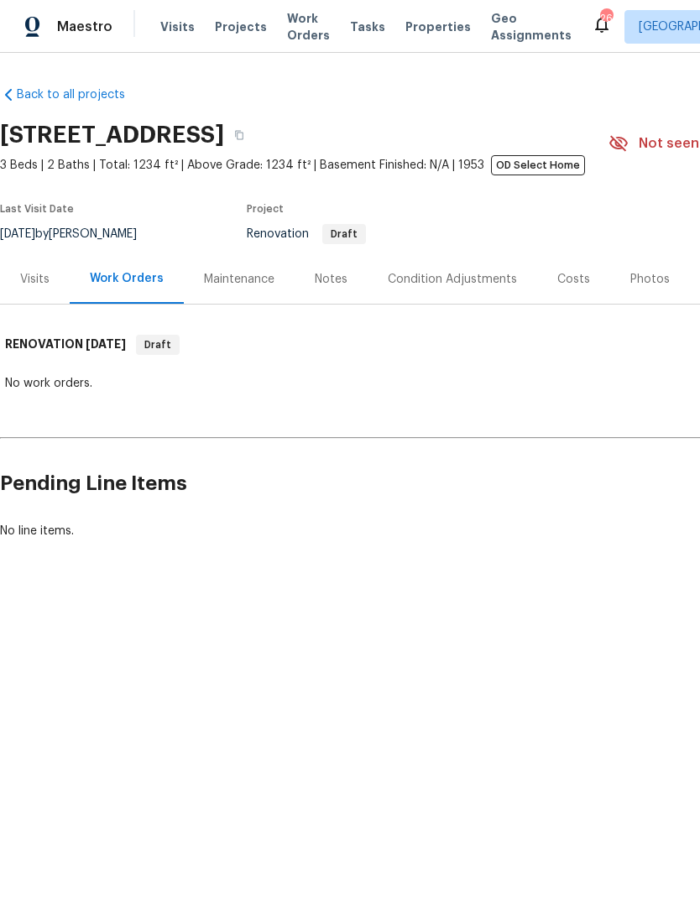
click at [44, 282] on div "Visits" at bounding box center [34, 279] width 29 height 17
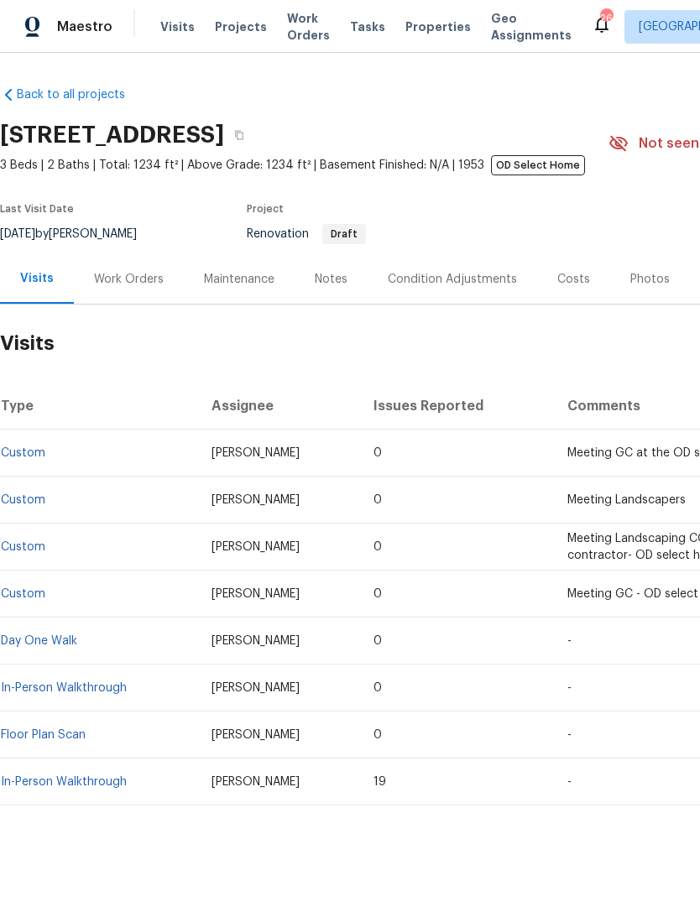
click at [241, 290] on div "Maintenance" at bounding box center [239, 279] width 111 height 50
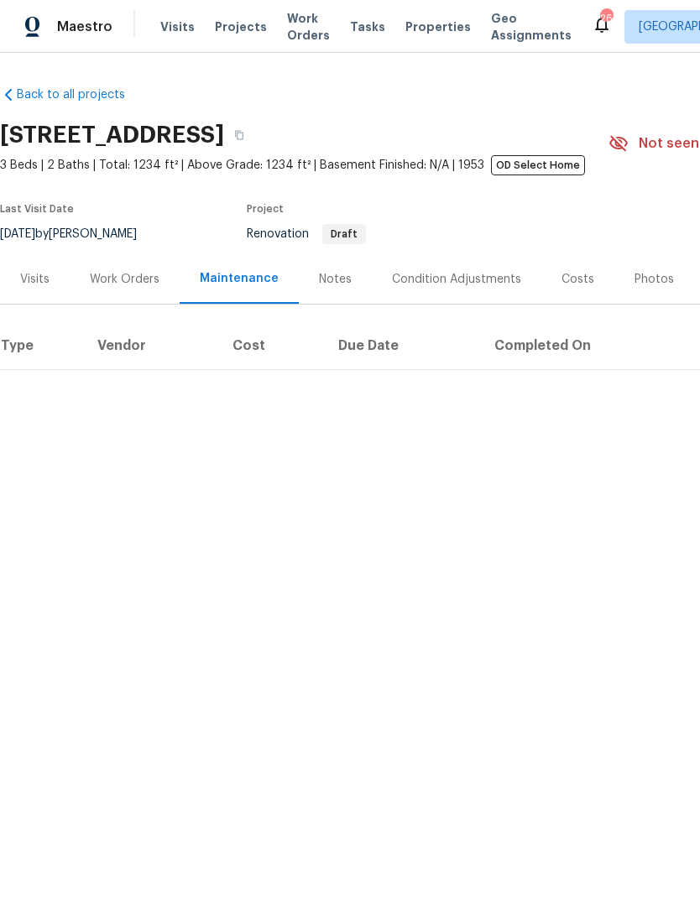
click at [341, 284] on div "Notes" at bounding box center [335, 279] width 33 height 17
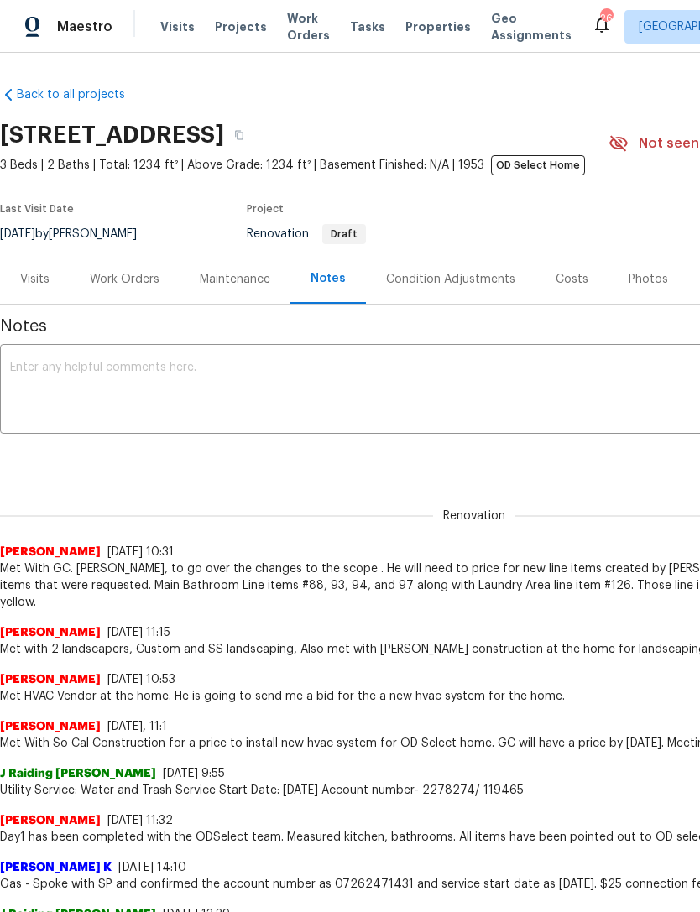
click at [460, 280] on div "Condition Adjustments" at bounding box center [450, 279] width 129 height 17
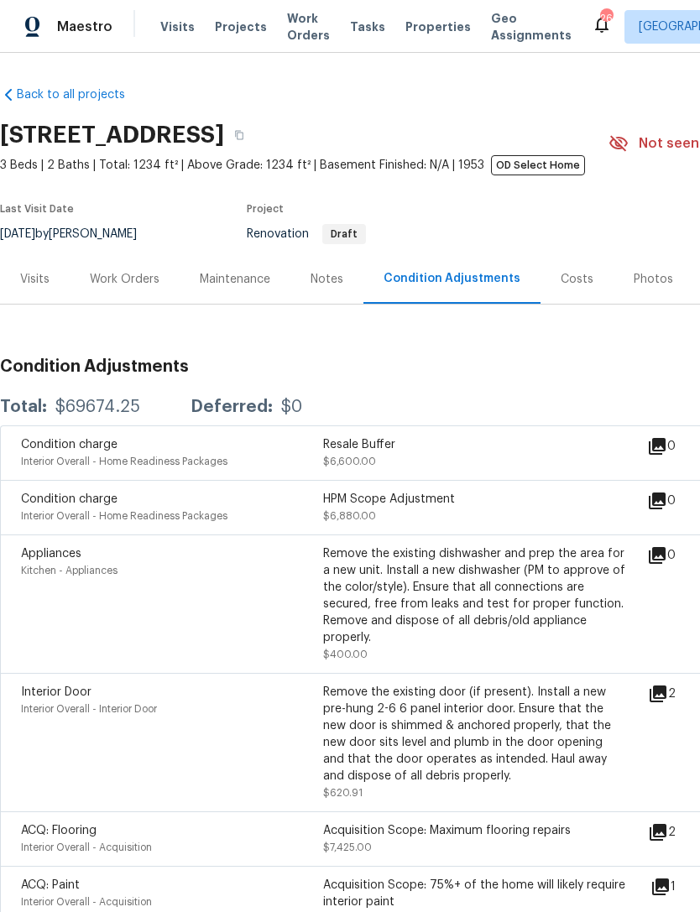
click at [238, 284] on div "Maintenance" at bounding box center [235, 279] width 70 height 17
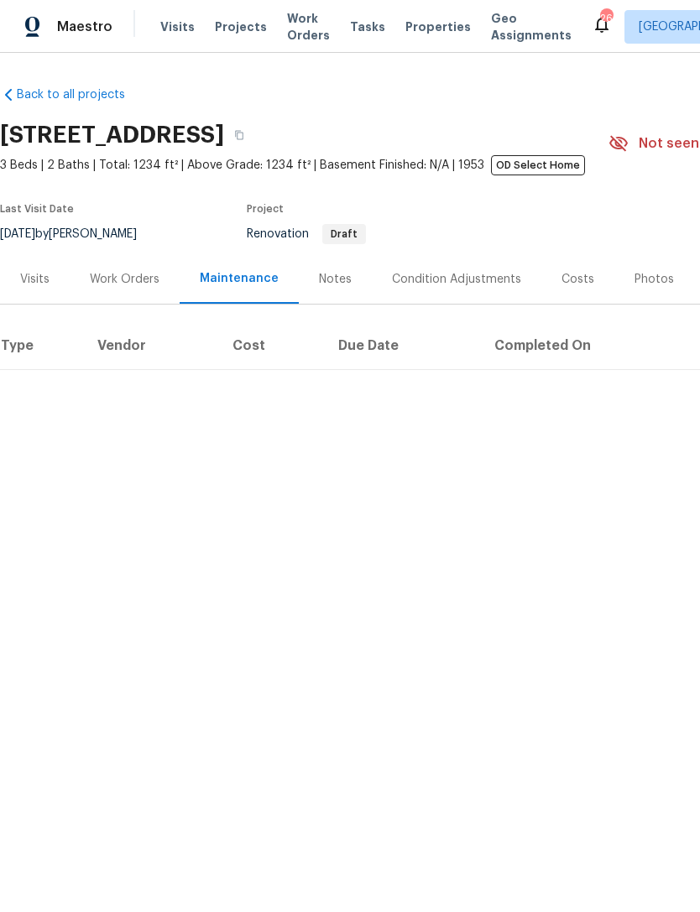
click at [135, 283] on div "Work Orders" at bounding box center [125, 279] width 70 height 17
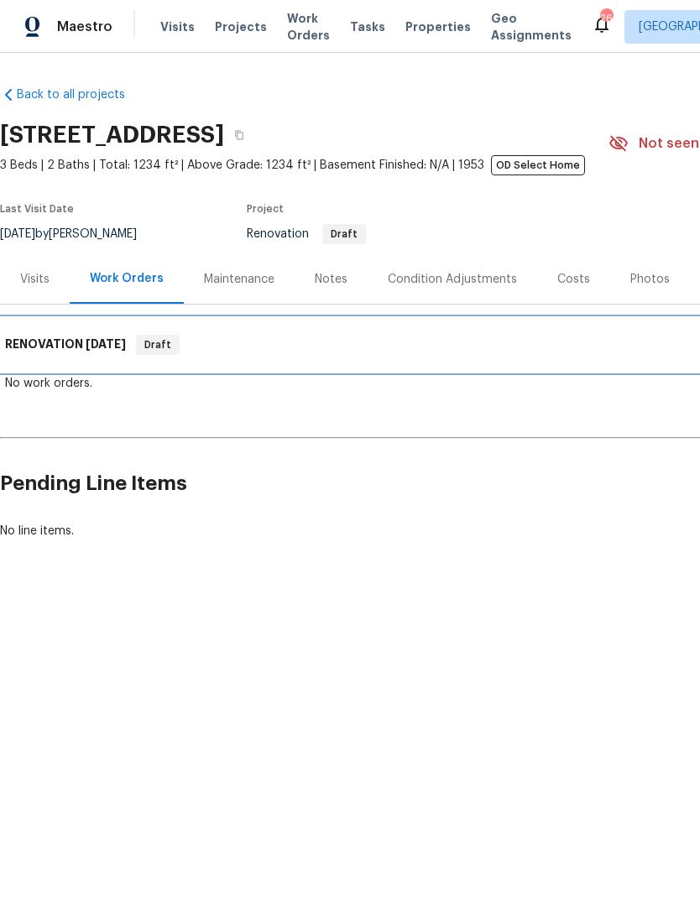
click at [95, 340] on span "[DATE]" at bounding box center [106, 344] width 40 height 12
click at [107, 344] on span "[DATE]" at bounding box center [106, 344] width 40 height 12
click at [86, 349] on span "[DATE]" at bounding box center [106, 344] width 40 height 12
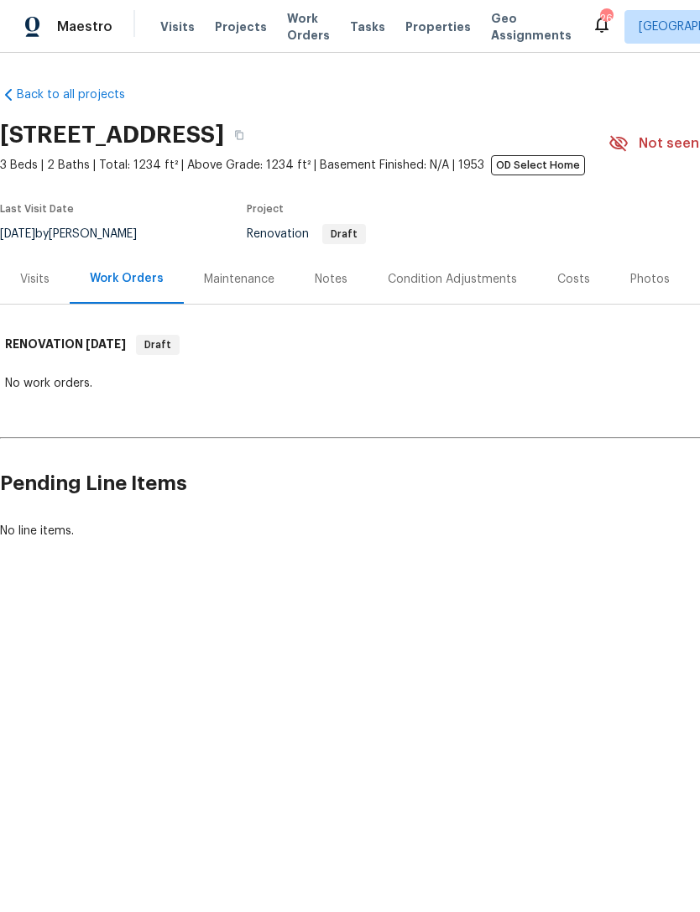
click at [484, 497] on h2 "Pending Line Items" at bounding box center [422, 484] width 845 height 78
click at [43, 89] on link "Back to all projects" at bounding box center [80, 94] width 161 height 17
click at [61, 388] on div "No work orders." at bounding box center [474, 383] width 938 height 17
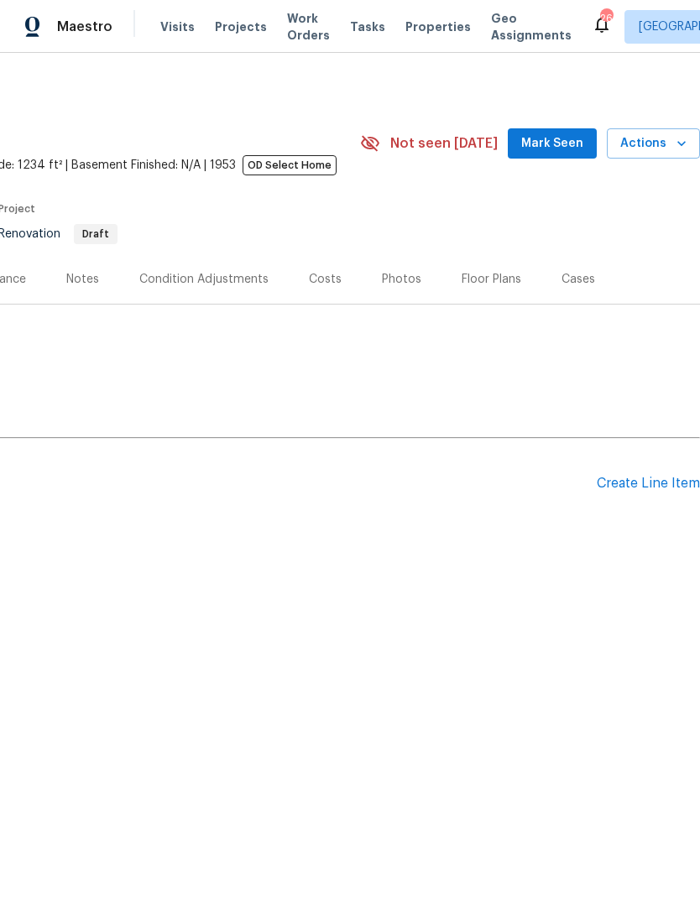
scroll to position [0, 248]
click at [650, 491] on div "Create Line Item" at bounding box center [648, 484] width 103 height 16
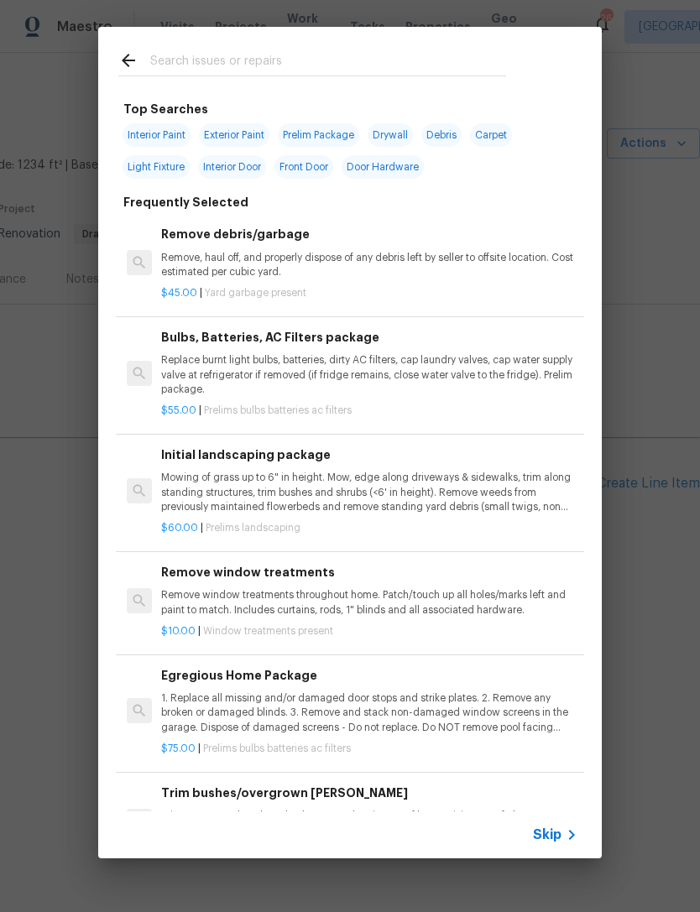
click at [209, 51] on input "text" at bounding box center [328, 62] width 356 height 25
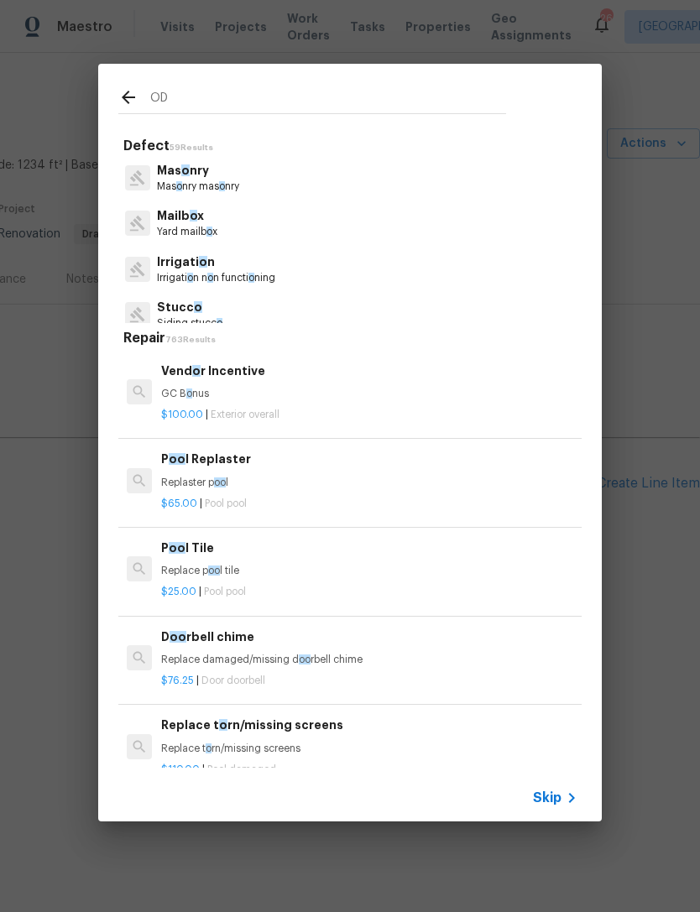
type input "OD"
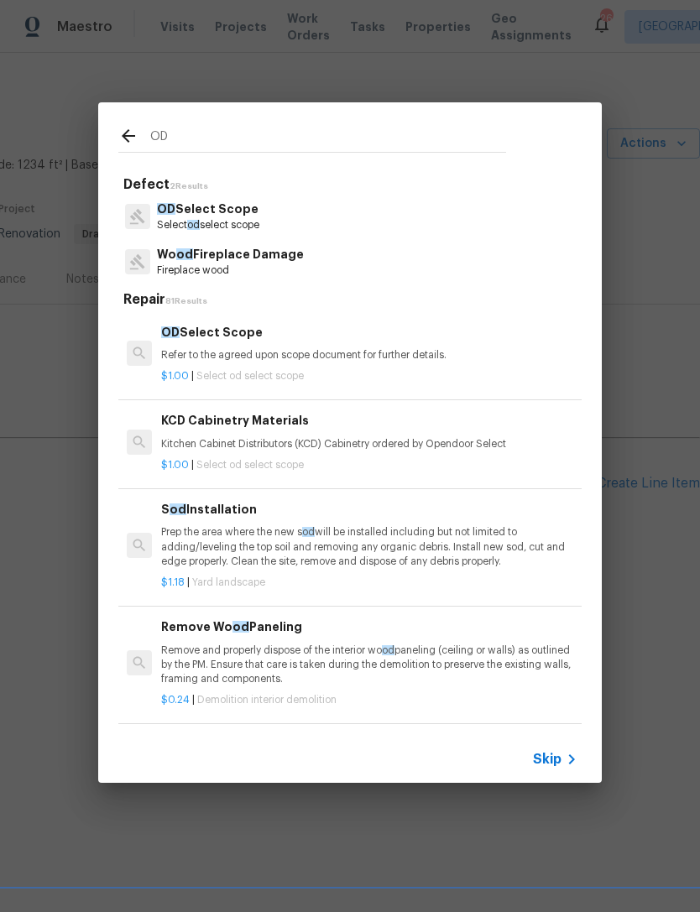
click at [218, 215] on p "OD Select Scope" at bounding box center [208, 210] width 102 height 18
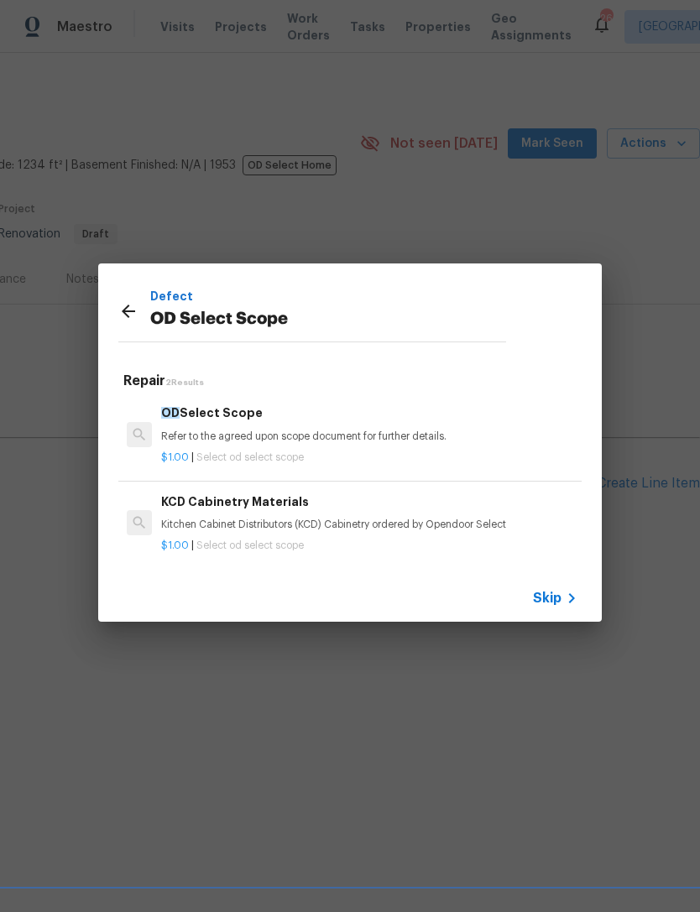
click at [206, 423] on div "OD Select Scope Refer to the agreed upon scope document for further details." at bounding box center [369, 424] width 416 height 40
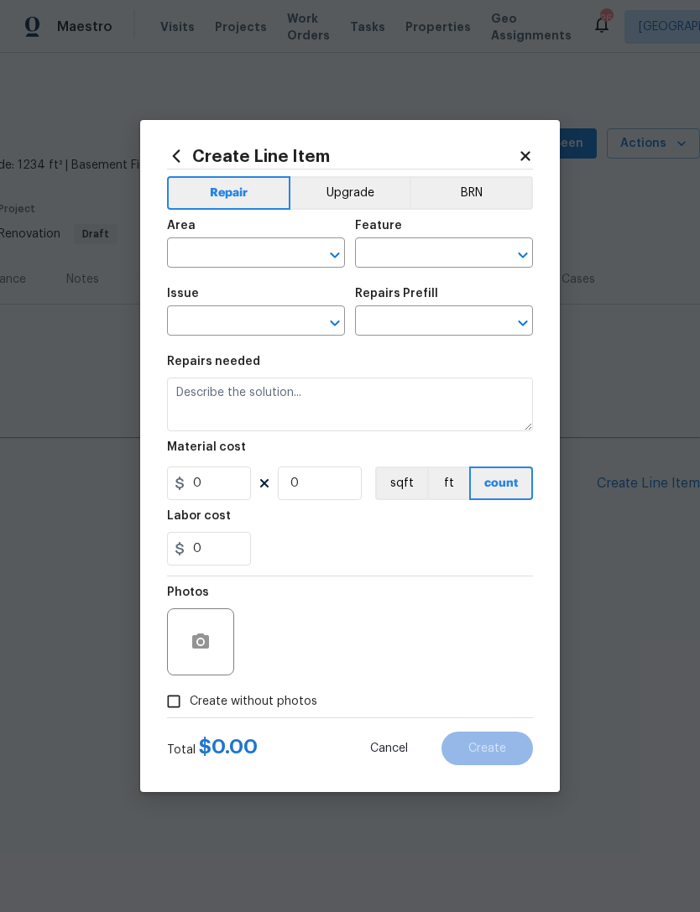
type input "OD Select Scope"
type input "OD Select Scope $1.00"
type textarea "Refer to the agreed upon scope document for further details."
type input "1"
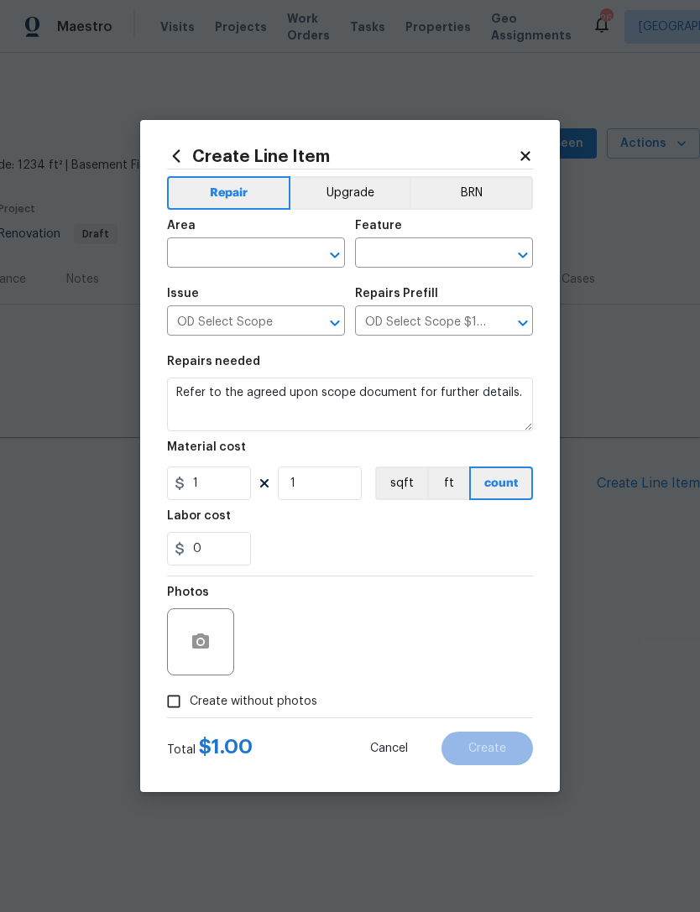
click at [369, 196] on button "Upgrade" at bounding box center [350, 193] width 120 height 34
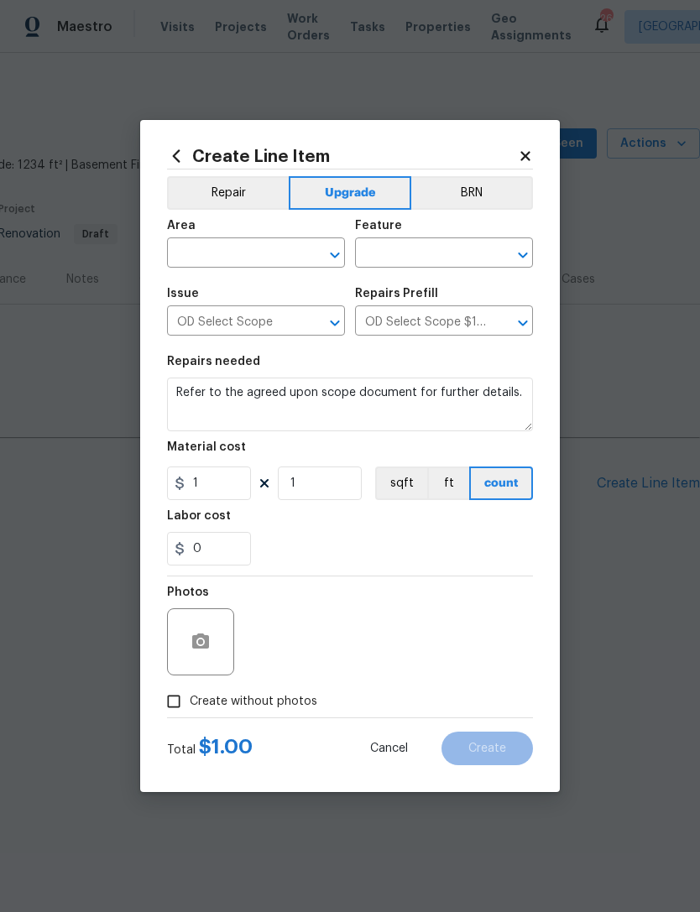
click at [239, 249] on input "text" at bounding box center [232, 255] width 131 height 26
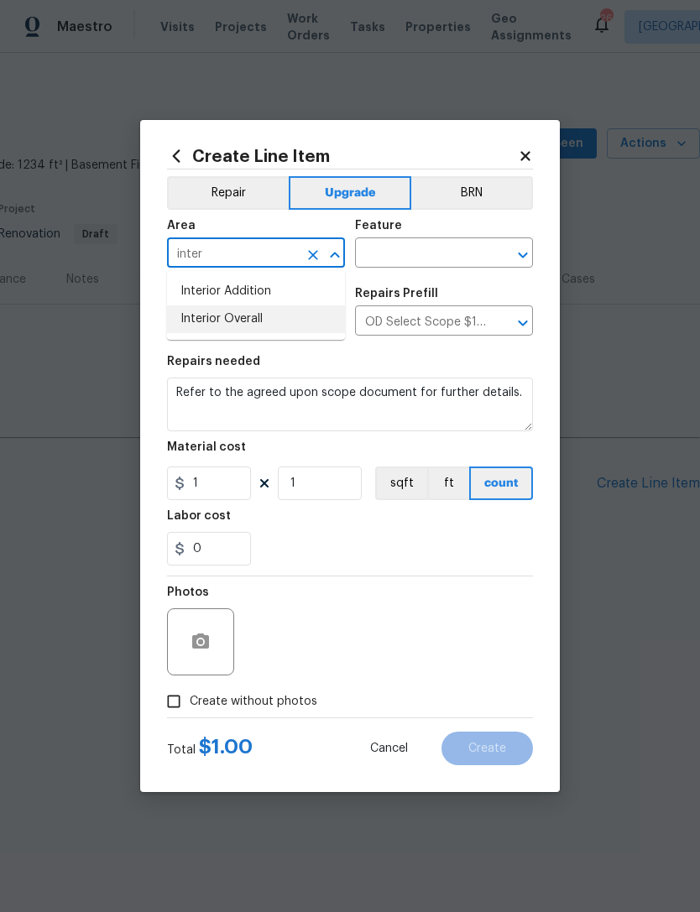
click at [259, 321] on li "Interior Overall" at bounding box center [256, 319] width 178 height 28
type input "Interior Overall"
click at [414, 260] on input "text" at bounding box center [420, 255] width 131 height 26
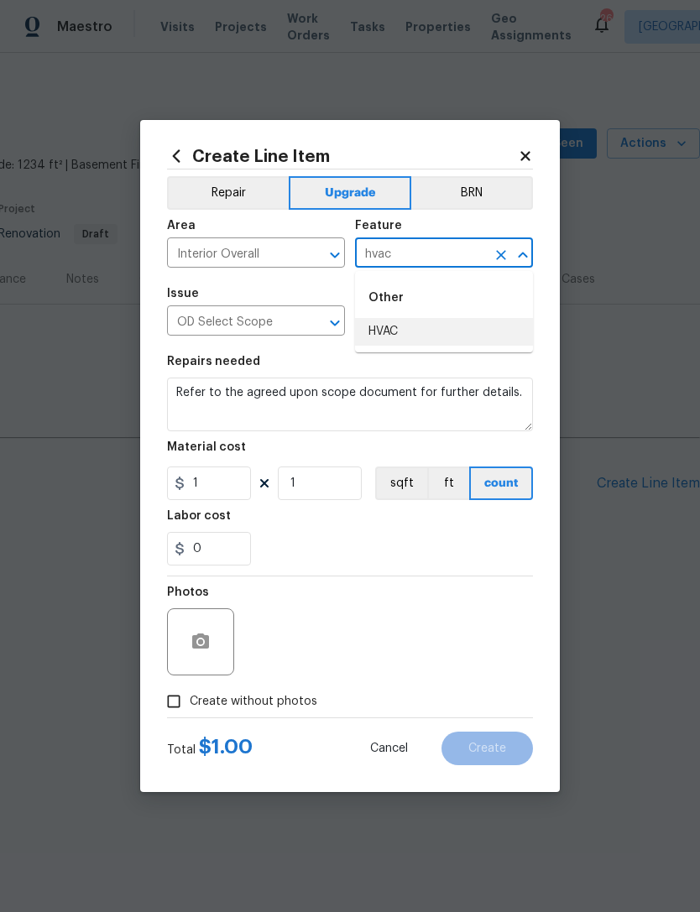
click at [406, 337] on li "HVAC" at bounding box center [444, 332] width 178 height 28
type input "HVAC"
click at [313, 332] on button "Clear" at bounding box center [312, 322] width 23 height 23
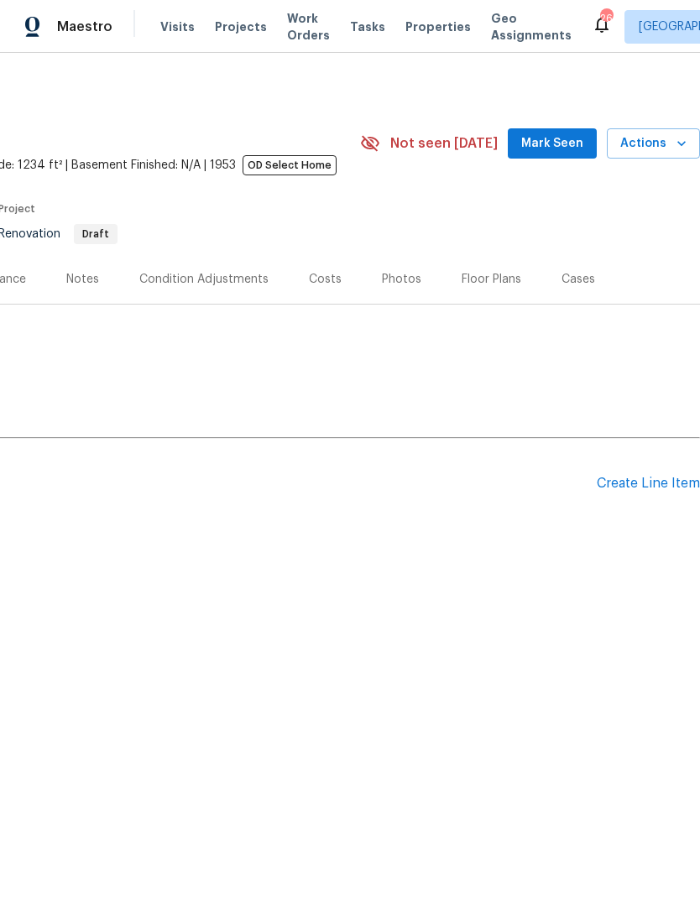
scroll to position [0, 248]
click at [652, 491] on div "Create Line Item" at bounding box center [648, 484] width 103 height 16
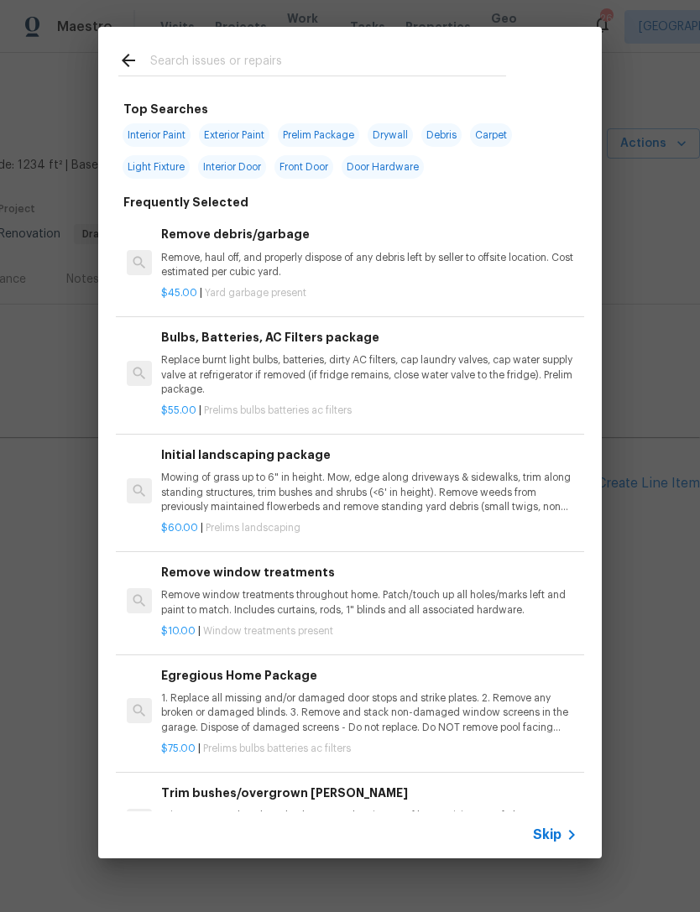
click at [227, 62] on input "text" at bounding box center [328, 62] width 356 height 25
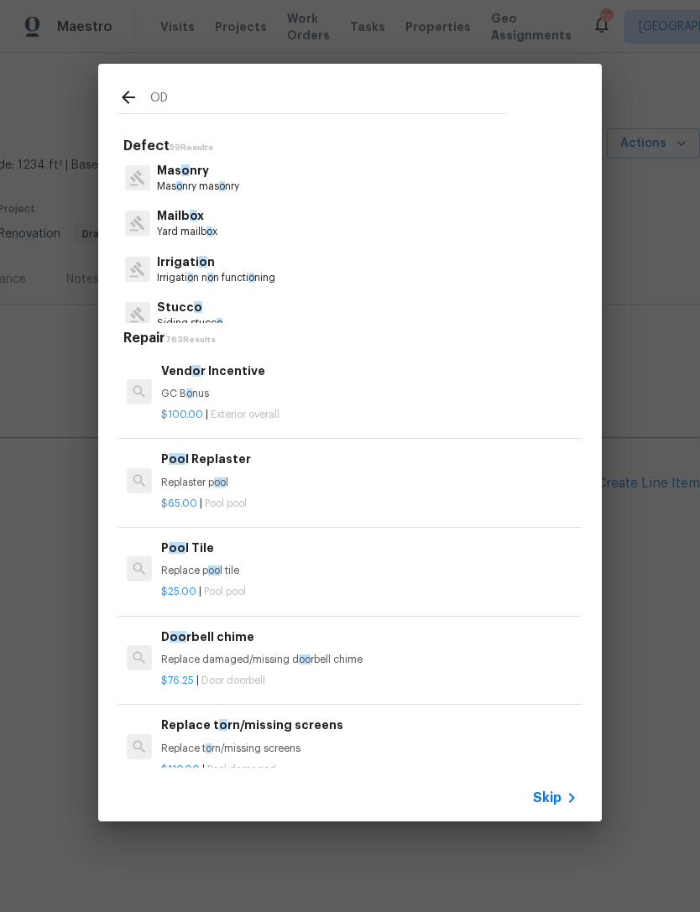
type input "OD"
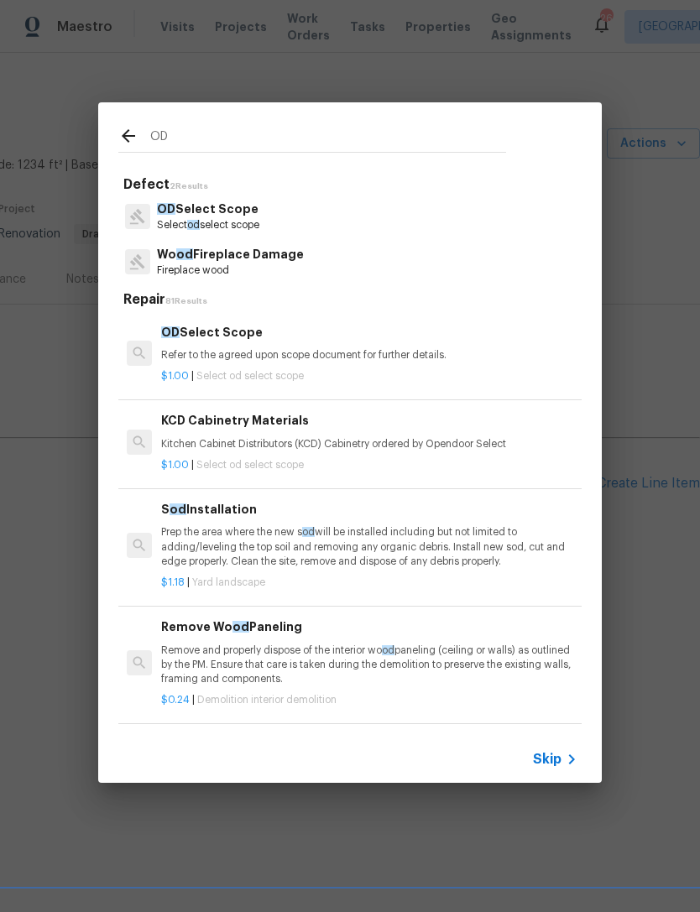
click at [192, 209] on p "OD Select Scope" at bounding box center [208, 210] width 102 height 18
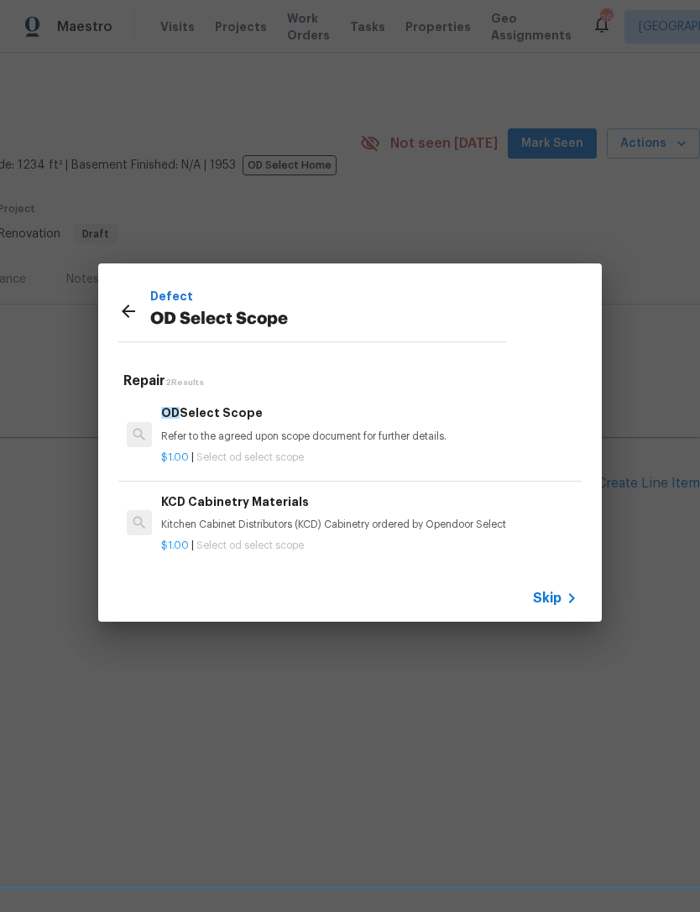
click at [228, 414] on h6 "OD Select Scope" at bounding box center [369, 413] width 416 height 18
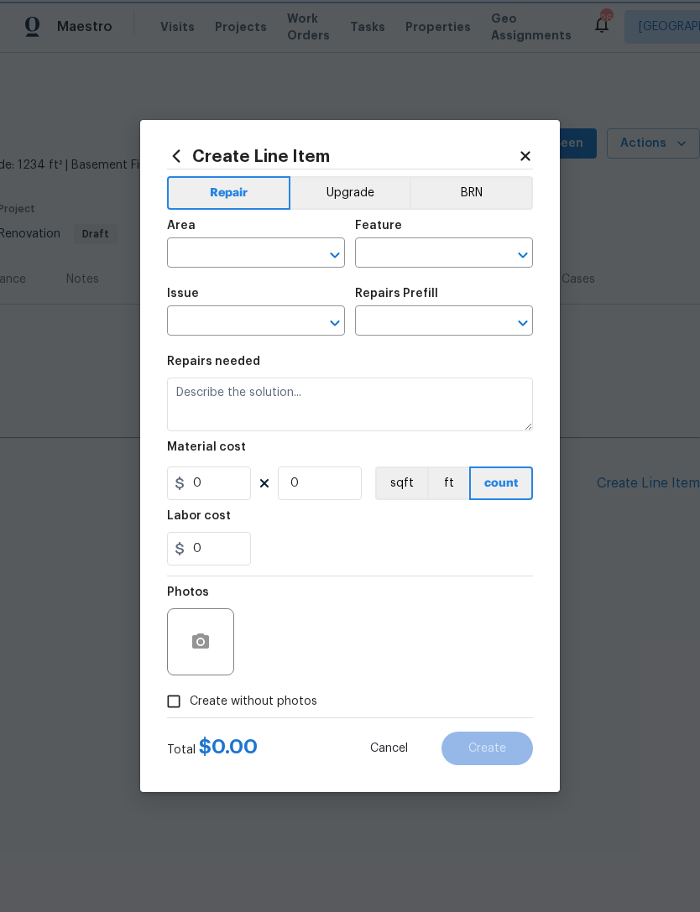
type input "OD Select Scope"
type input "OD Select Scope $1.00"
type textarea "Refer to the agreed upon scope document for further details."
type input "1"
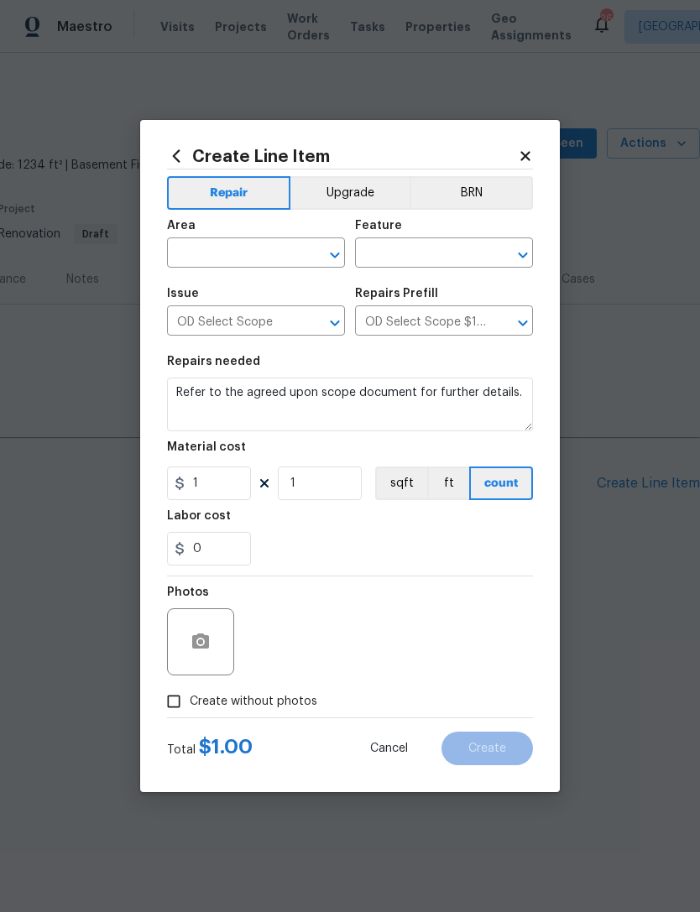
click at [364, 192] on button "Upgrade" at bounding box center [350, 193] width 120 height 34
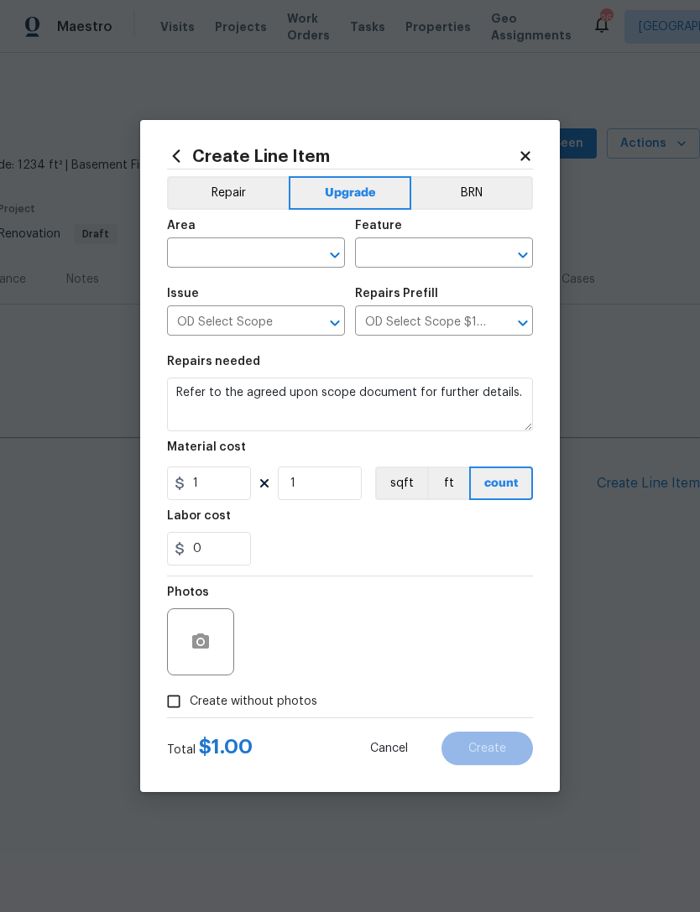
click at [253, 253] on input "text" at bounding box center [232, 255] width 131 height 26
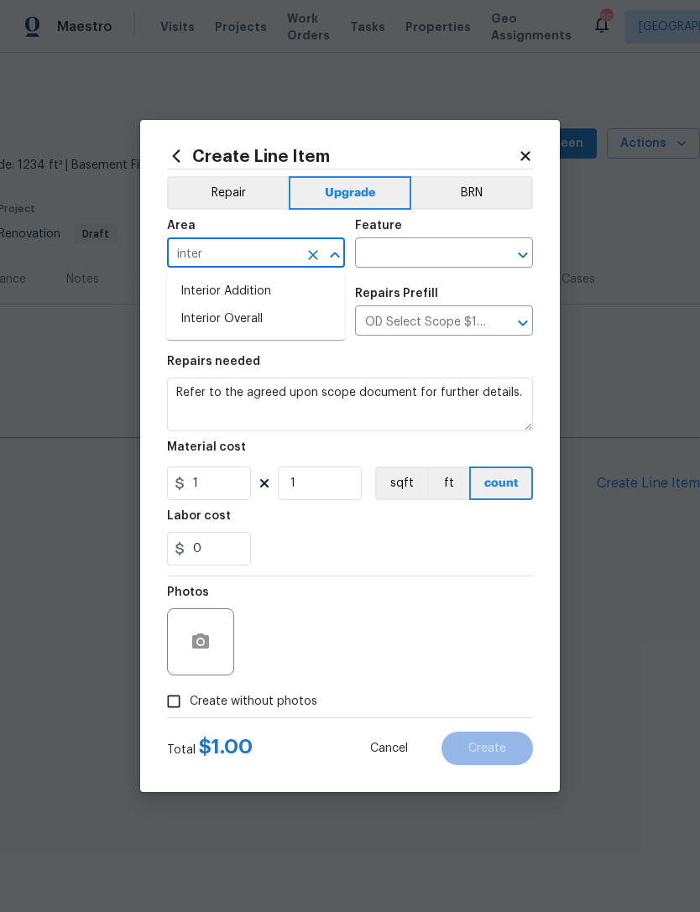
click at [255, 317] on li "Interior Overall" at bounding box center [256, 319] width 178 height 28
type input "Interior Overall"
click at [430, 253] on input "text" at bounding box center [420, 255] width 131 height 26
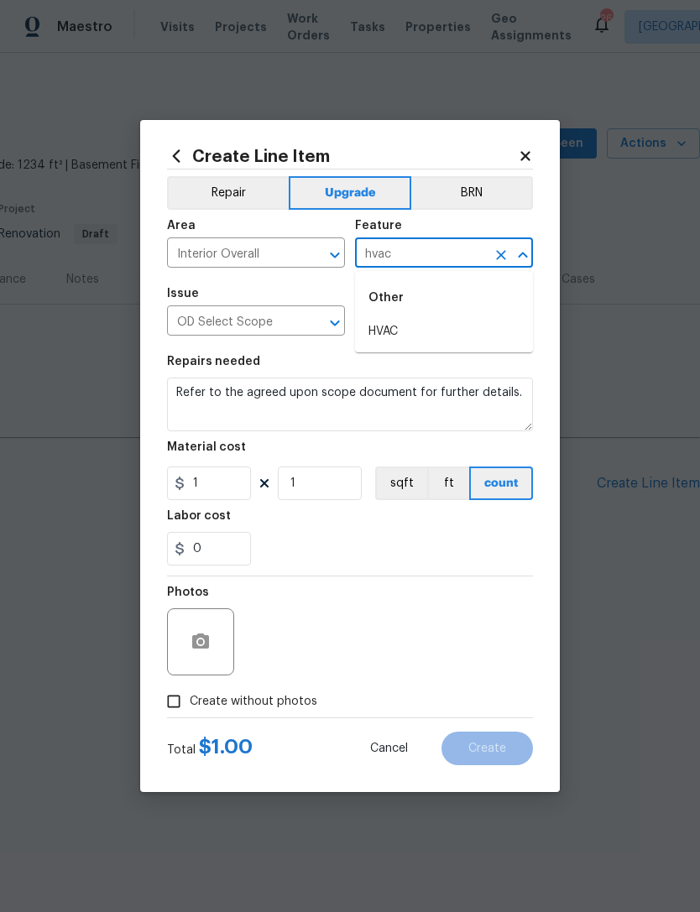
click at [406, 327] on li "HVAC" at bounding box center [444, 332] width 178 height 28
type input "HVAC"
click at [252, 328] on input "OD Select Scope" at bounding box center [232, 323] width 131 height 26
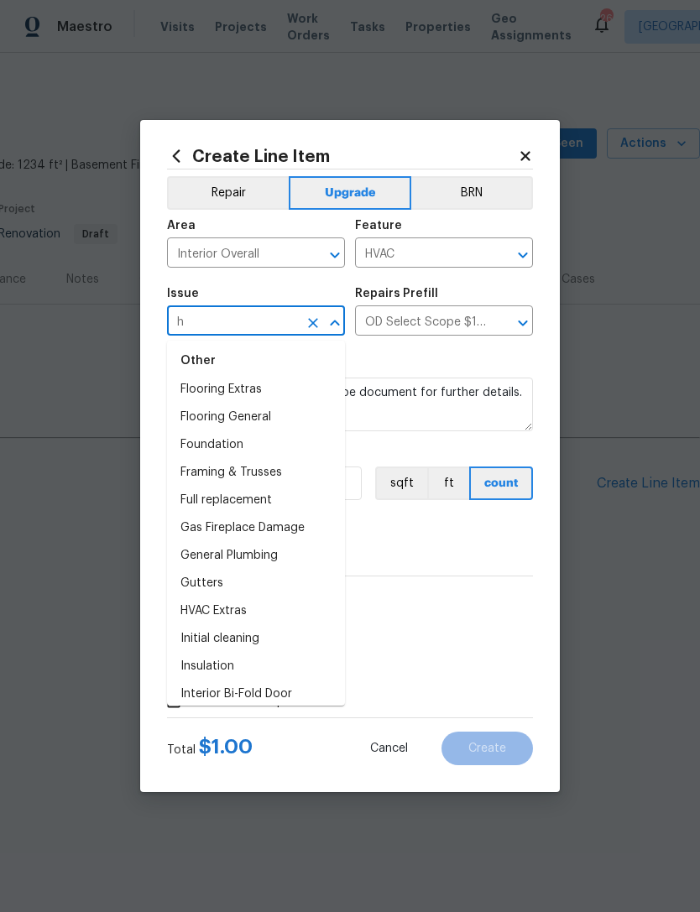
scroll to position [0, 0]
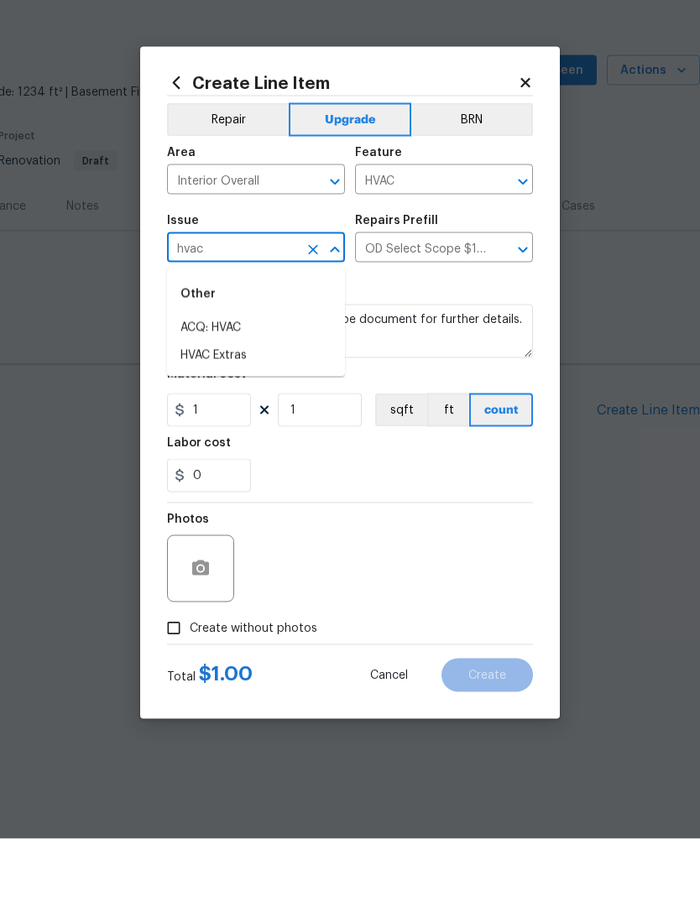
click at [243, 415] on li "HVAC Extras" at bounding box center [256, 429] width 178 height 28
type input "HVAC Extras"
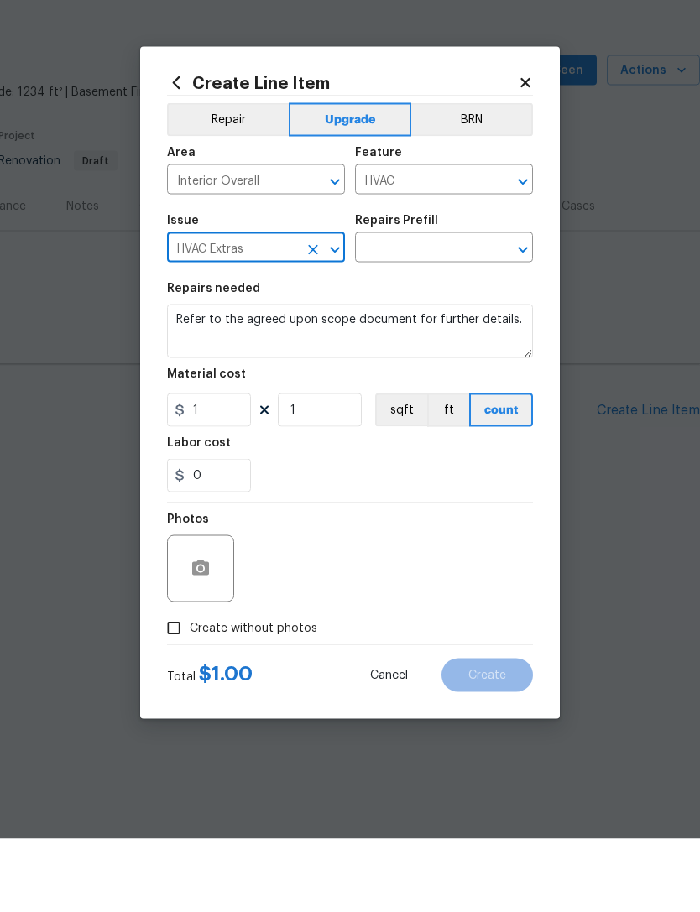
click at [420, 310] on input "text" at bounding box center [420, 323] width 131 height 26
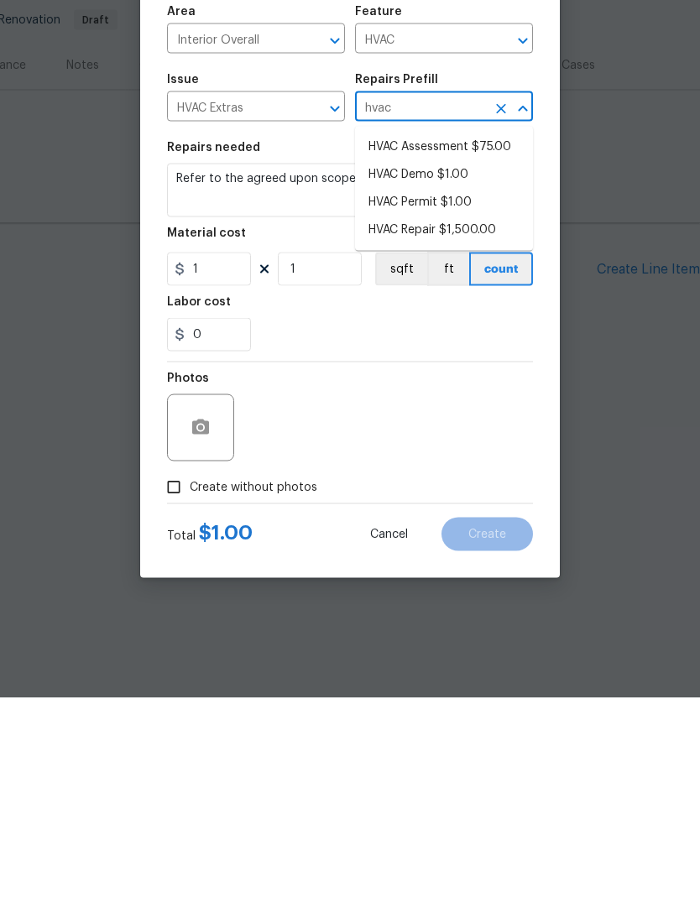
type input "hvac"
click at [409, 467] on button "sqft" at bounding box center [401, 484] width 52 height 34
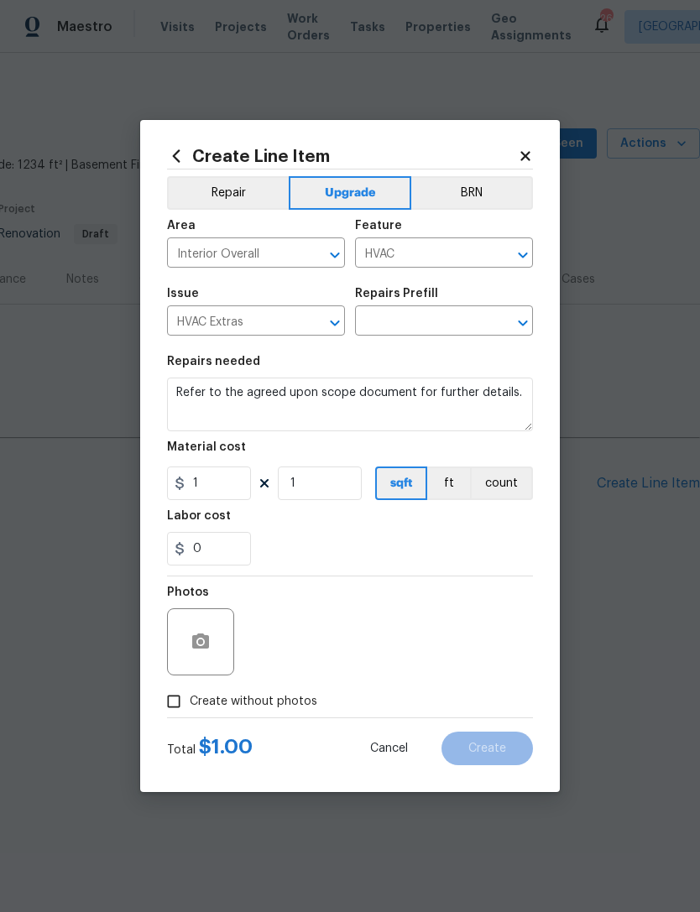
click at [422, 331] on input "text" at bounding box center [420, 323] width 131 height 26
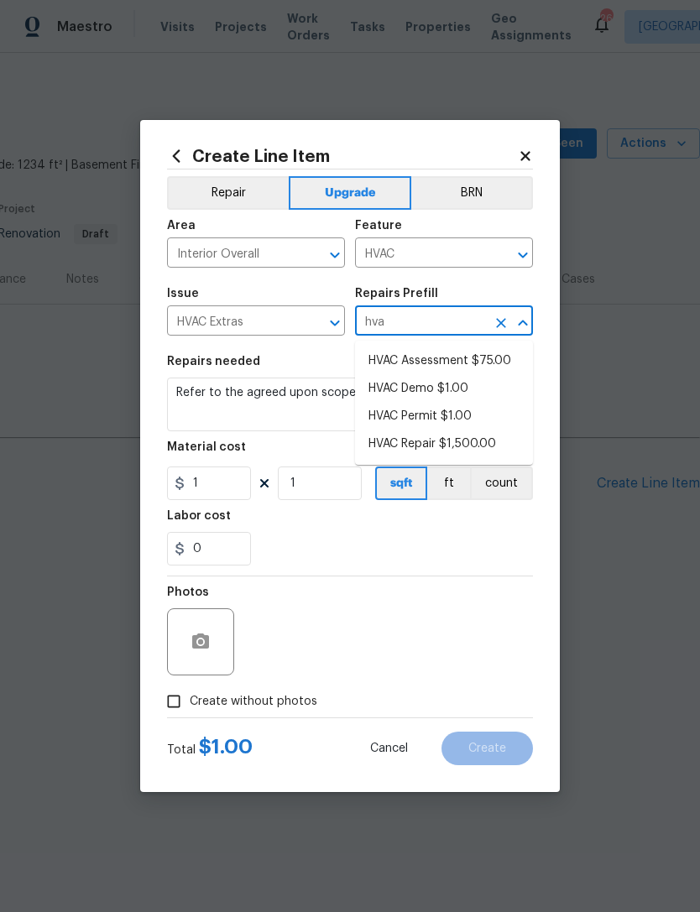
type input "hvac"
click at [530, 149] on icon at bounding box center [525, 156] width 15 height 15
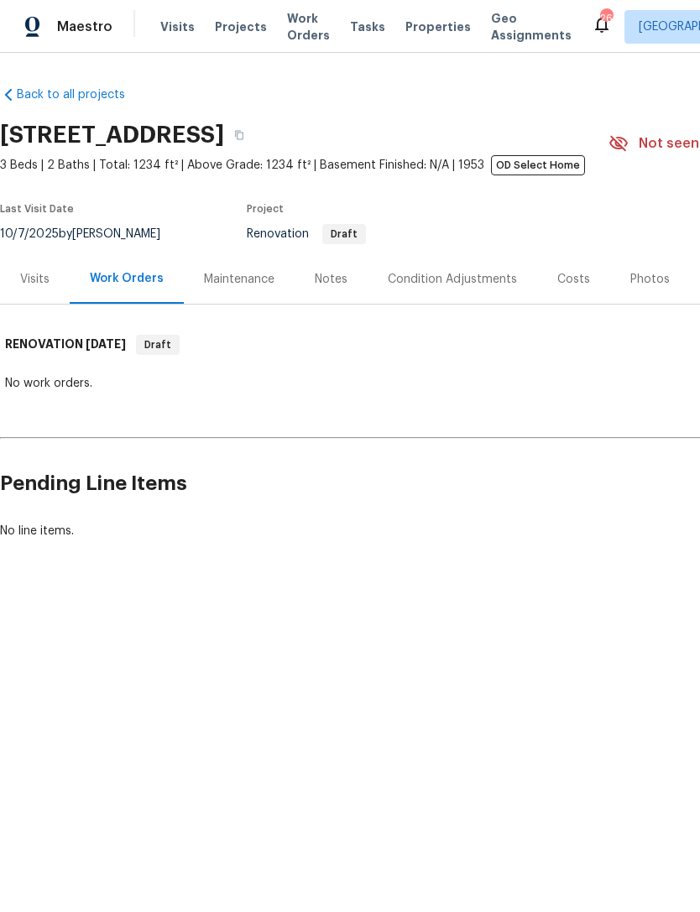
copy h2 "[STREET_ADDRESS]"
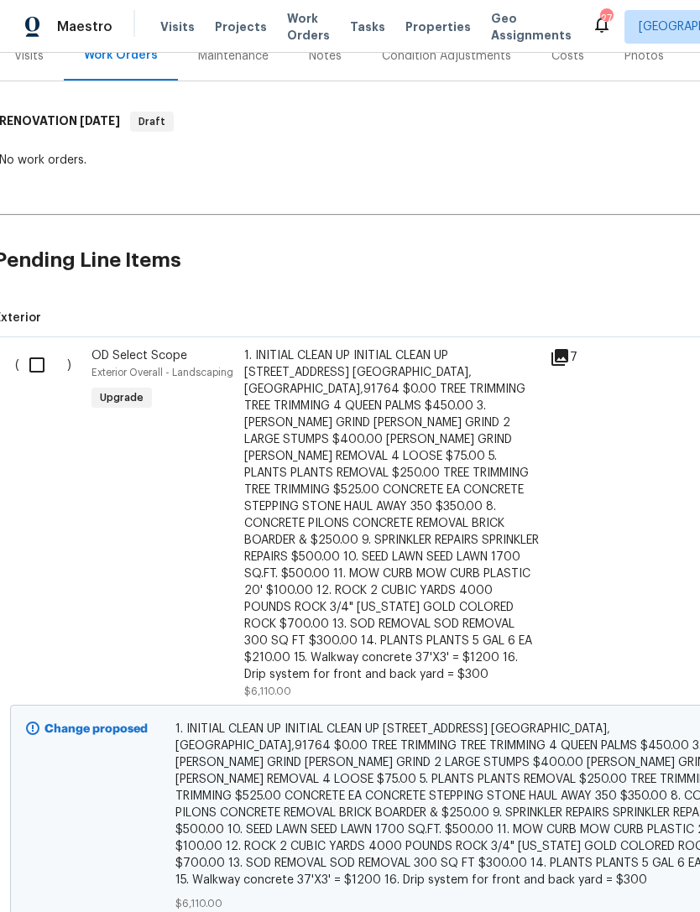
scroll to position [223, 6]
click at [44, 357] on input "checkbox" at bounding box center [43, 364] width 48 height 35
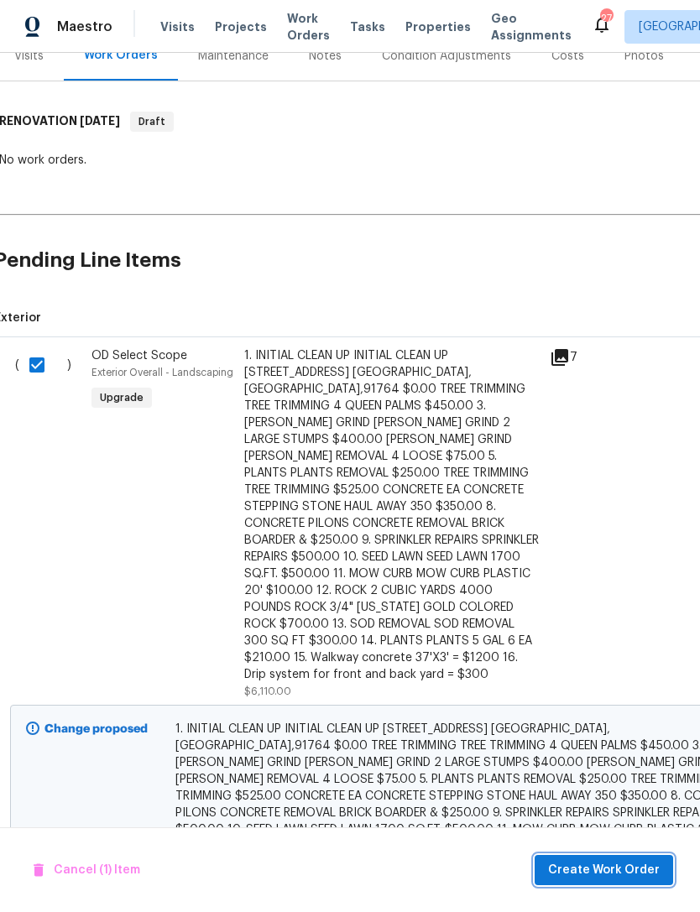
click at [629, 874] on span "Create Work Order" at bounding box center [604, 870] width 112 height 21
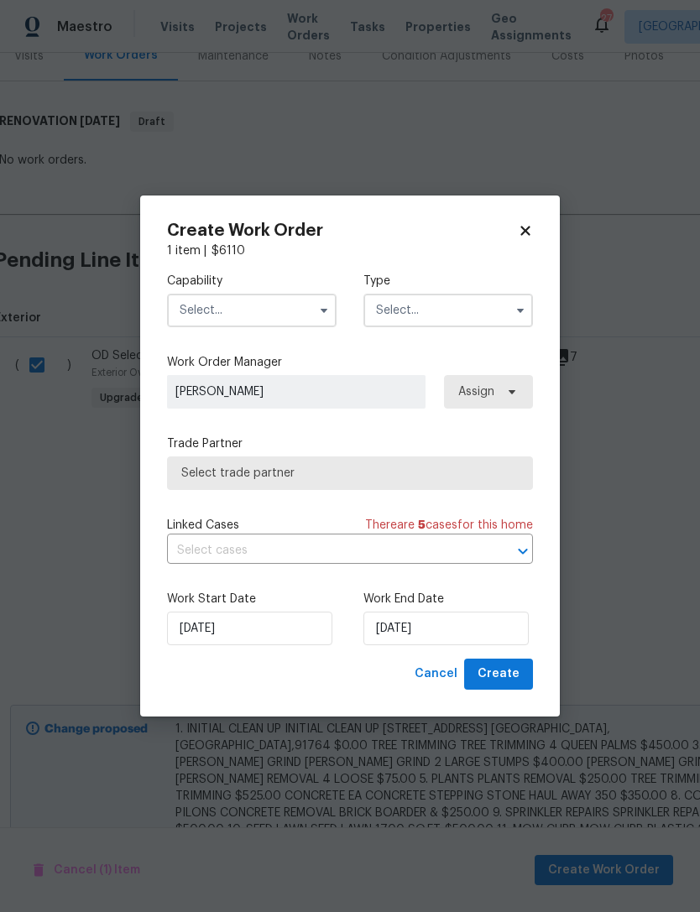
click at [331, 310] on button "button" at bounding box center [324, 310] width 20 height 20
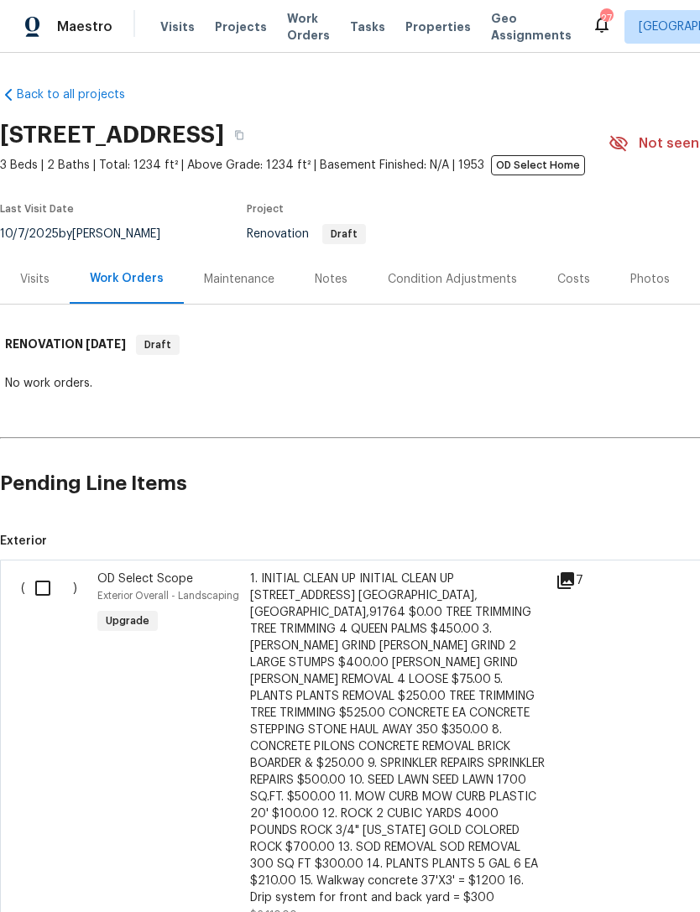
scroll to position [0, 0]
click at [50, 591] on input "checkbox" at bounding box center [49, 588] width 48 height 35
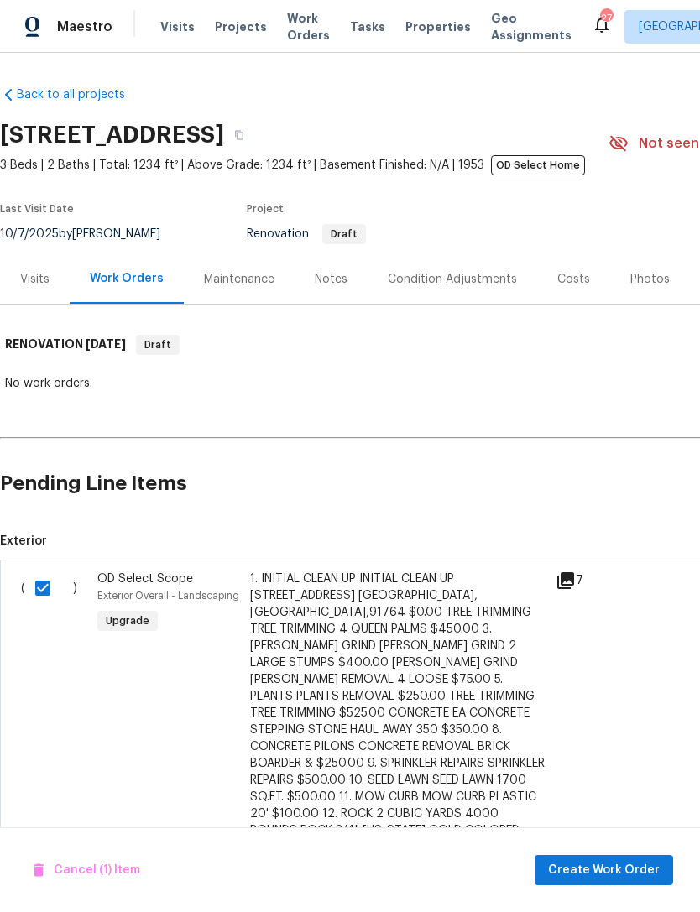
click at [39, 595] on input "checkbox" at bounding box center [49, 588] width 48 height 35
checkbox input "false"
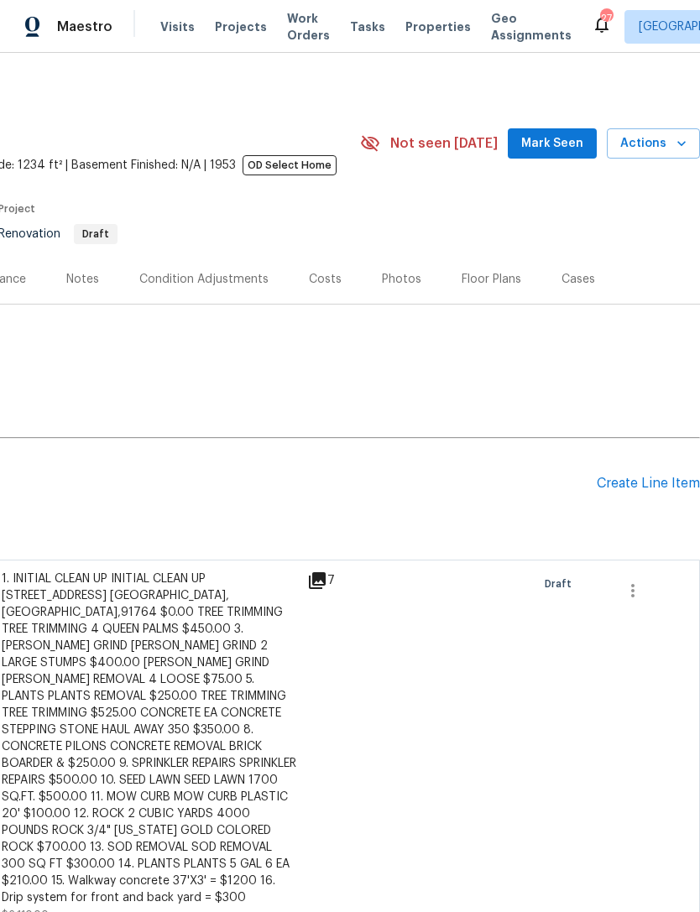
scroll to position [0, 248]
